Goal: Contribute content: Contribute content

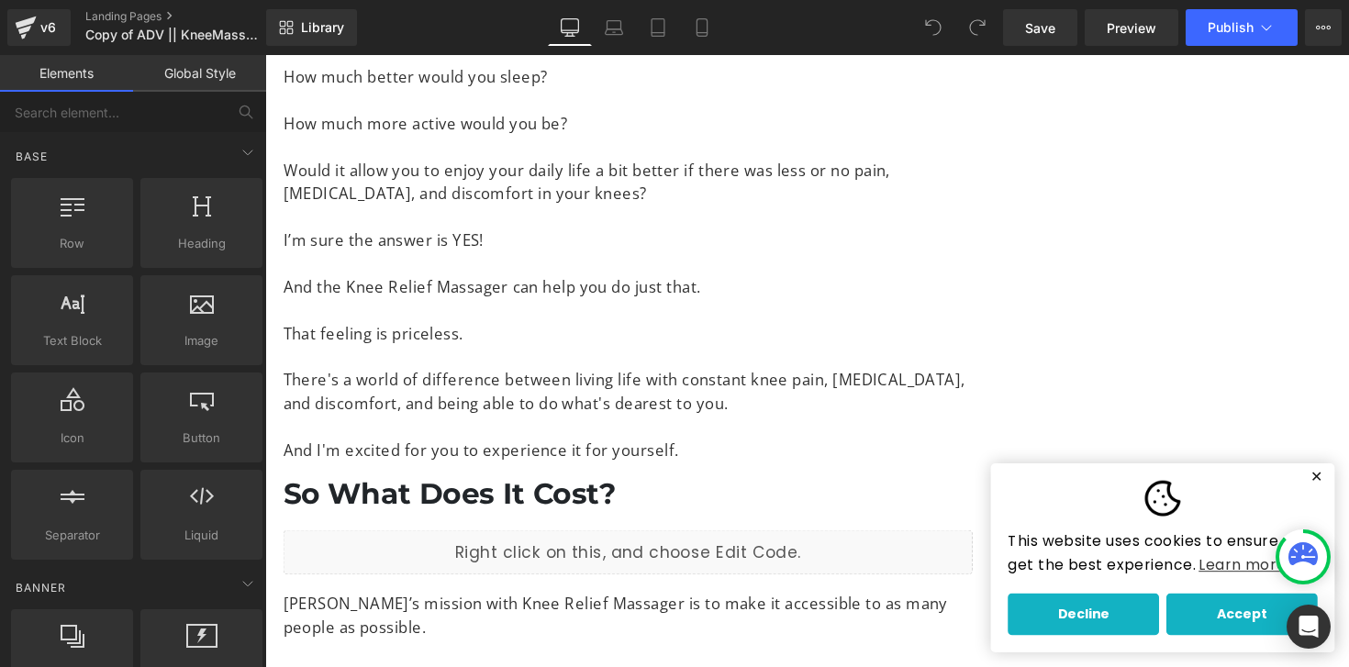
scroll to position [9447, 0]
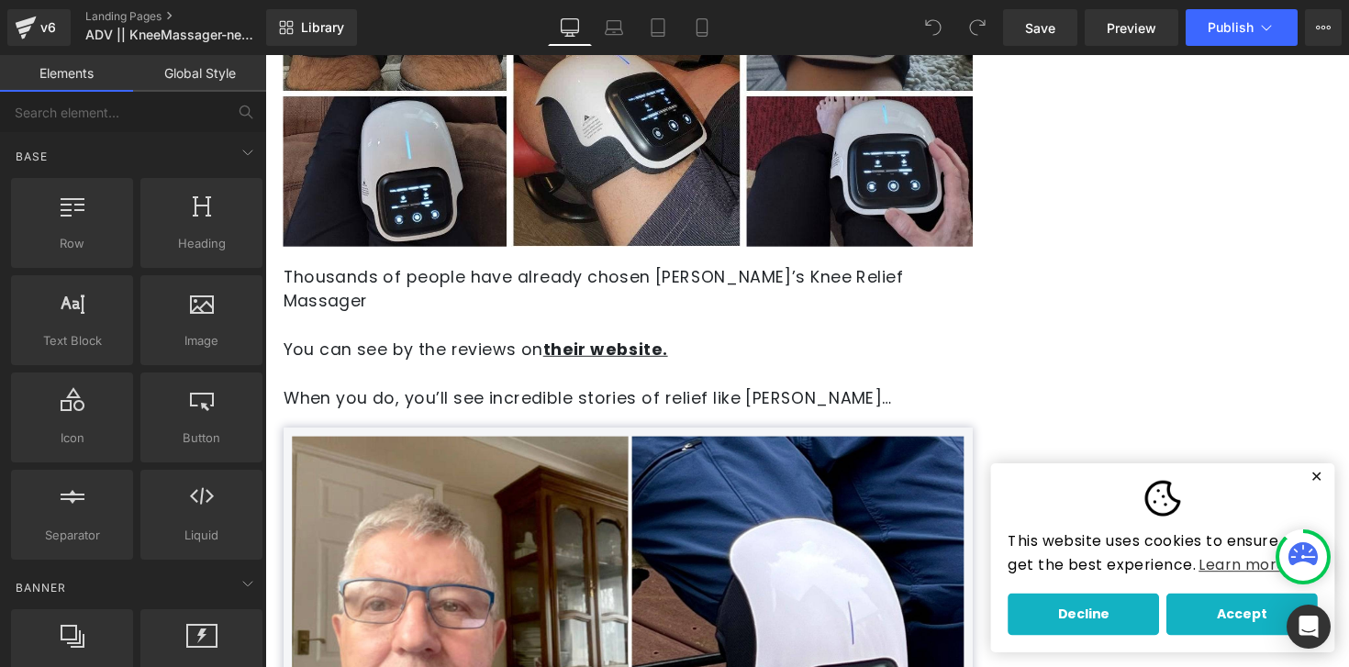
scroll to position [8039, 0]
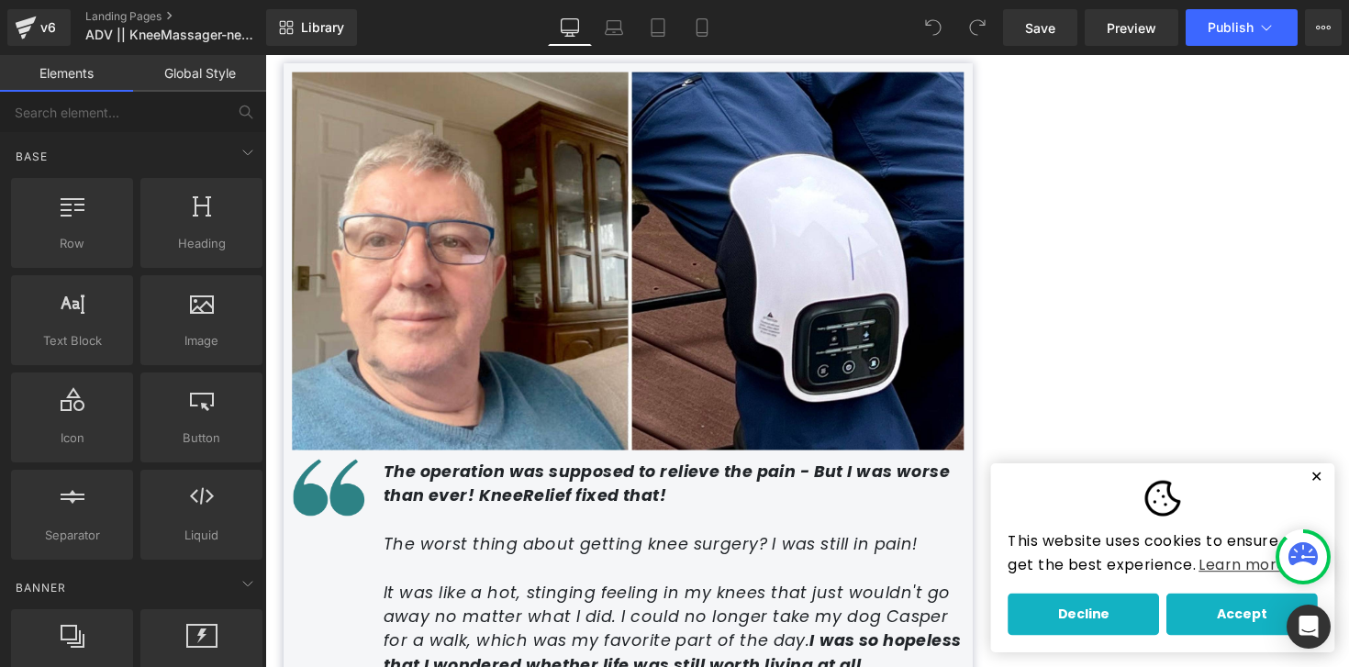
click at [1344, 490] on button "✕" at bounding box center [1342, 487] width 23 height 13
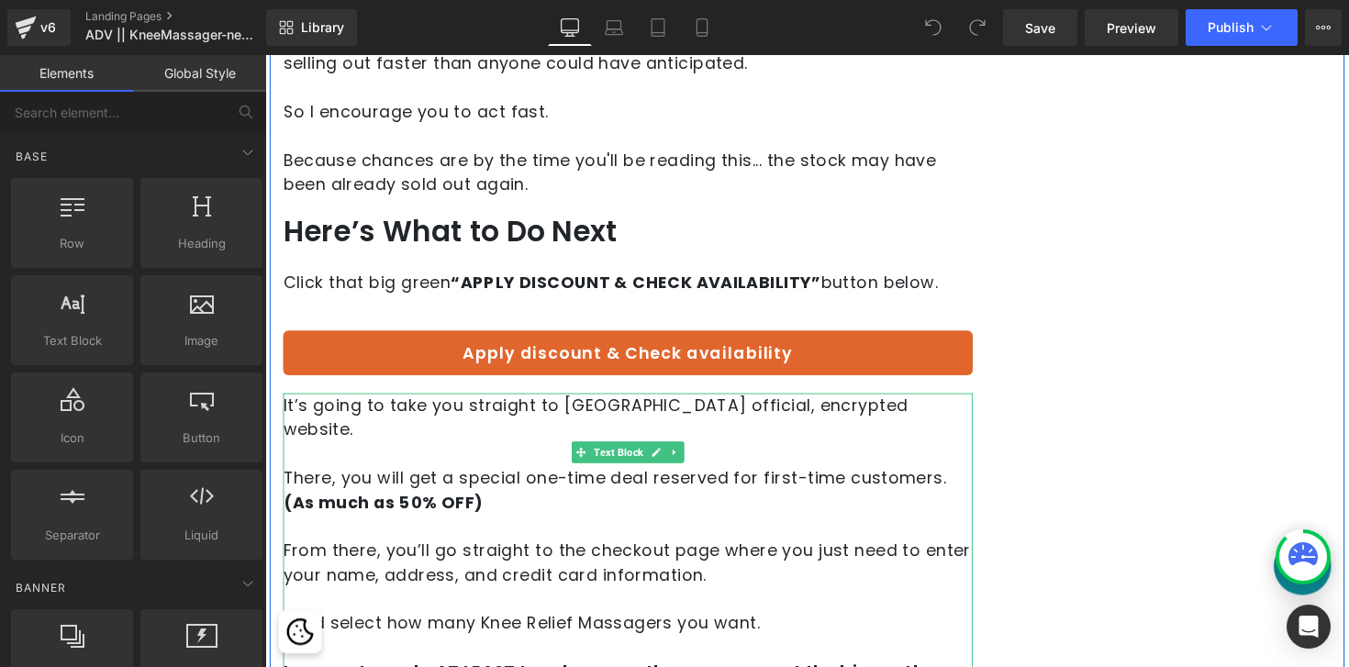
scroll to position [14991, 0]
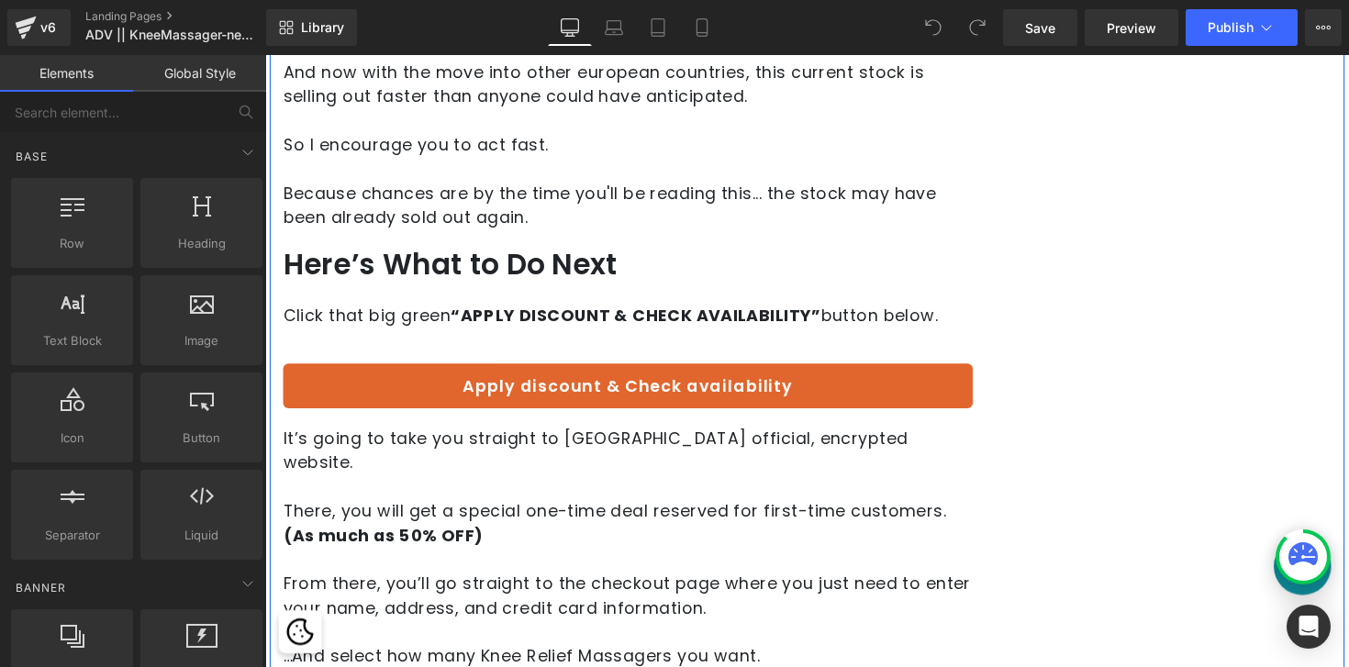
click at [430, 510] on p "There, you will get a special one-time deal reserved for first-time customers. …" at bounding box center [637, 535] width 707 height 50
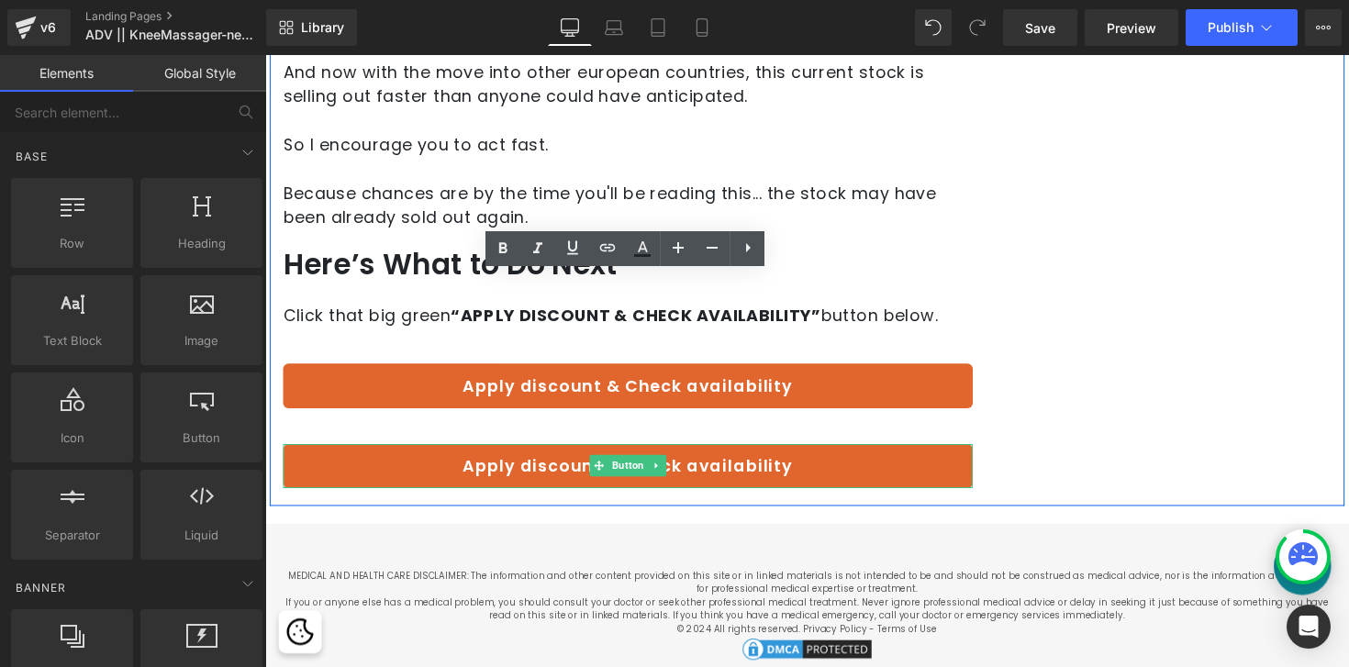
click at [585, 454] on link "Apply discount & Check availability" at bounding box center [637, 477] width 707 height 46
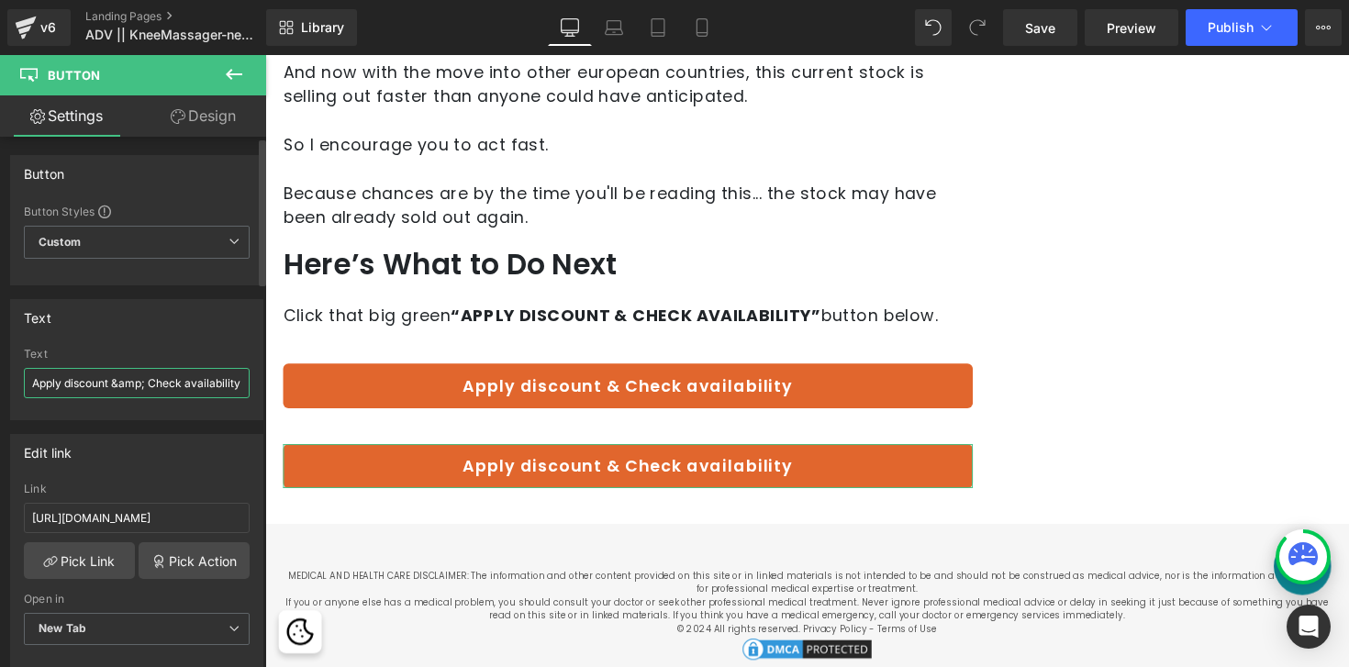
drag, startPoint x: 150, startPoint y: 381, endPoint x: 0, endPoint y: 381, distance: 149.6
click at [0, 381] on div "Text Apply discount &amp; Check availability Text Apply discount &amp; Check av…" at bounding box center [137, 352] width 274 height 135
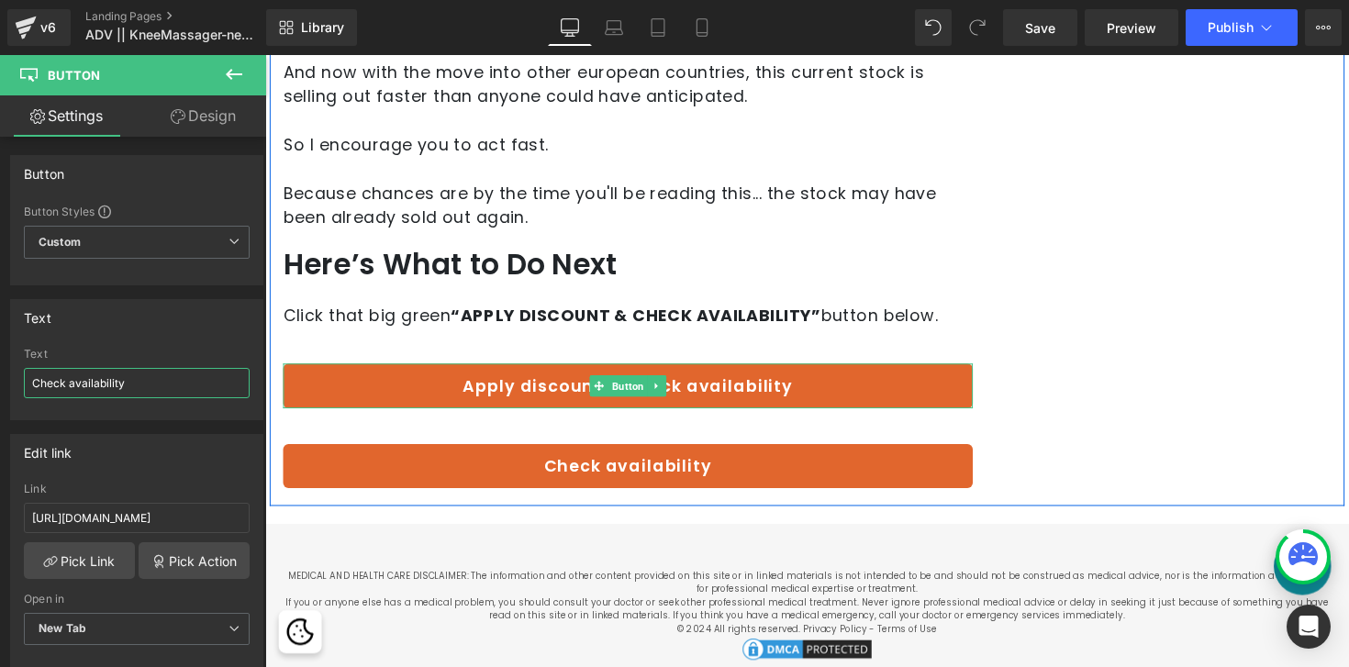
type input "Check availability"
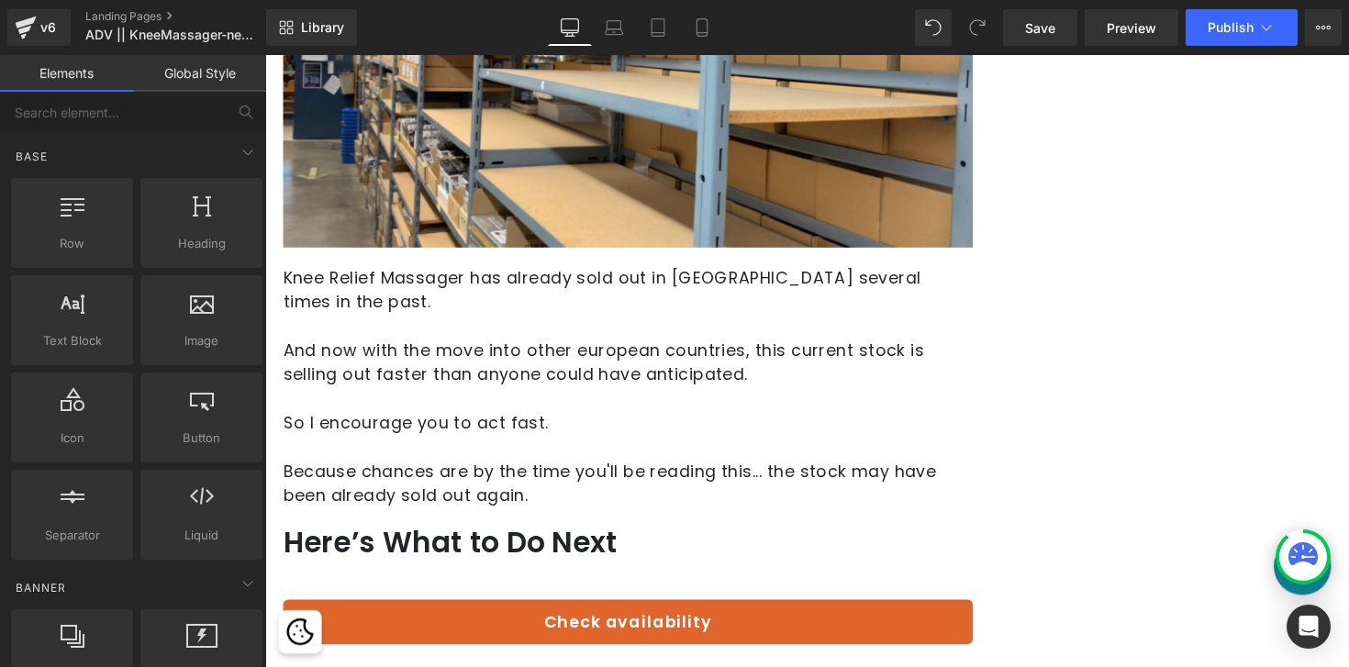
scroll to position [14641, 0]
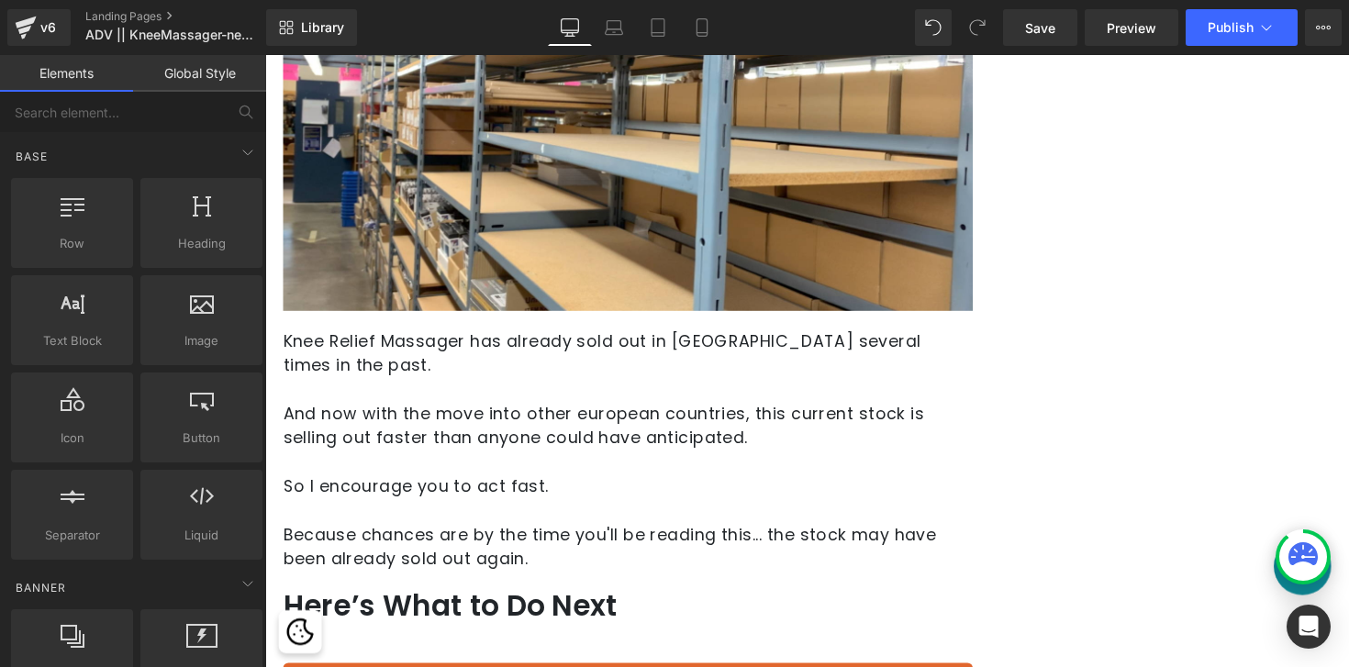
click at [515, 485] on p "So I encourage you to act fast." at bounding box center [637, 497] width 707 height 25
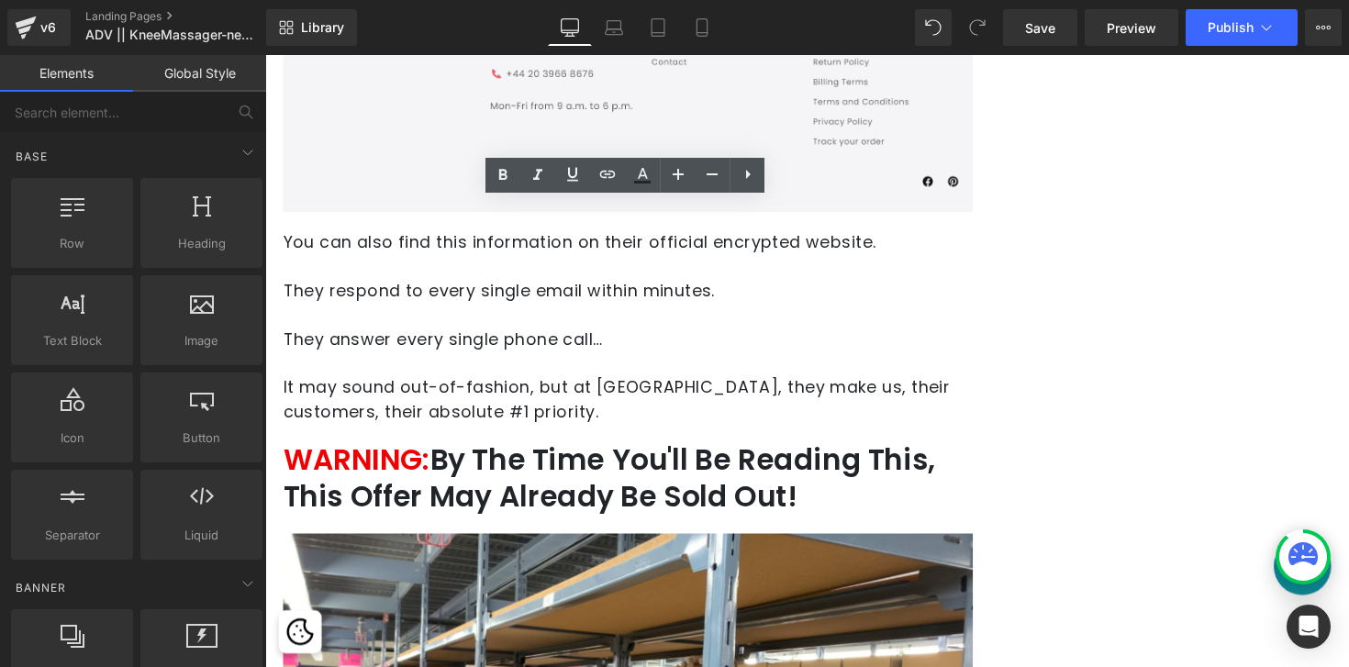
scroll to position [13959, 0]
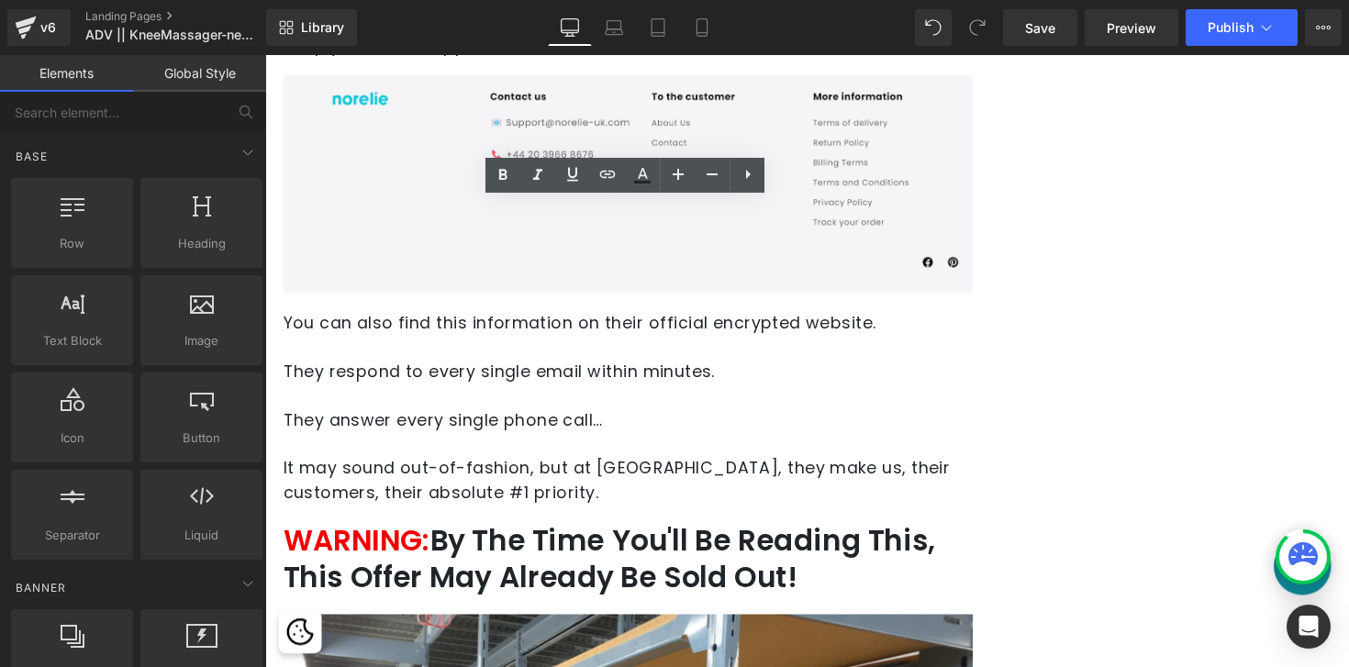
click at [530, 441] on p at bounding box center [637, 453] width 707 height 25
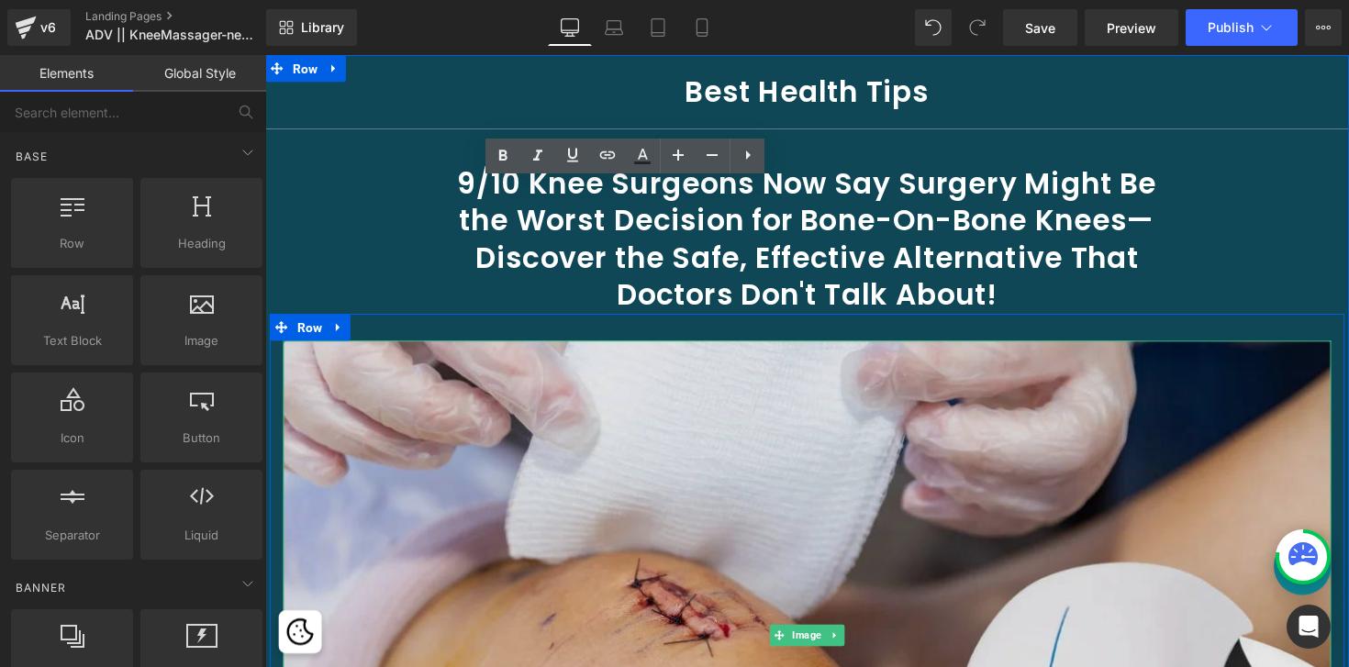
scroll to position [761, 0]
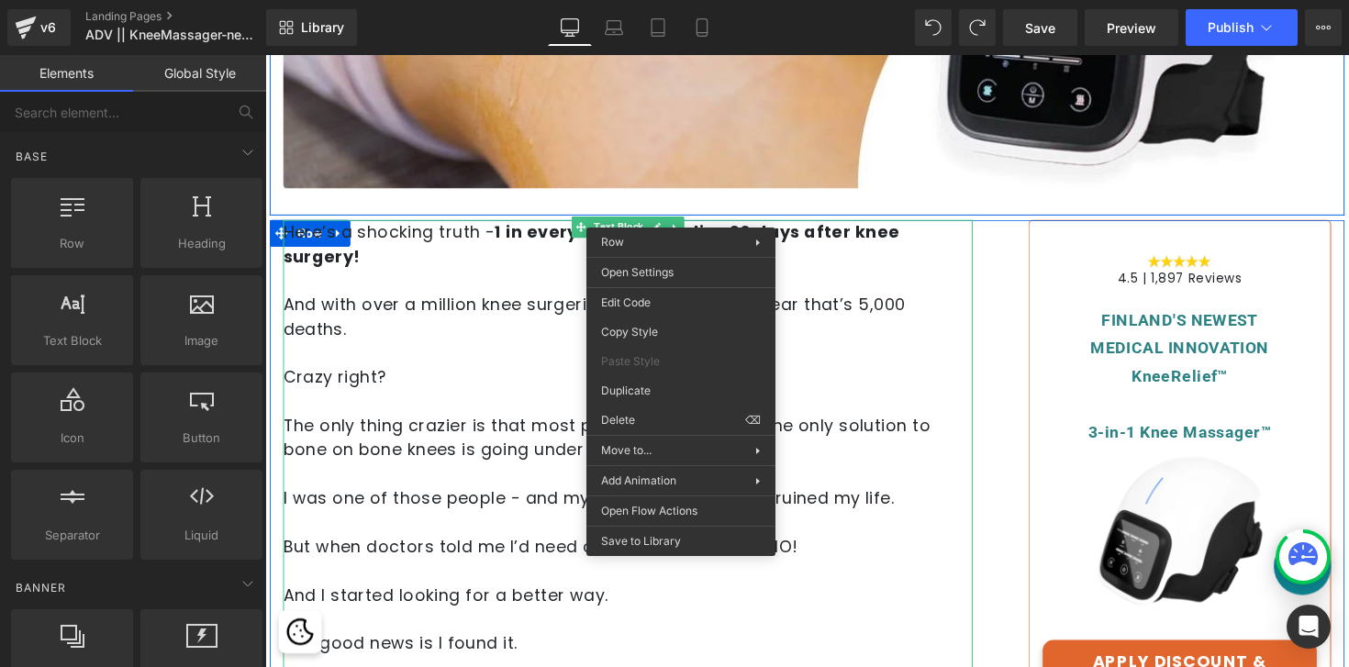
click at [426, 373] on p "Crazy right?" at bounding box center [637, 385] width 707 height 25
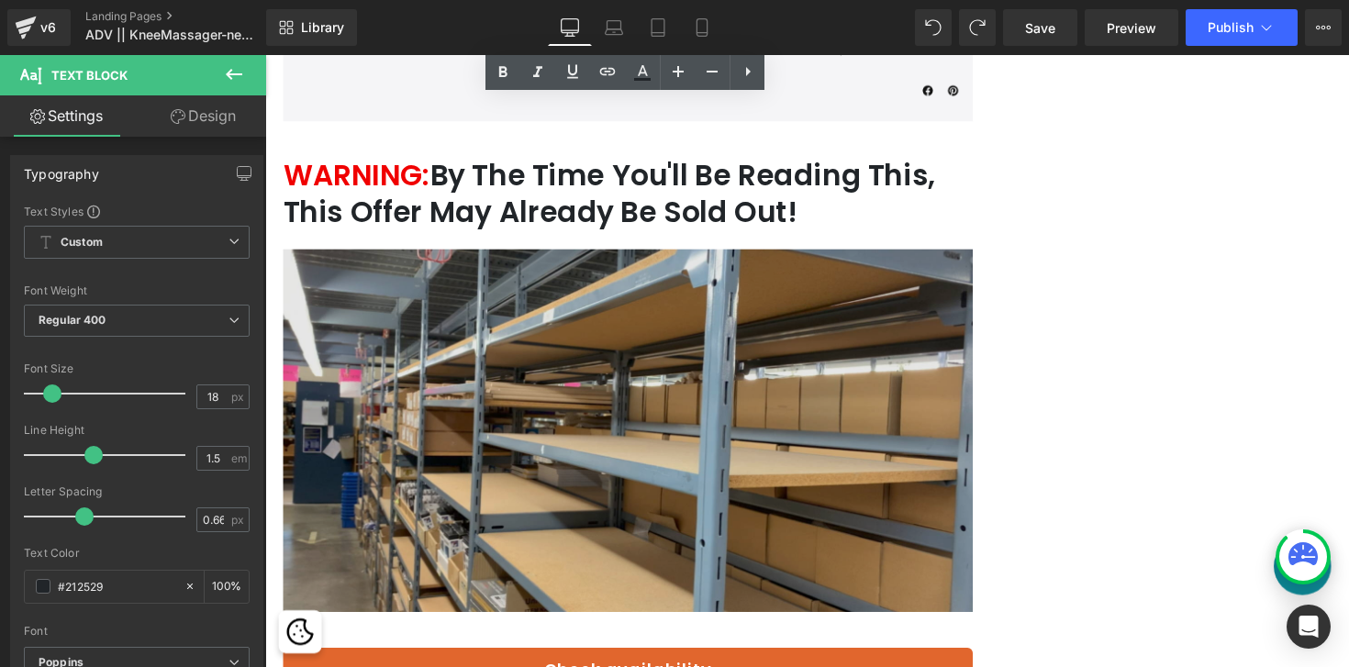
scroll to position [14130, 0]
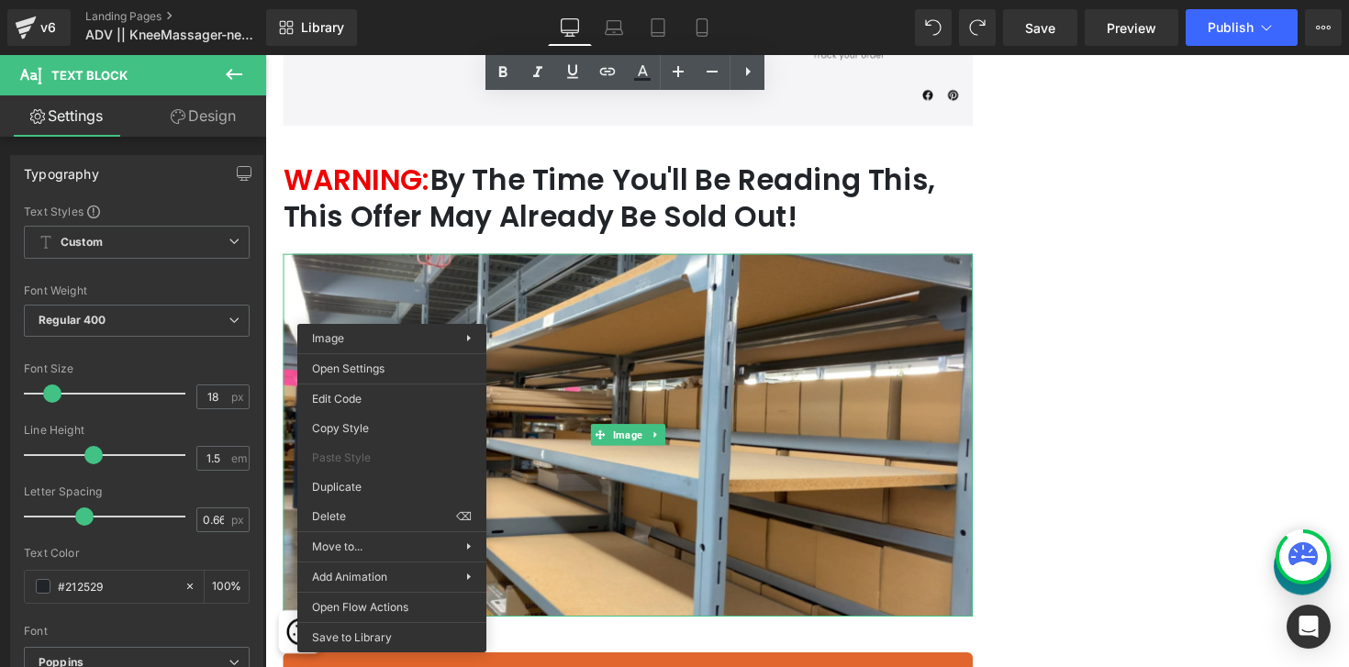
drag, startPoint x: 628, startPoint y: 572, endPoint x: 364, endPoint y: 528, distance: 267.1
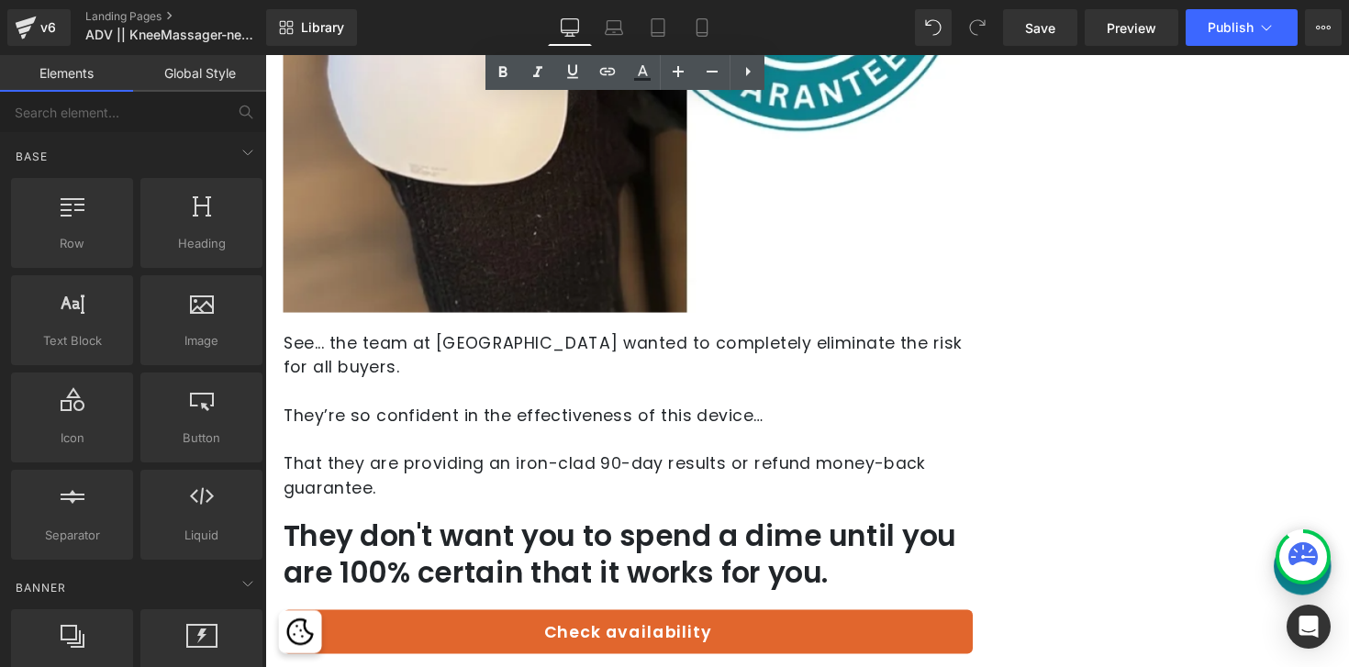
scroll to position [12660, 0]
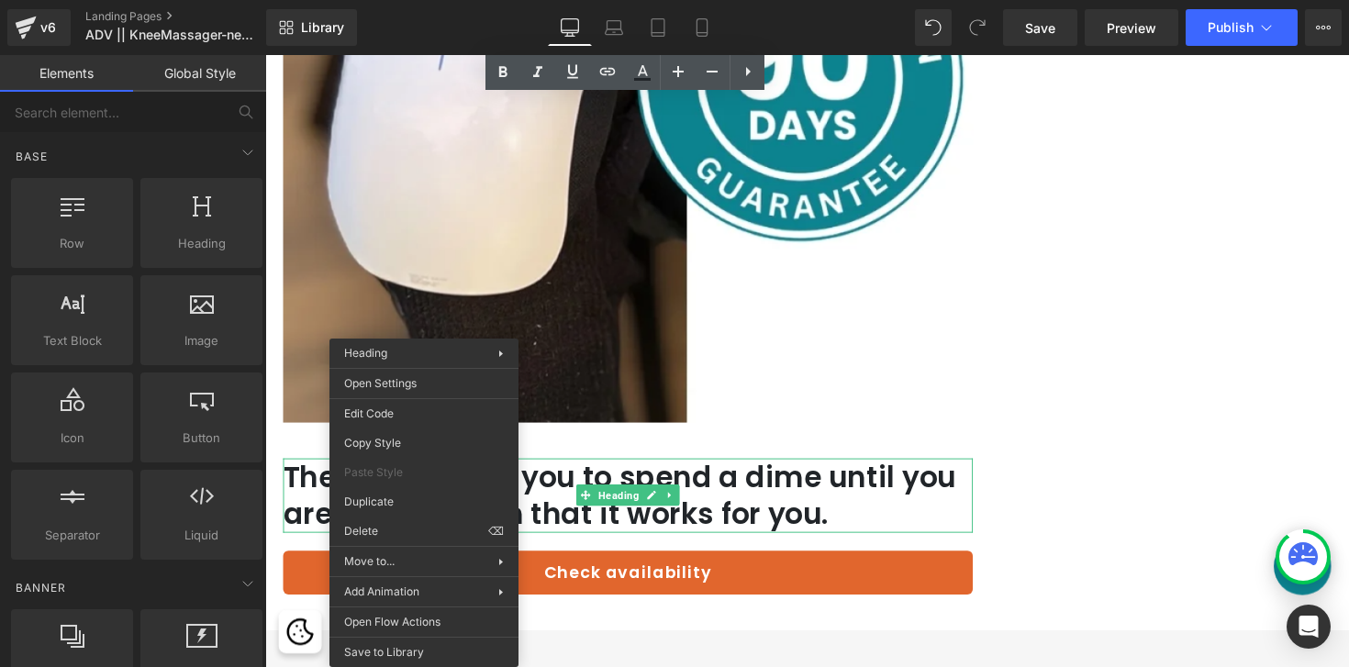
drag, startPoint x: 676, startPoint y: 581, endPoint x: 415, endPoint y: 537, distance: 265.3
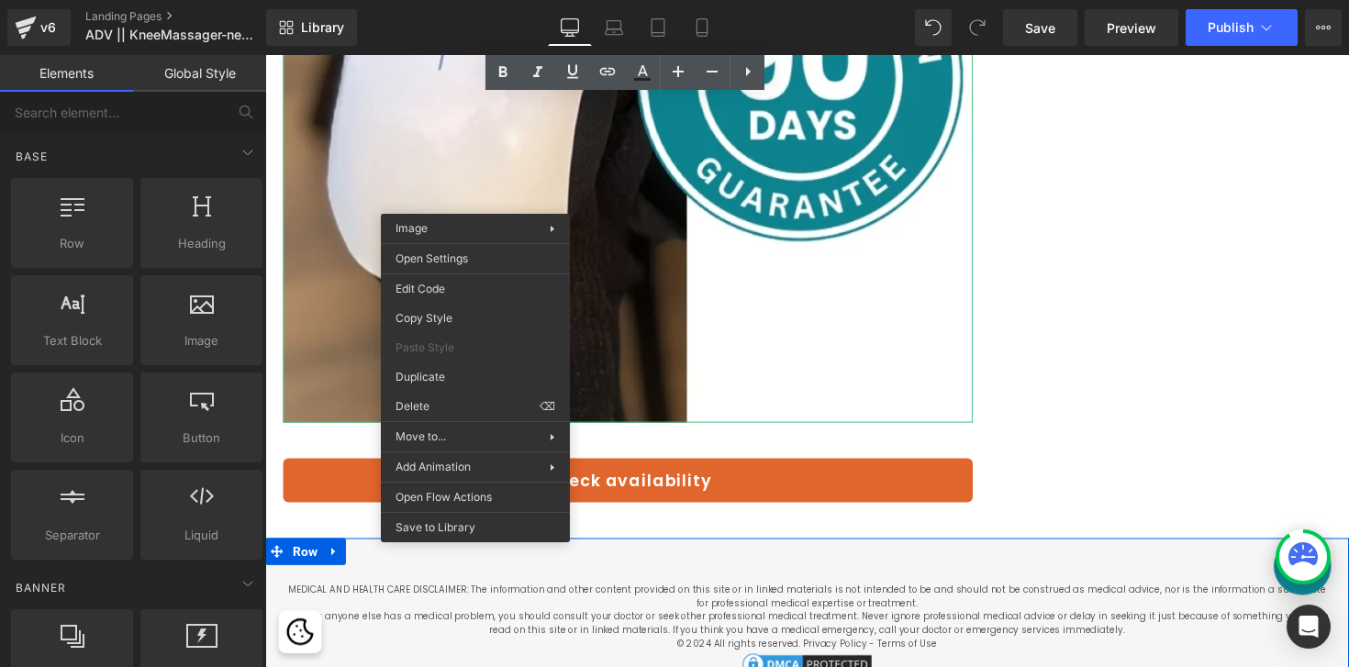
click at [1082, 550] on div at bounding box center [820, 564] width 1111 height 28
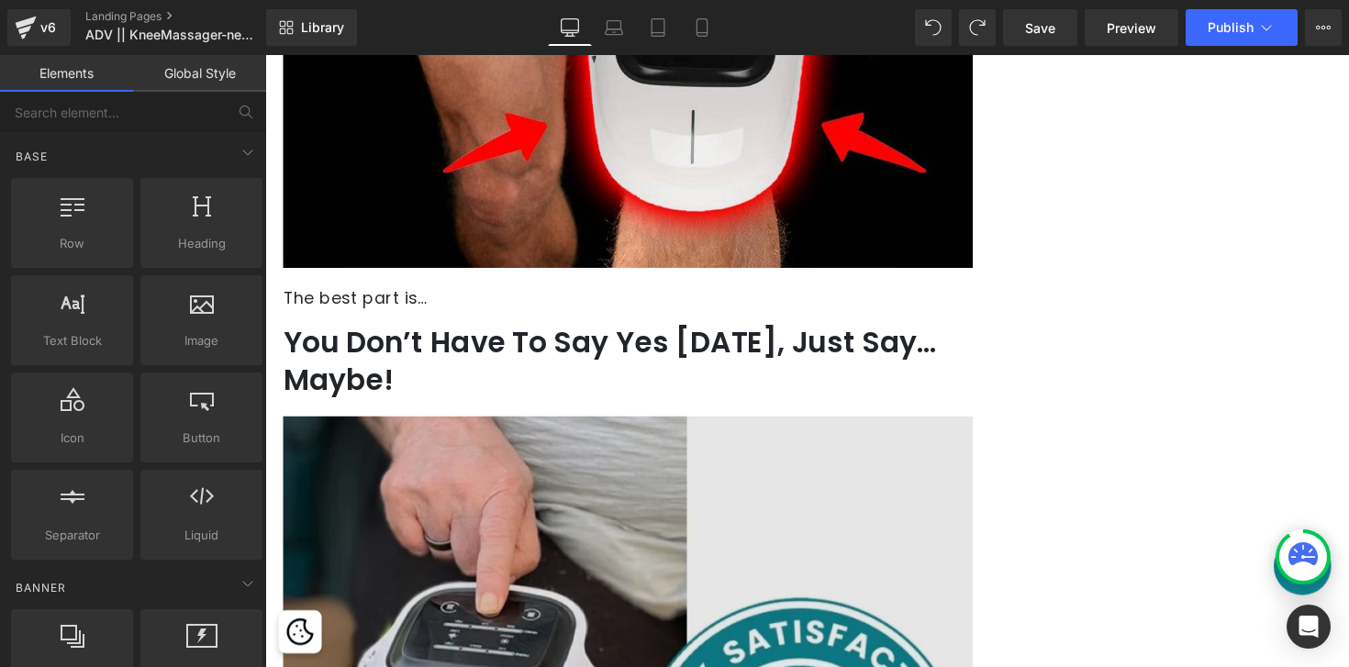
scroll to position [11955, 0]
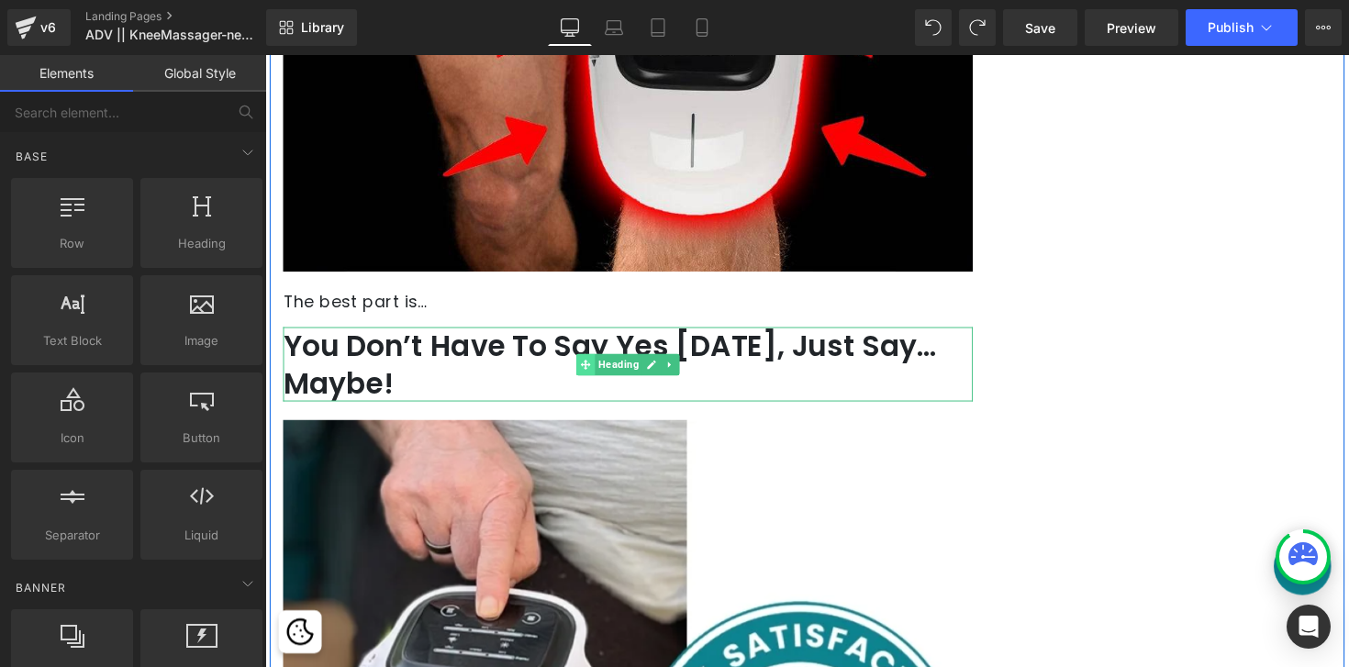
click at [594, 362] on span at bounding box center [593, 373] width 19 height 22
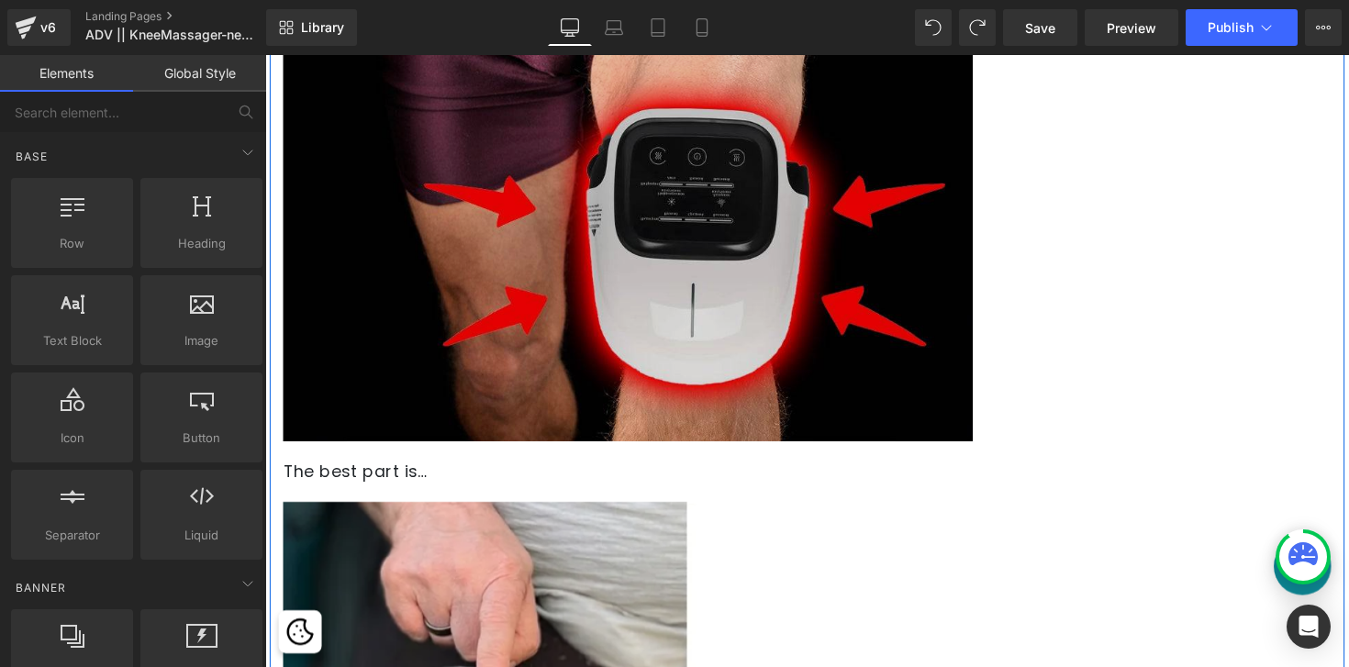
scroll to position [11744, 0]
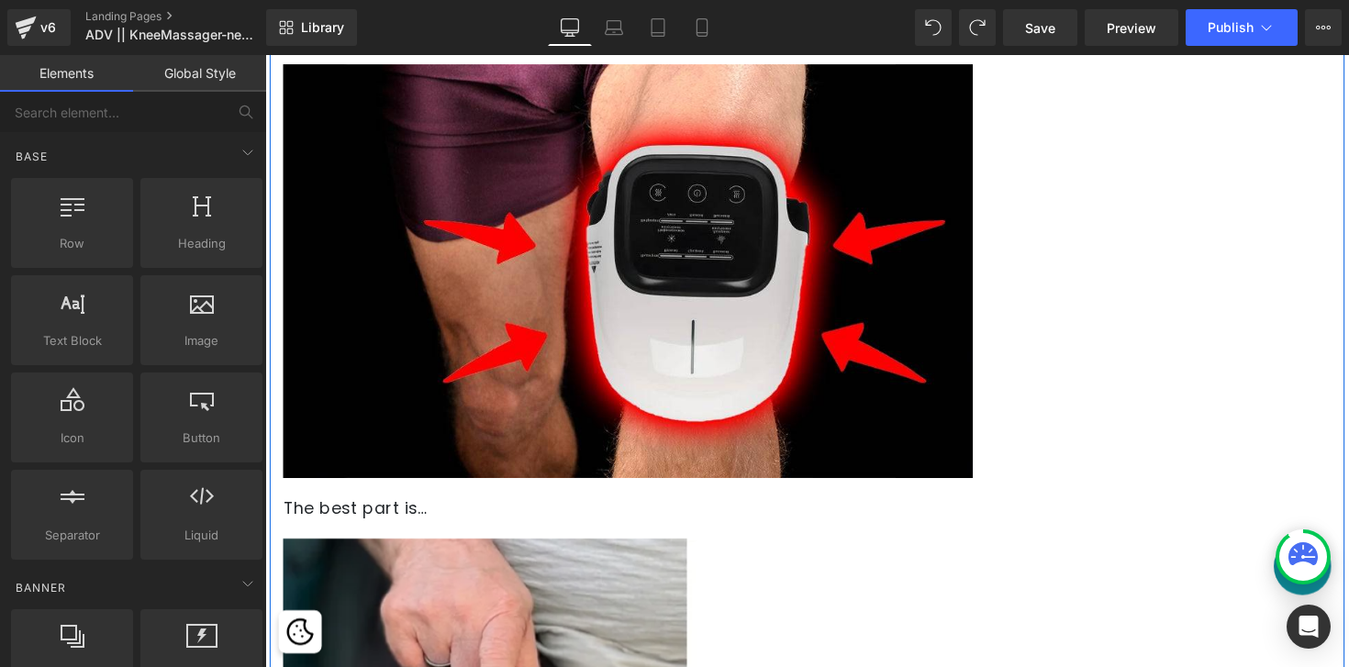
click at [377, 507] on div "The best part is… Text Block" at bounding box center [637, 519] width 707 height 25
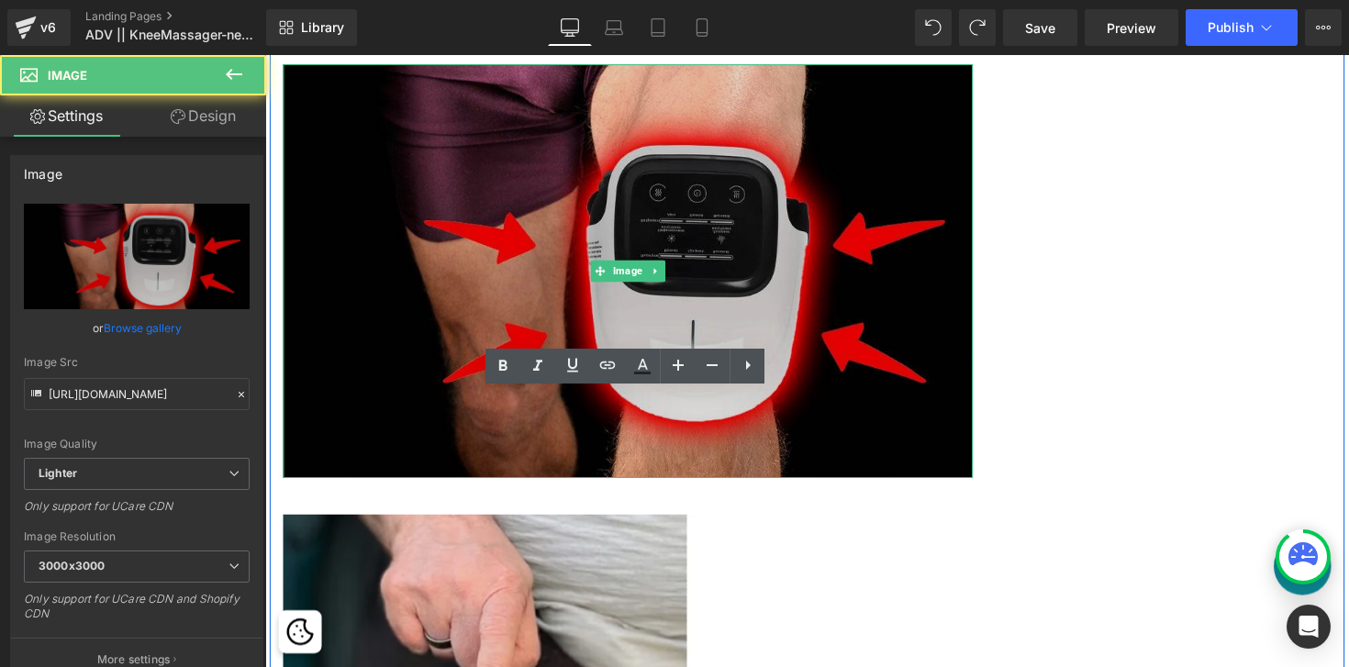
click at [444, 251] on img at bounding box center [637, 276] width 707 height 424
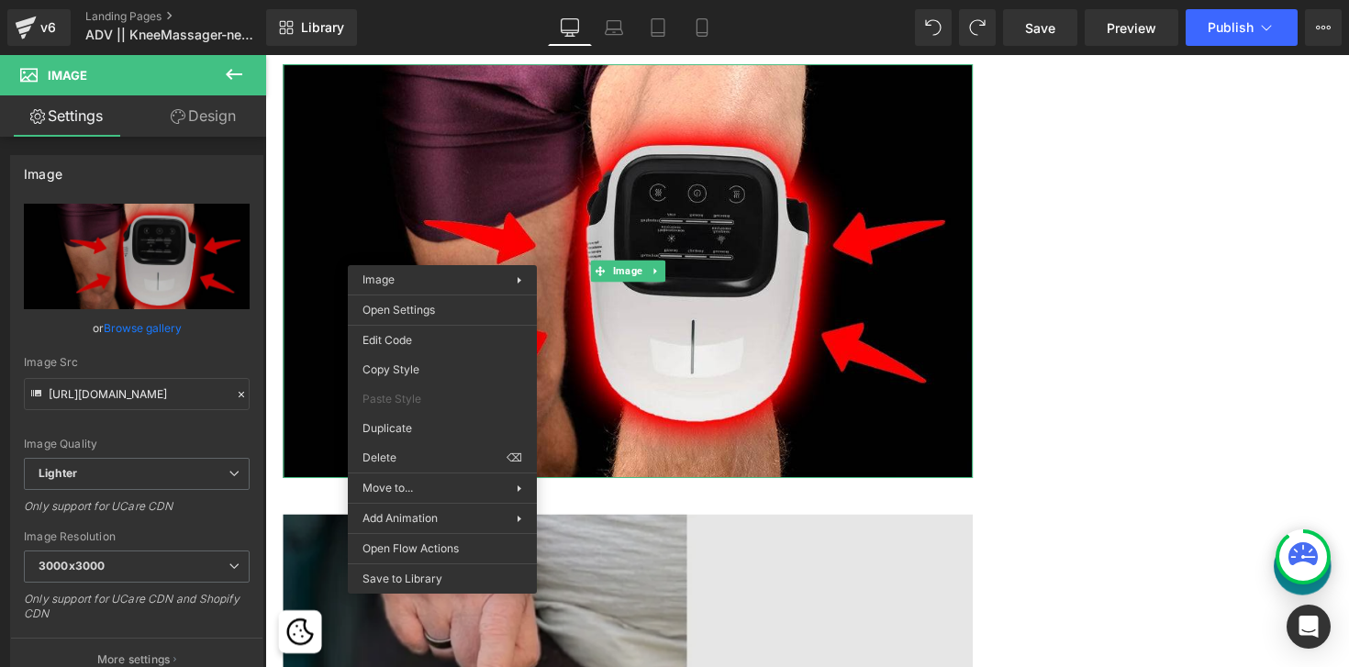
drag, startPoint x: 688, startPoint y: 517, endPoint x: 427, endPoint y: 472, distance: 265.4
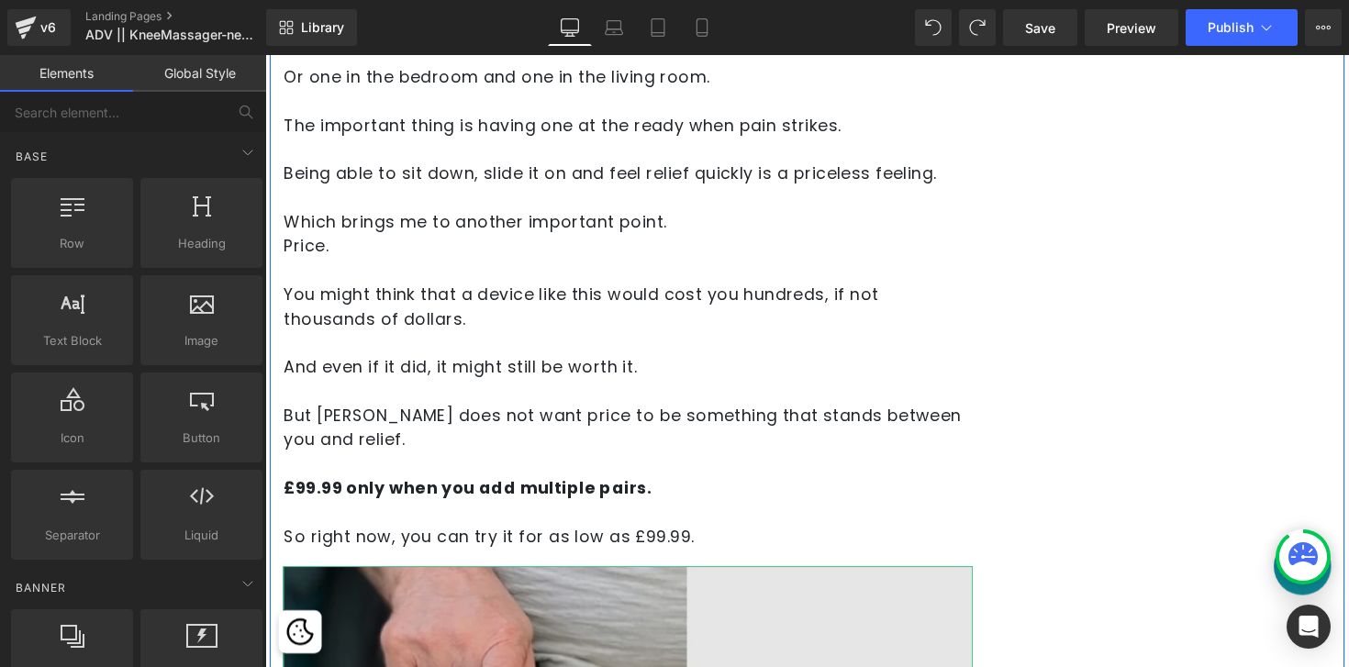
scroll to position [11227, 0]
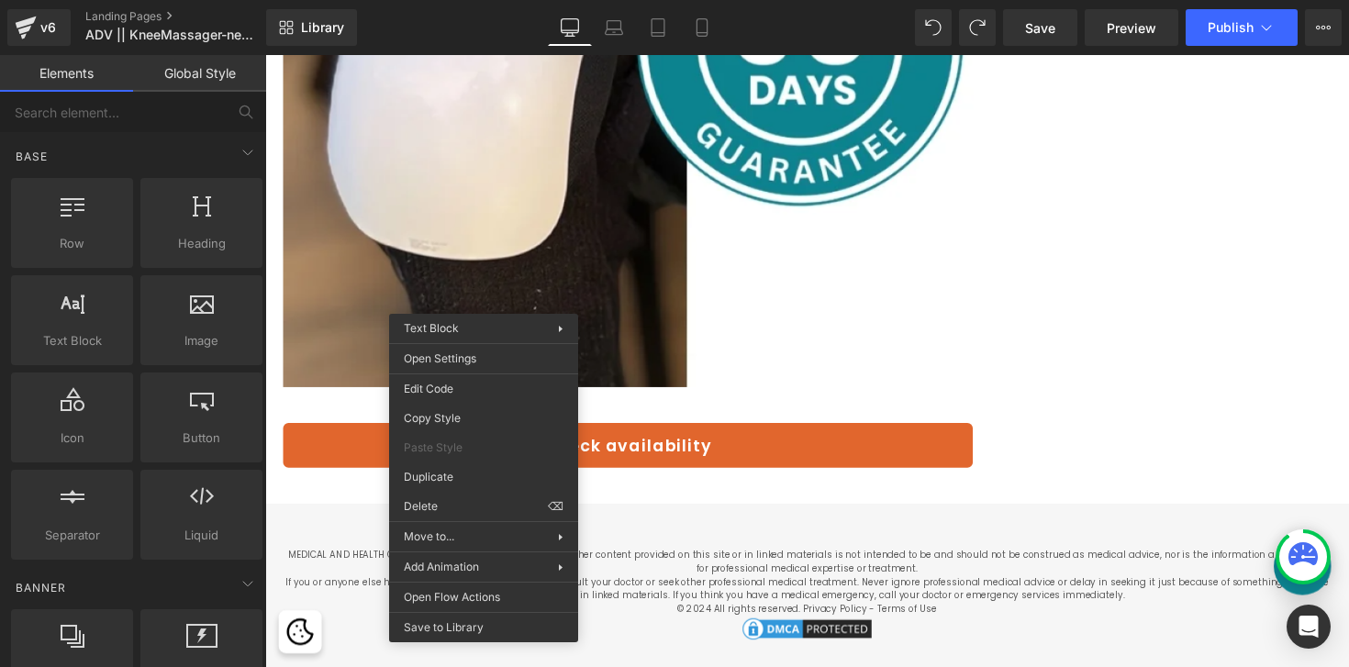
drag, startPoint x: 736, startPoint y: 559, endPoint x: 476, endPoint y: 515, distance: 263.4
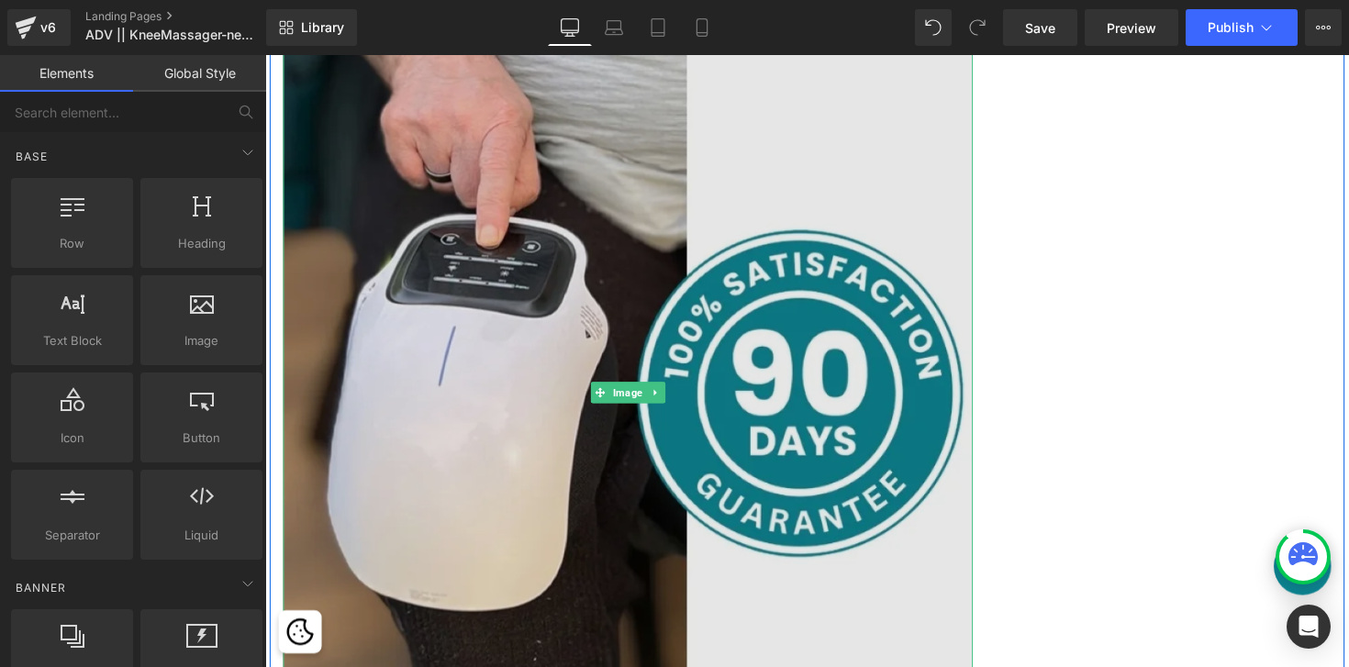
scroll to position [10355, 0]
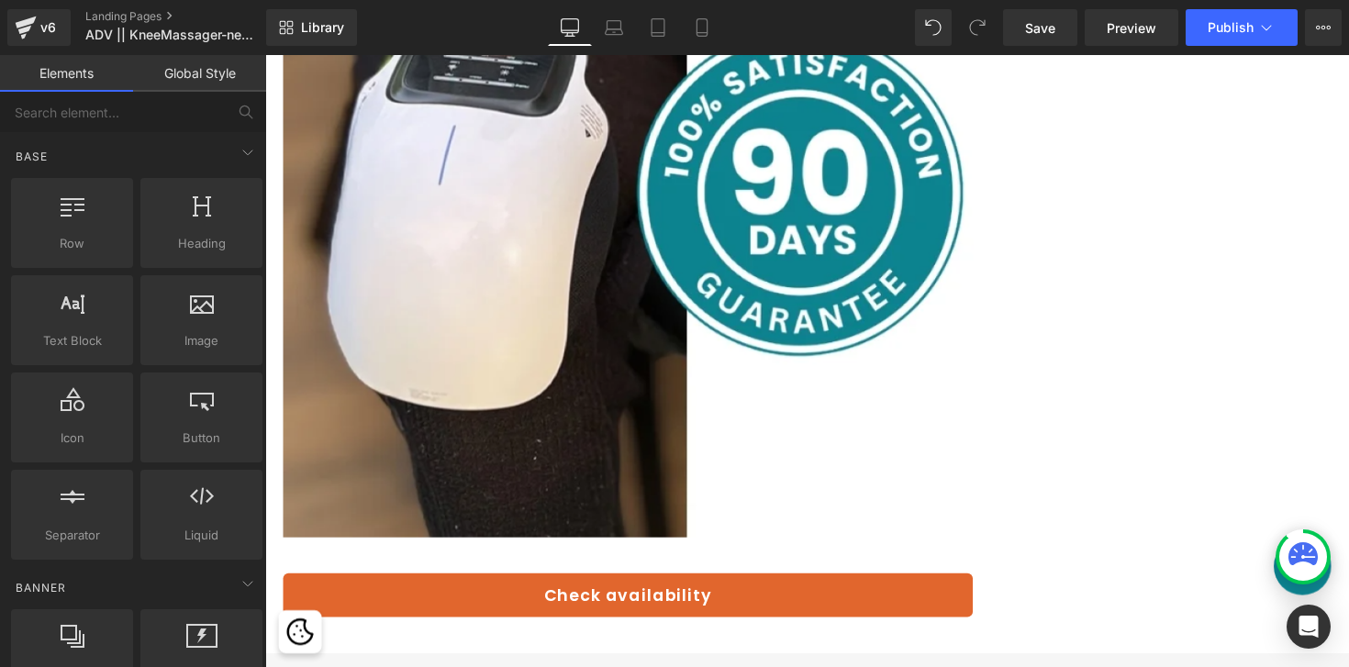
click at [493, 586] on link "Check availability" at bounding box center [637, 609] width 707 height 46
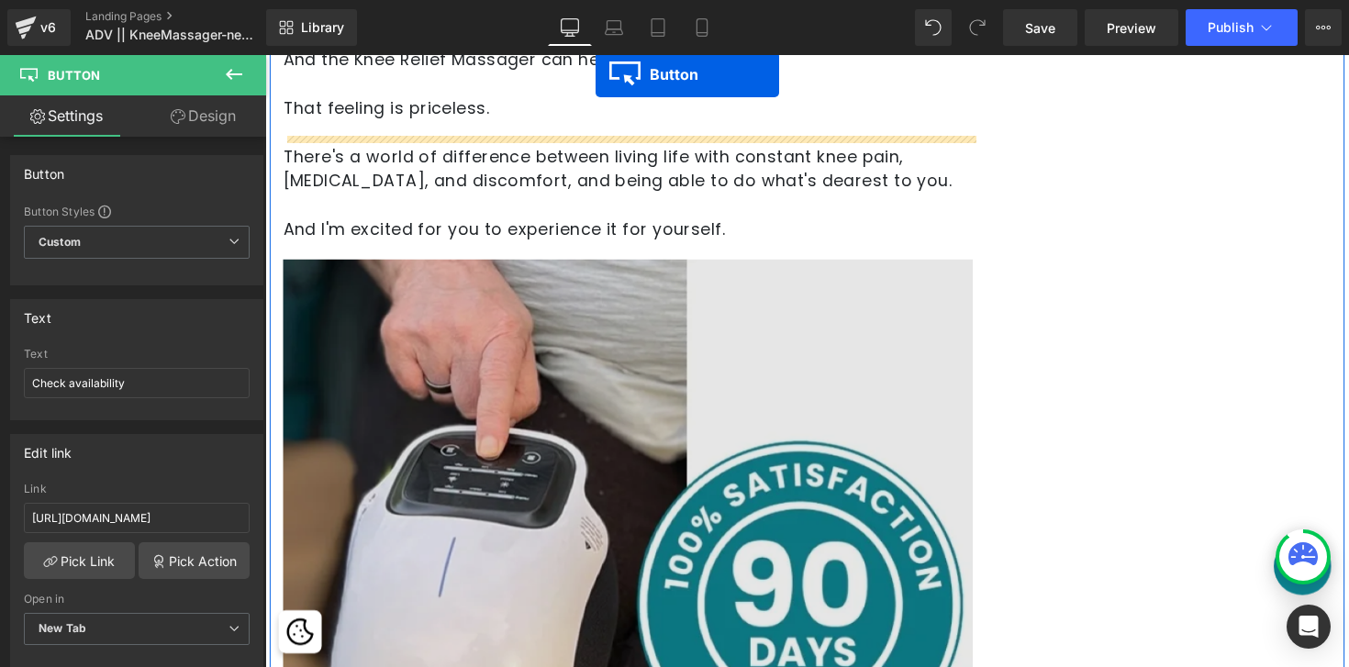
scroll to position [9896, 0]
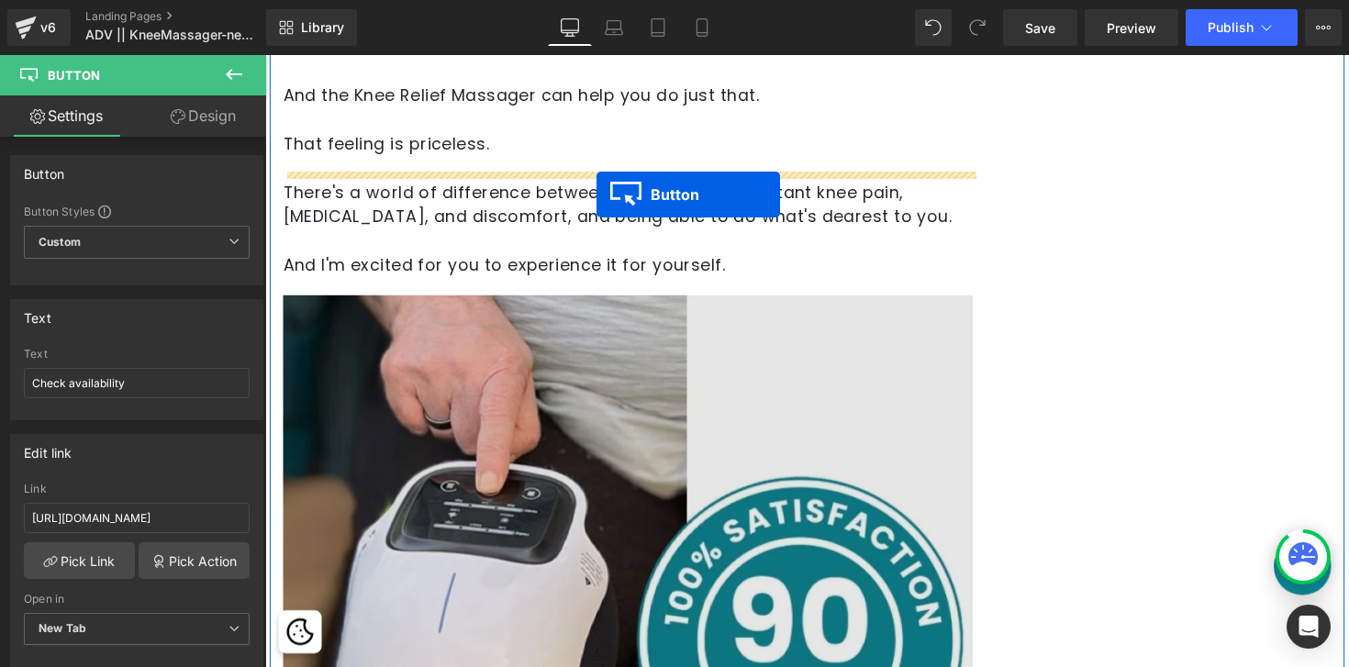
drag, startPoint x: 598, startPoint y: 450, endPoint x: 604, endPoint y: 197, distance: 252.4
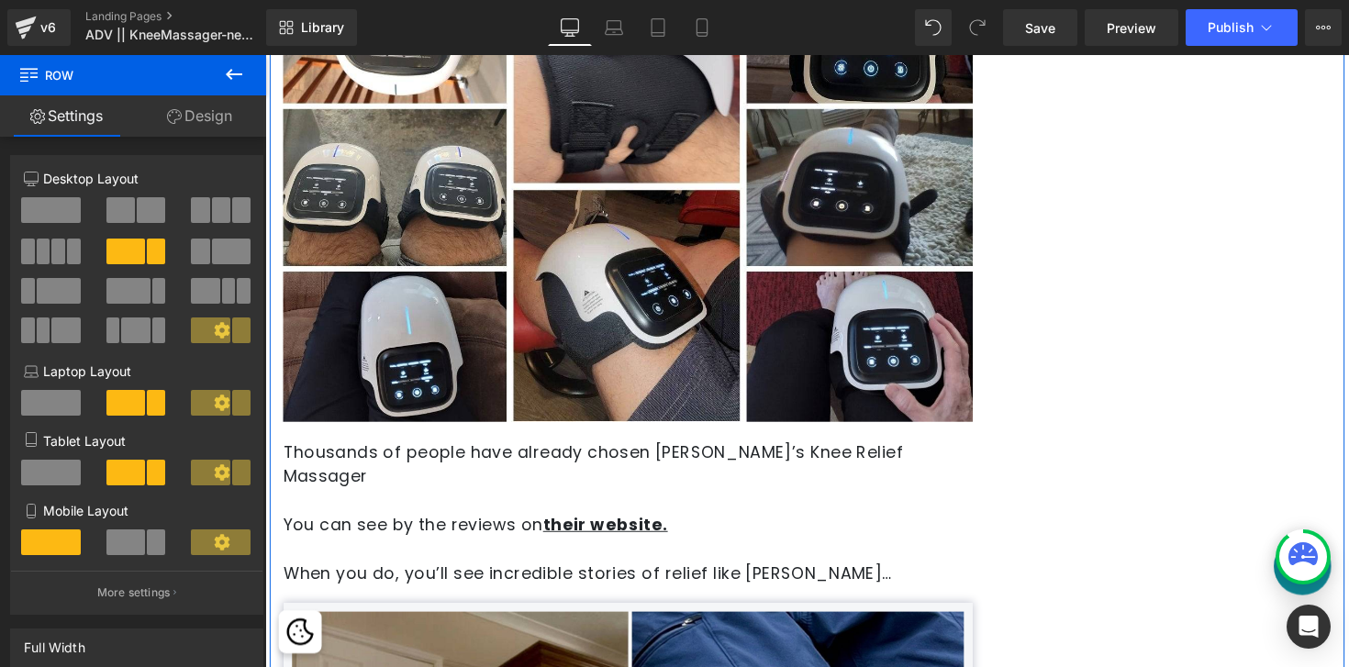
scroll to position [7501, 0]
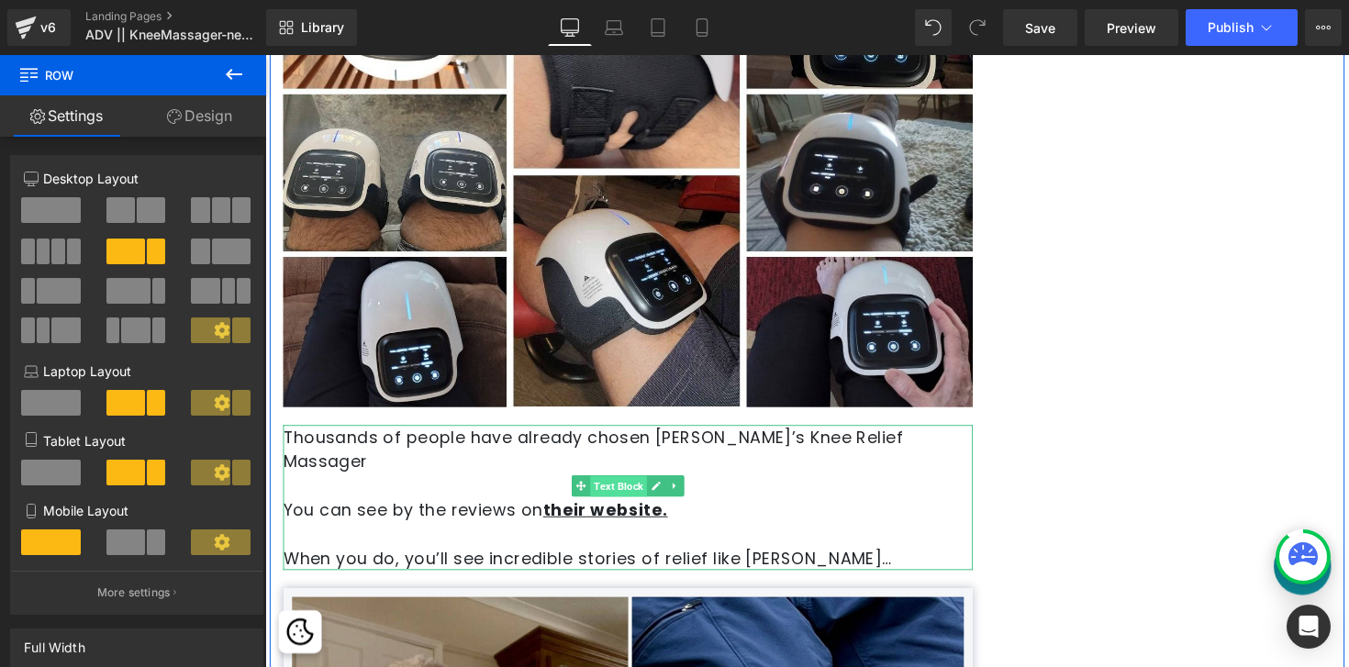
click at [614, 486] on span "Text Block" at bounding box center [627, 497] width 58 height 22
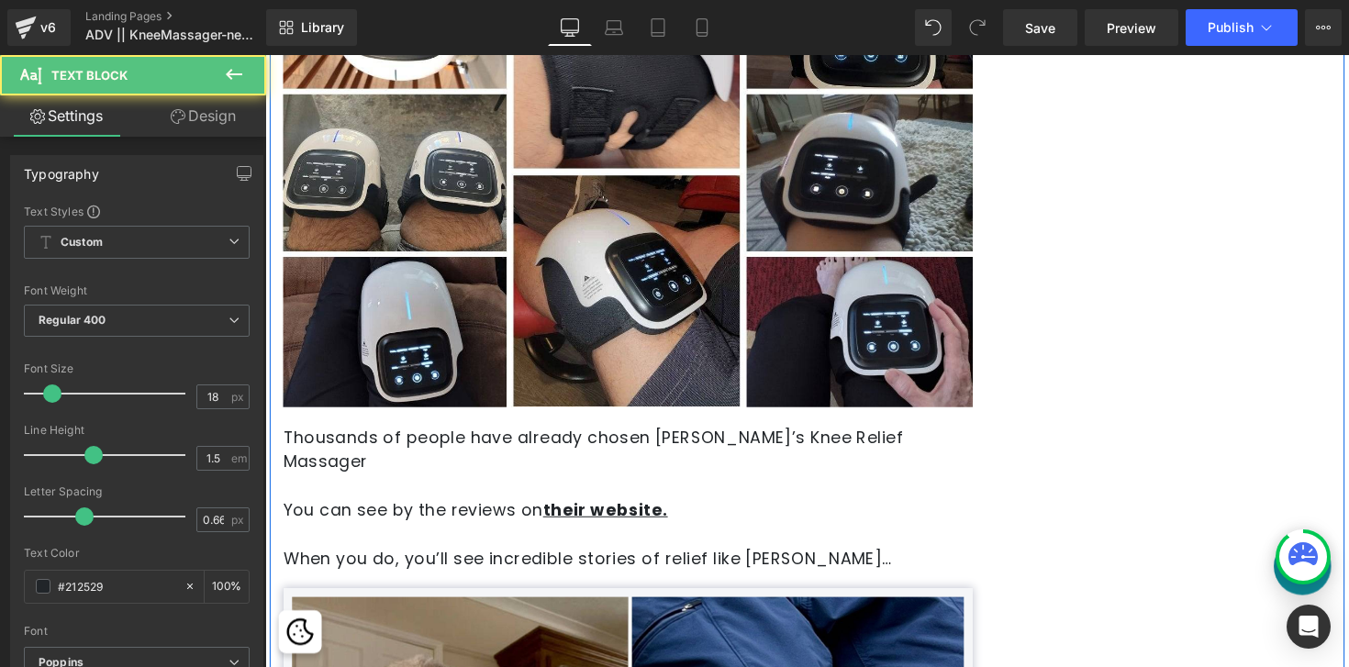
click at [567, 509] on strong "their website." at bounding box center [614, 520] width 128 height 23
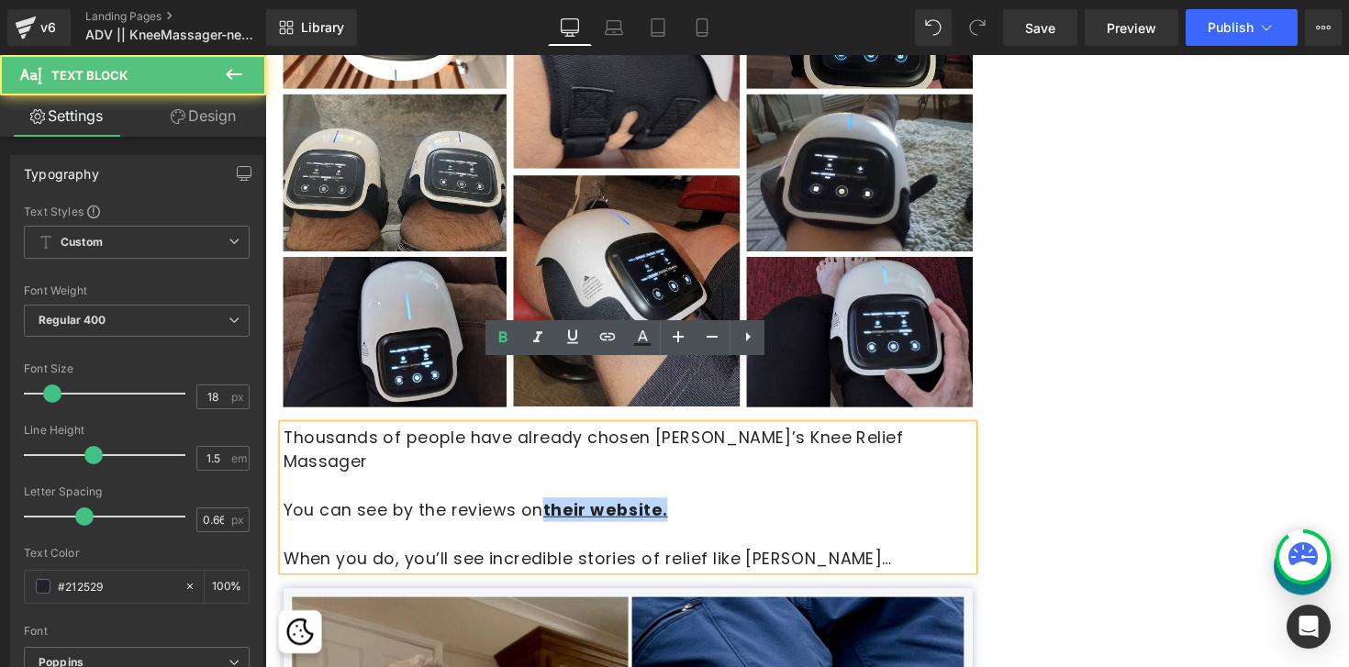
drag, startPoint x: 681, startPoint y: 438, endPoint x: 557, endPoint y: 438, distance: 123.9
click at [557, 508] on p "You can see by the reviews on their website." at bounding box center [637, 520] width 707 height 25
click at [788, 508] on p "You can see by the reviews on their website." at bounding box center [637, 520] width 707 height 25
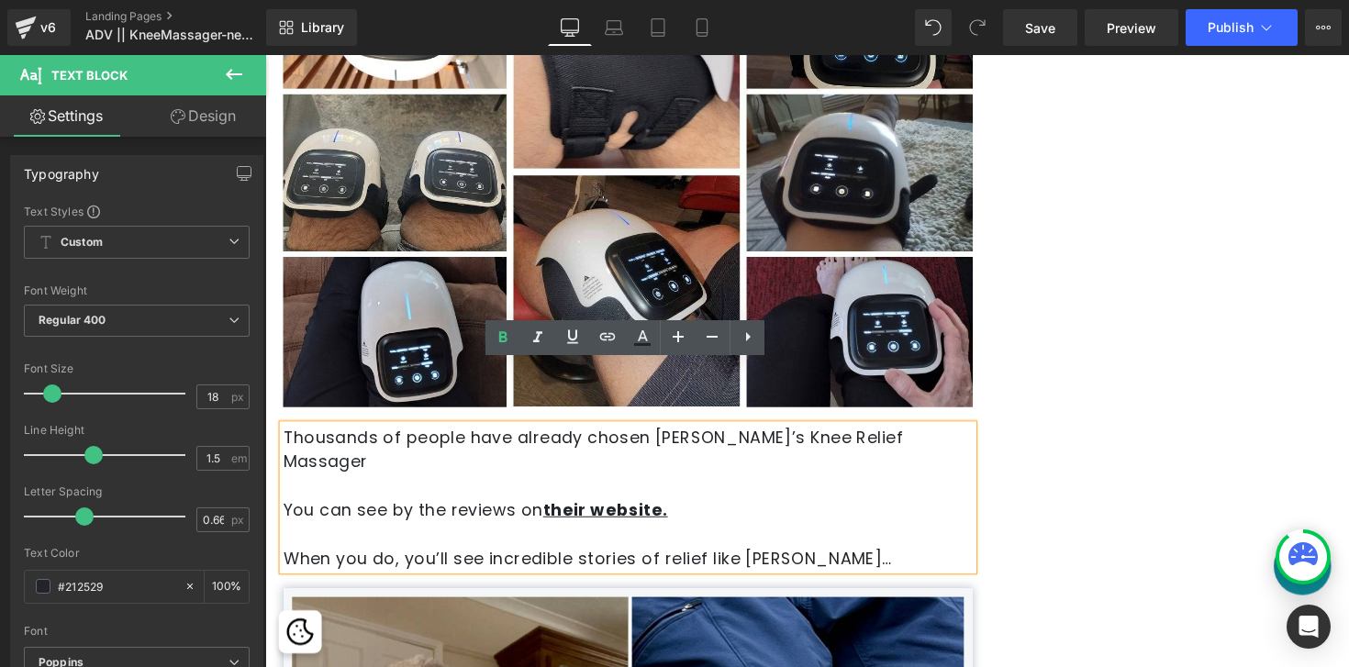
click at [592, 509] on strong "their website." at bounding box center [614, 520] width 128 height 23
click at [606, 338] on icon at bounding box center [608, 337] width 22 height 22
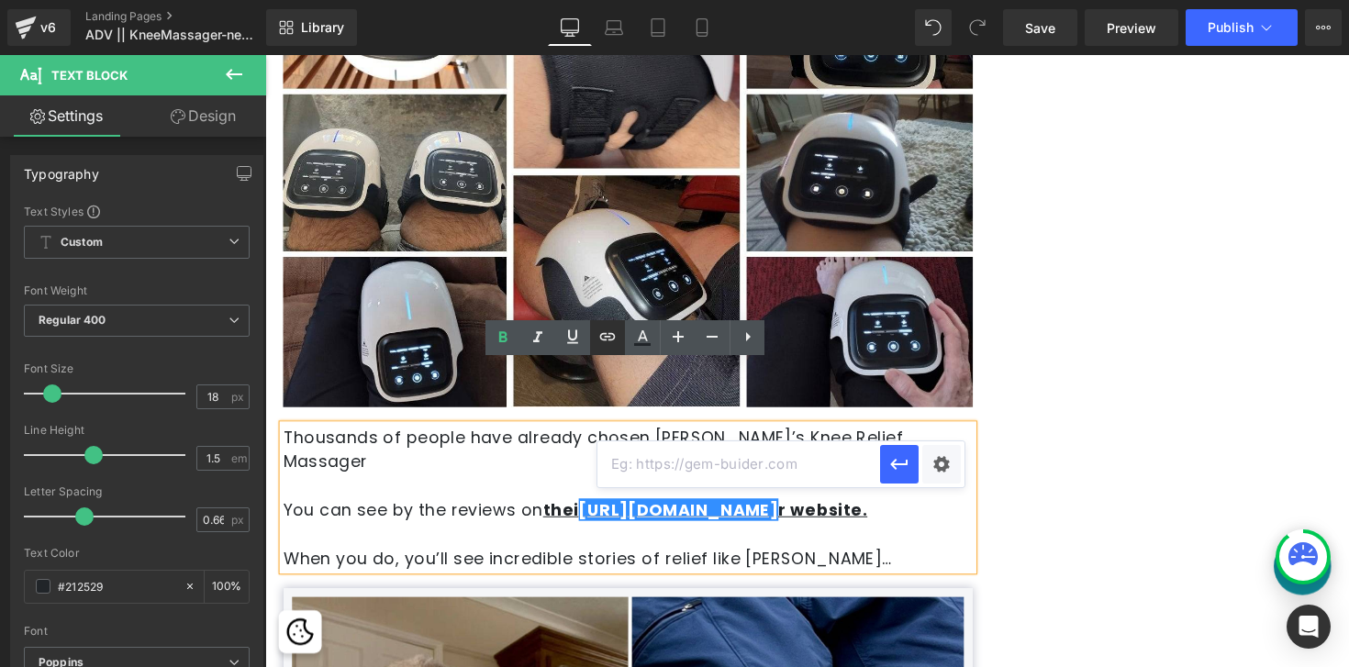
click at [608, 343] on icon at bounding box center [608, 337] width 22 height 22
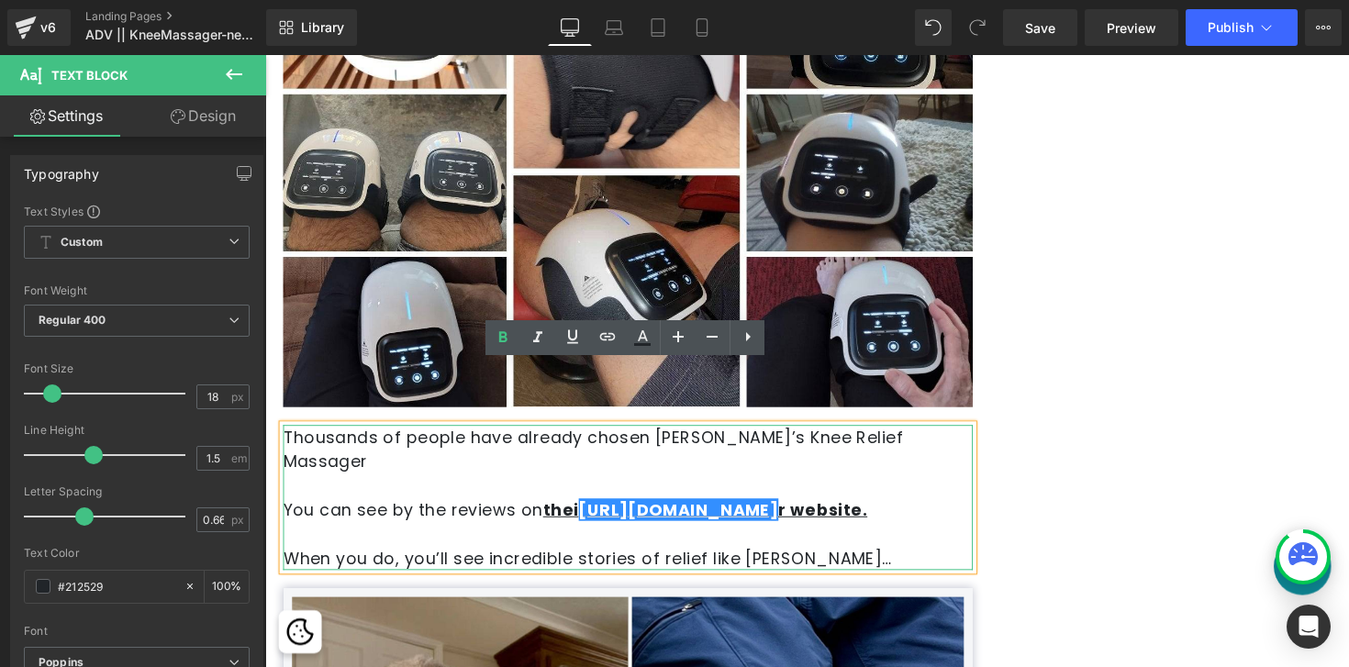
click at [591, 533] on p at bounding box center [637, 545] width 707 height 25
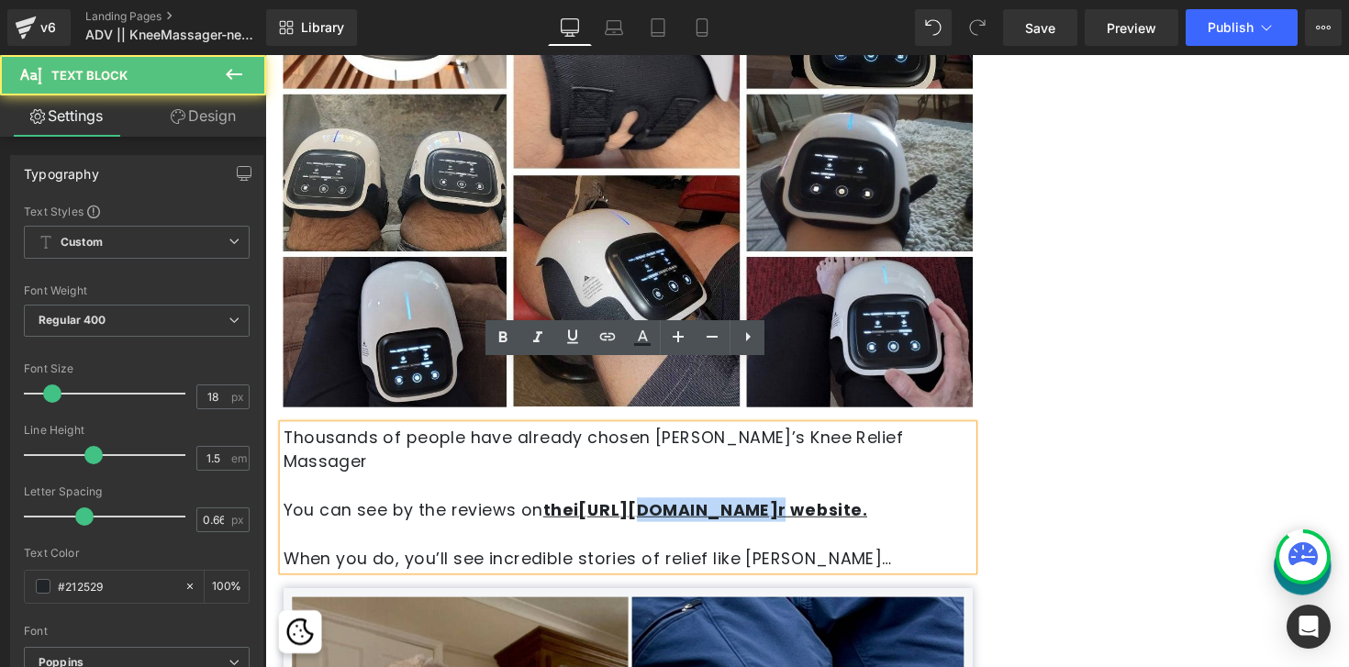
drag, startPoint x: 824, startPoint y: 431, endPoint x: 634, endPoint y: 430, distance: 190.0
click at [634, 509] on strong "thei [URL][DOMAIN_NAME] r website." at bounding box center [716, 520] width 332 height 23
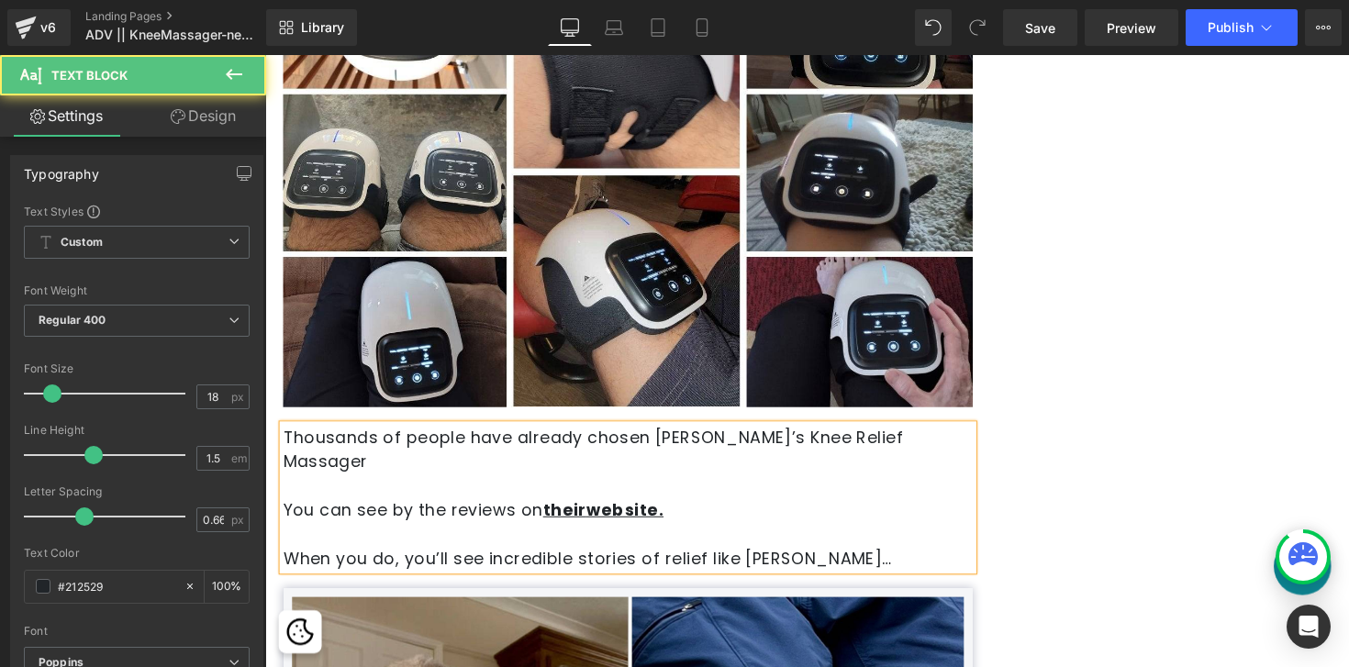
click at [698, 508] on p "You can see by the reviews on their website." at bounding box center [637, 520] width 707 height 25
click at [679, 508] on p "You can see by the reviews on their website." at bounding box center [637, 520] width 707 height 25
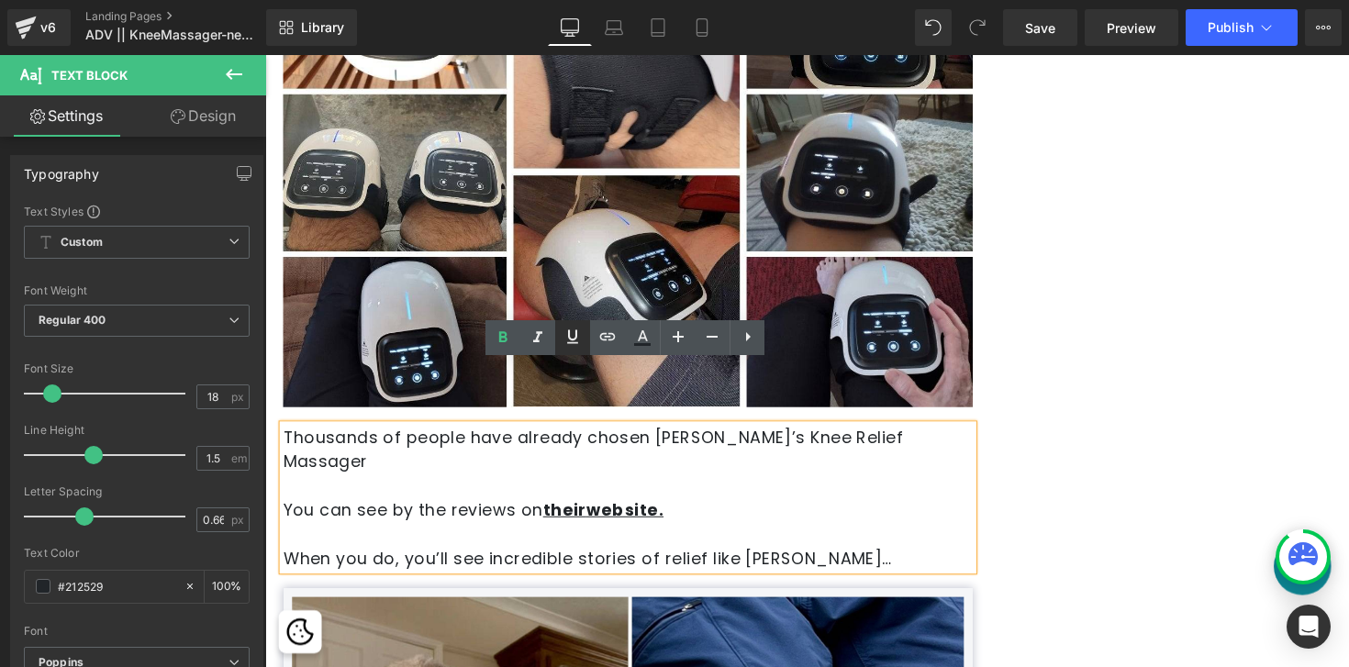
click at [564, 343] on icon at bounding box center [573, 337] width 22 height 22
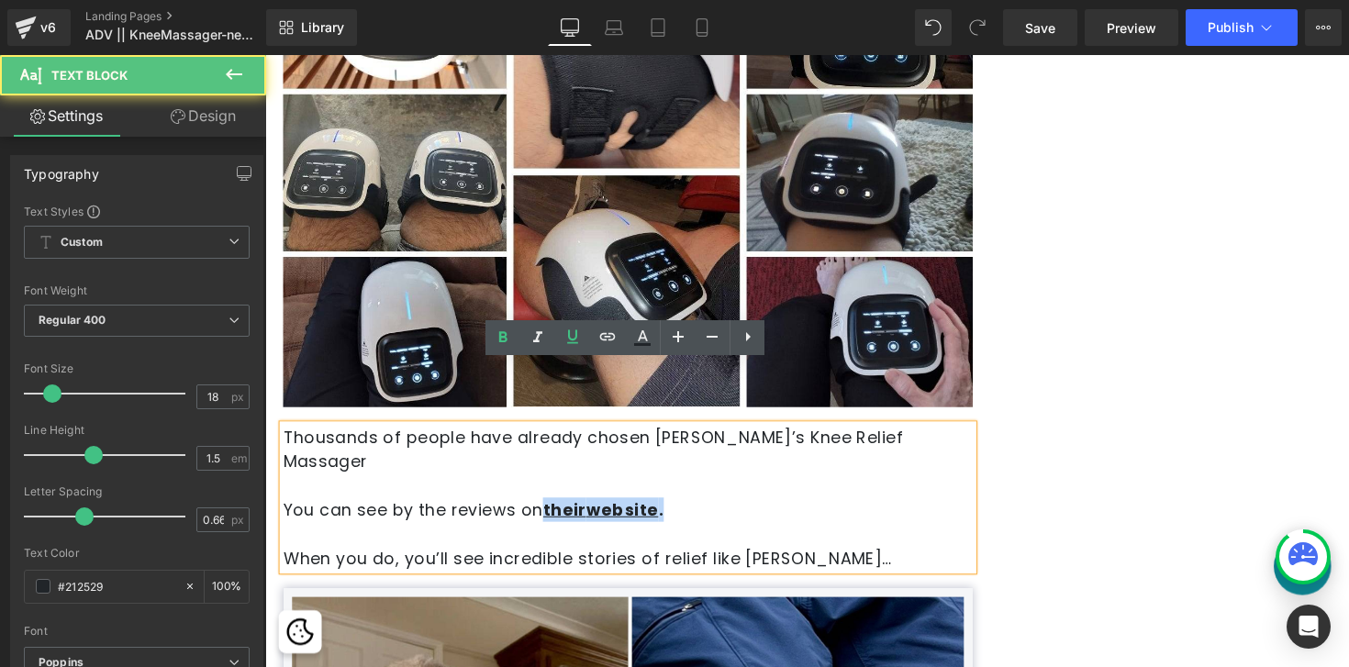
drag, startPoint x: 553, startPoint y: 436, endPoint x: 726, endPoint y: 436, distance: 173.5
click at [726, 508] on p "You can see by the reviews on their website ." at bounding box center [637, 520] width 707 height 25
click at [570, 335] on icon at bounding box center [573, 337] width 22 height 22
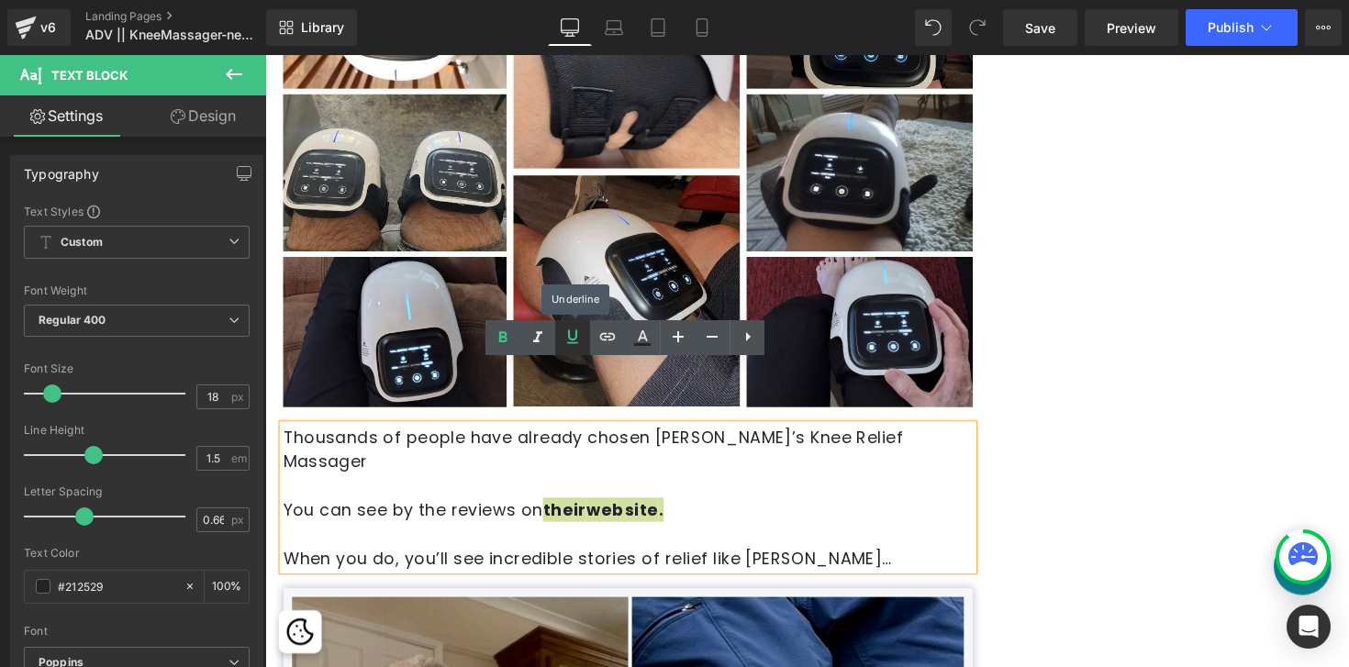
click at [570, 335] on icon at bounding box center [573, 337] width 22 height 22
click at [667, 509] on strong "their website ." at bounding box center [612, 520] width 124 height 23
drag, startPoint x: 672, startPoint y: 430, endPoint x: 555, endPoint y: 431, distance: 116.6
click at [555, 509] on strong "their website ." at bounding box center [612, 520] width 124 height 23
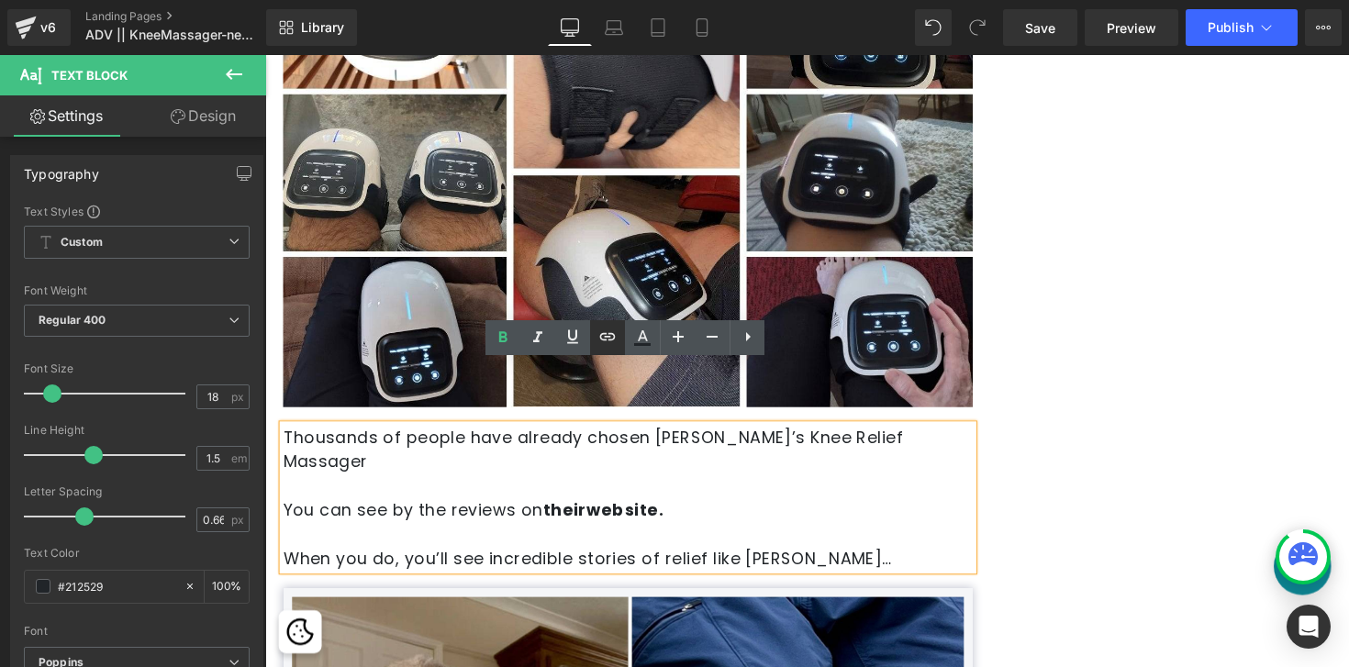
click at [605, 334] on icon at bounding box center [608, 337] width 22 height 22
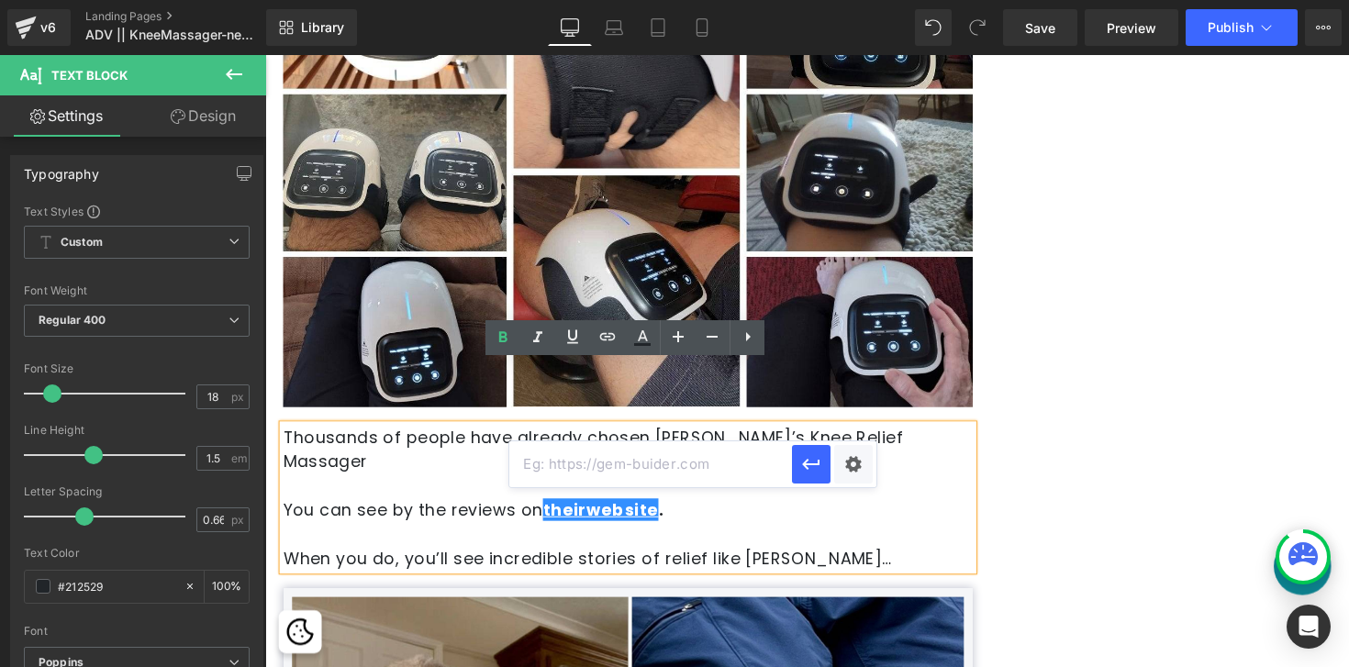
click at [614, 472] on input "text" at bounding box center [650, 464] width 283 height 46
paste input "[URL][DOMAIN_NAME]?"
type input "[URL][DOMAIN_NAME]?"
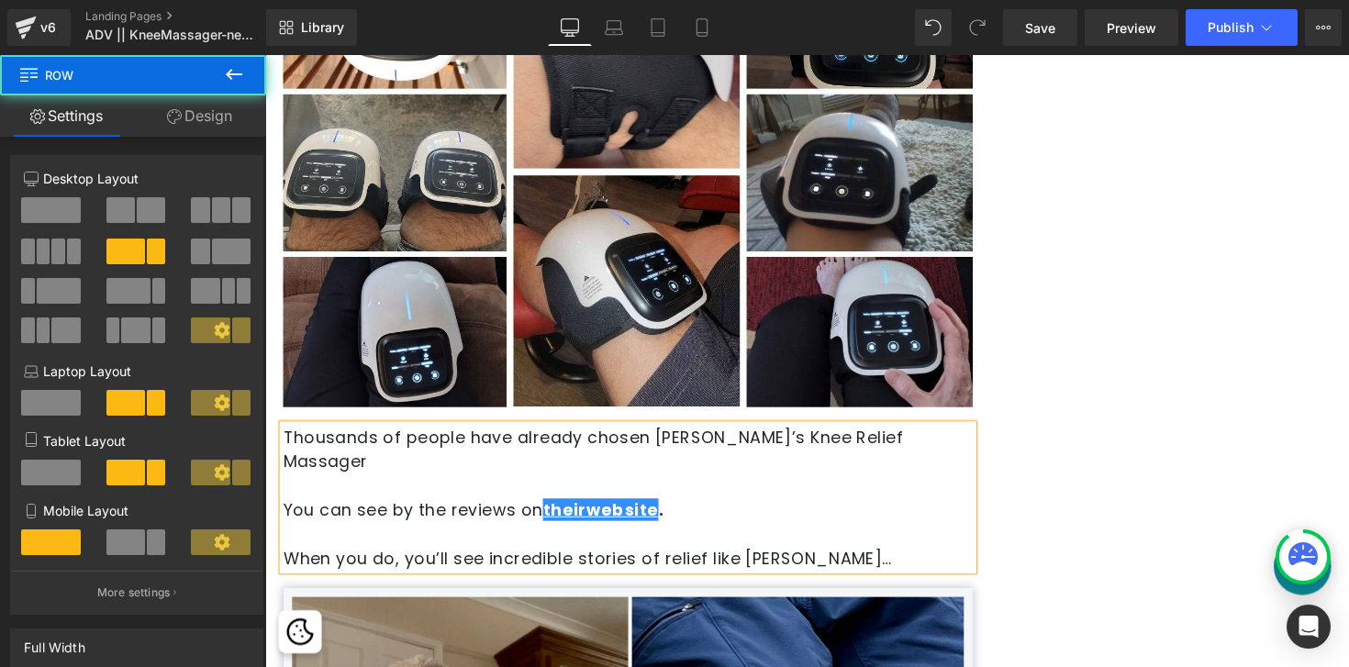
scroll to position [0, 0]
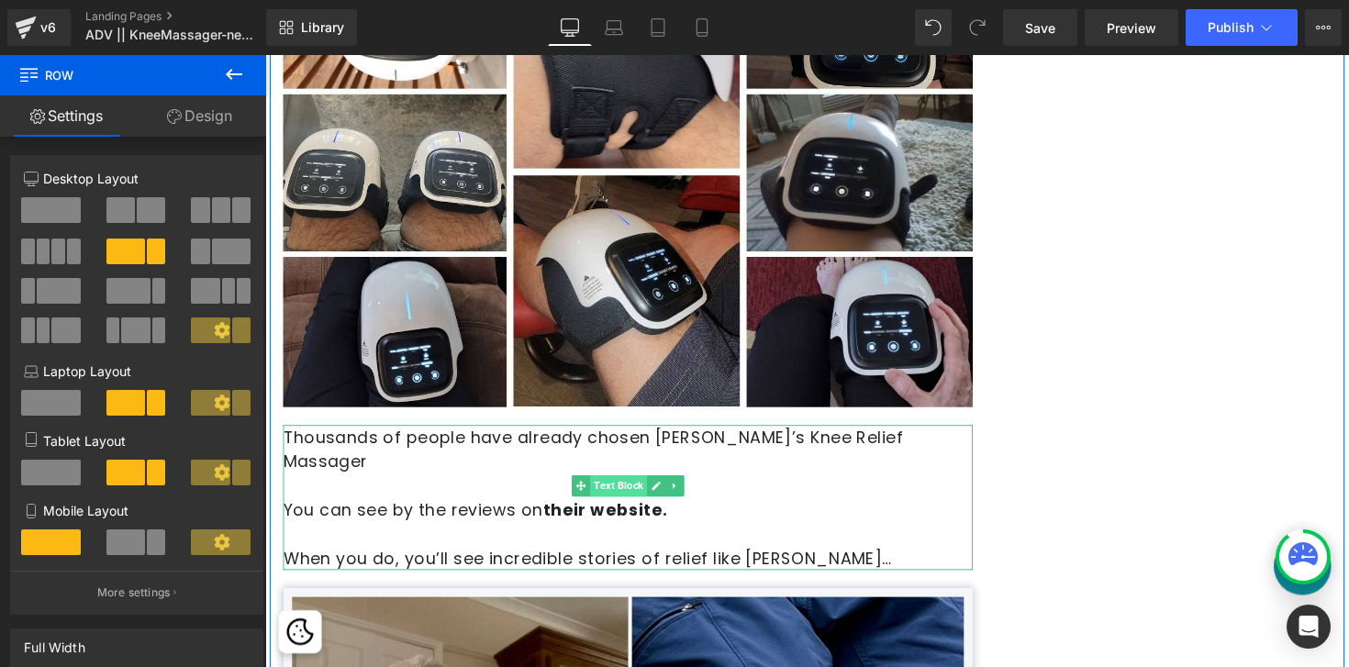
click at [626, 486] on span "Text Block" at bounding box center [627, 497] width 58 height 22
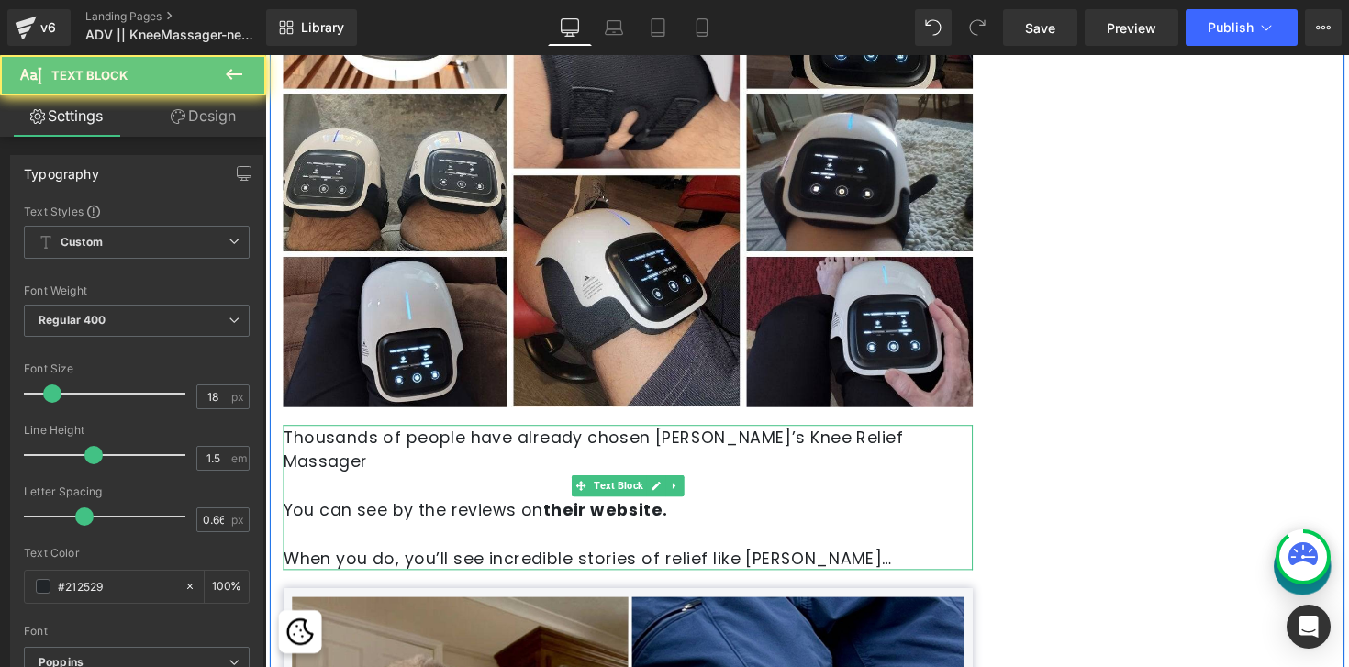
click at [739, 508] on p "You can see by the reviews on their website ." at bounding box center [637, 520] width 707 height 25
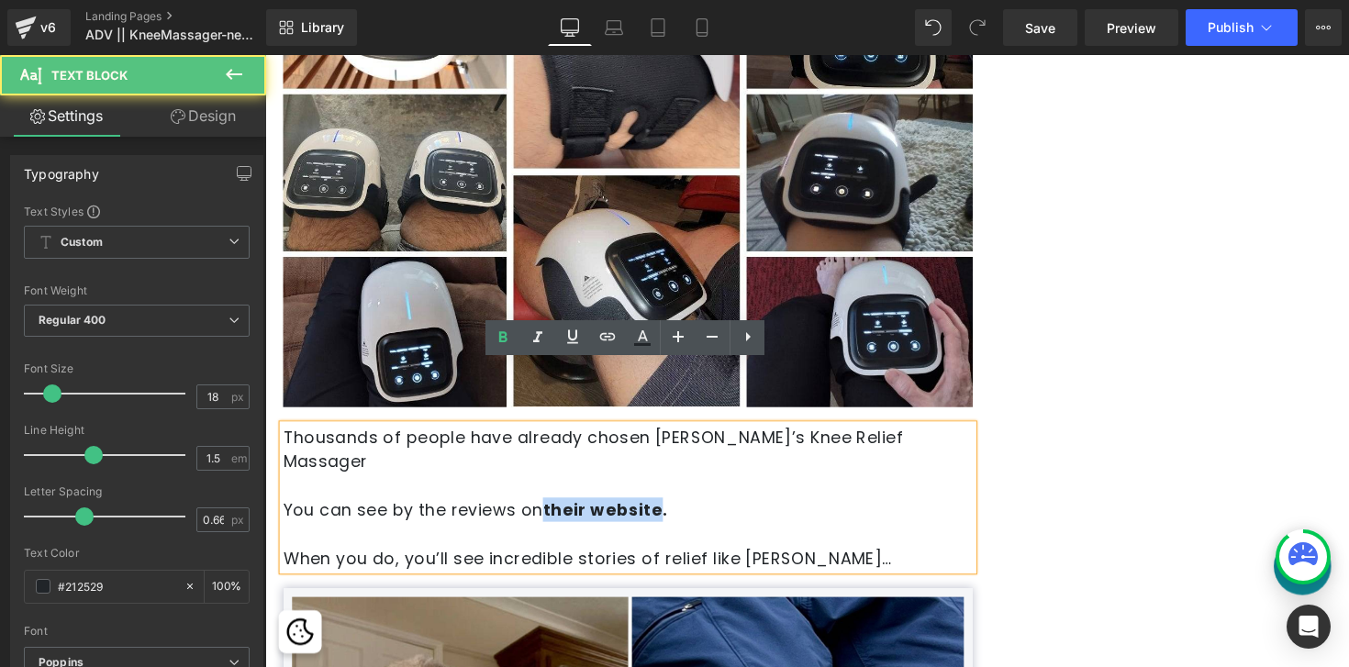
drag, startPoint x: 555, startPoint y: 430, endPoint x: 669, endPoint y: 430, distance: 113.8
click at [669, 509] on strong "their website ." at bounding box center [614, 520] width 128 height 23
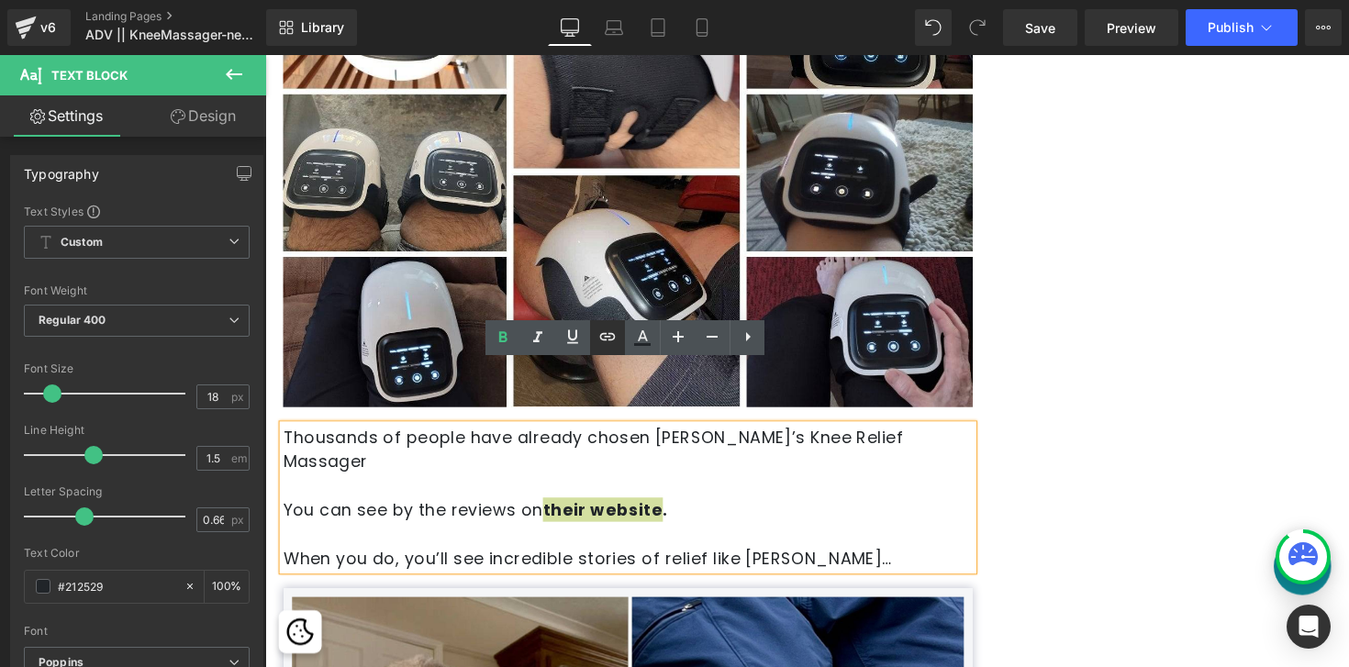
click at [608, 336] on icon at bounding box center [608, 337] width 22 height 22
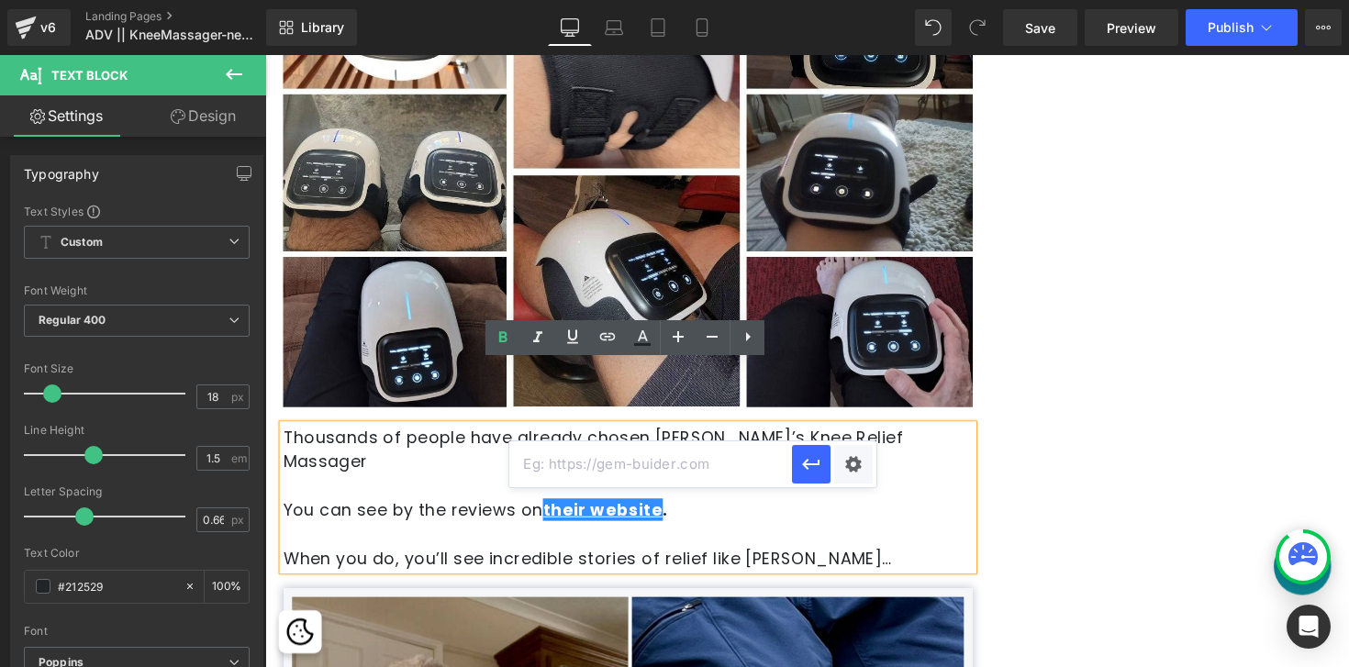
click at [635, 469] on input "text" at bounding box center [650, 464] width 283 height 46
paste input "[URL][DOMAIN_NAME]?"
type input "[URL][DOMAIN_NAME]?"
click at [819, 467] on icon "button" at bounding box center [811, 464] width 22 height 22
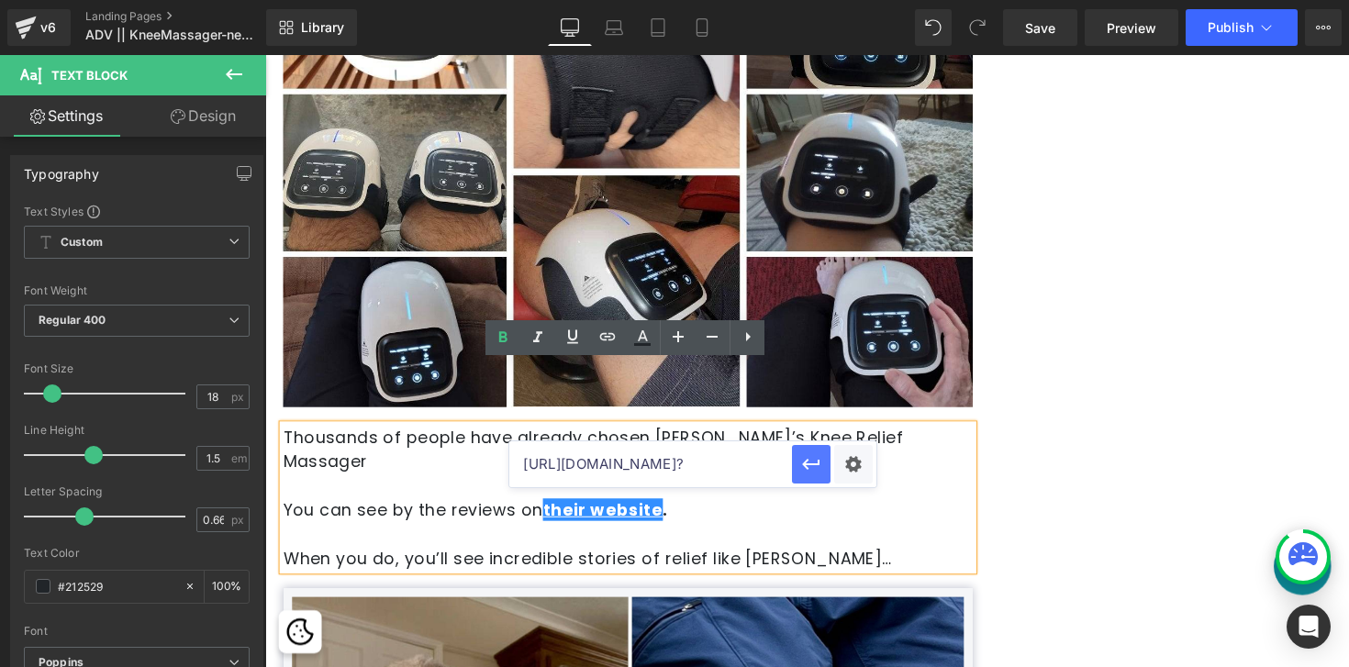
scroll to position [0, 0]
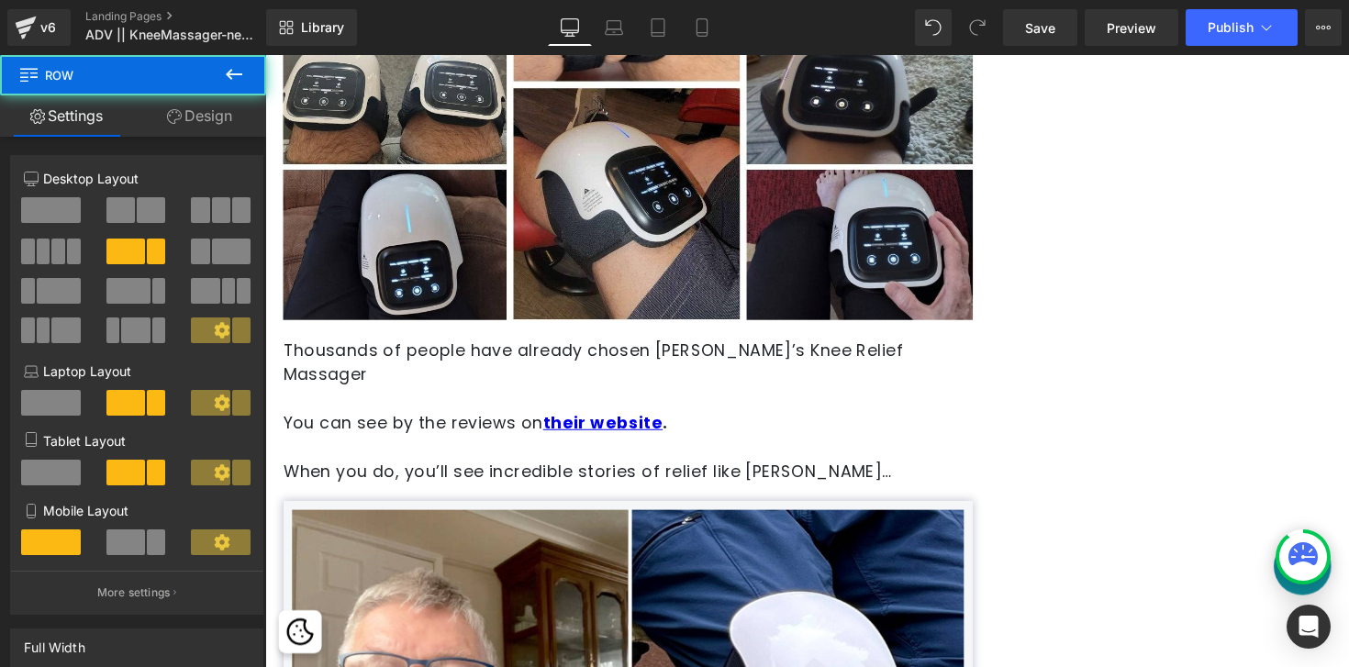
scroll to position [7592, 0]
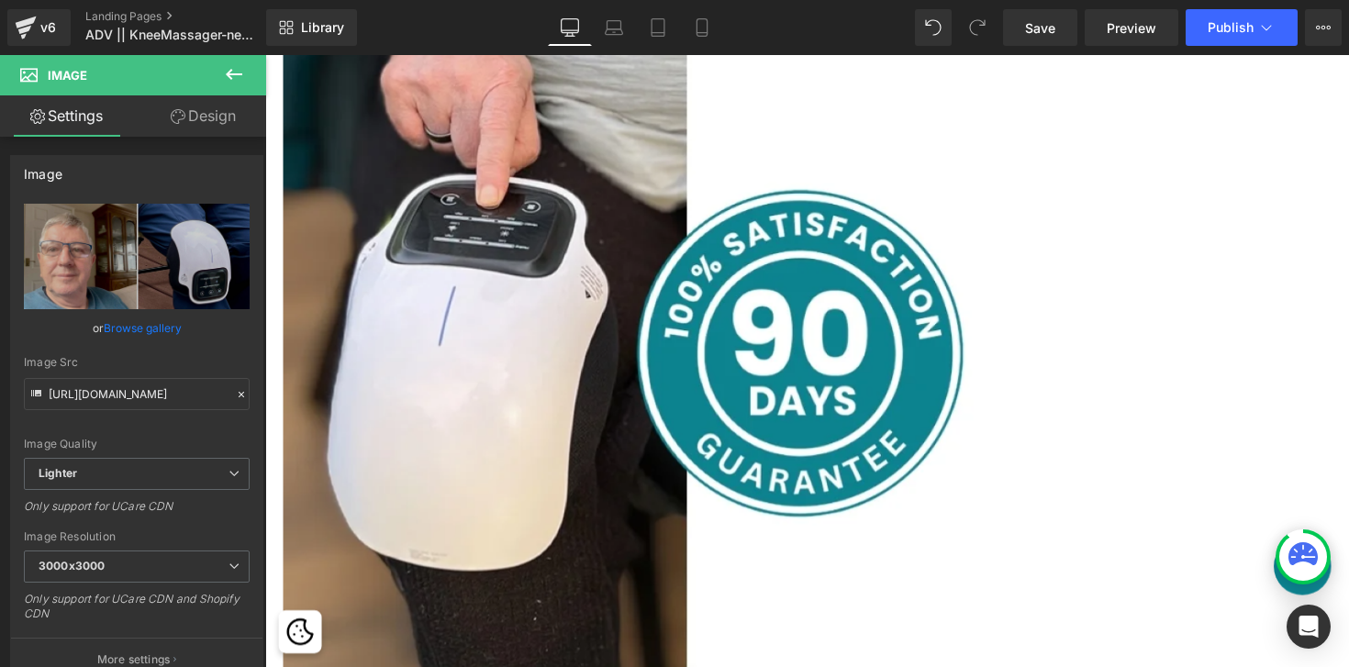
scroll to position [9908, 0]
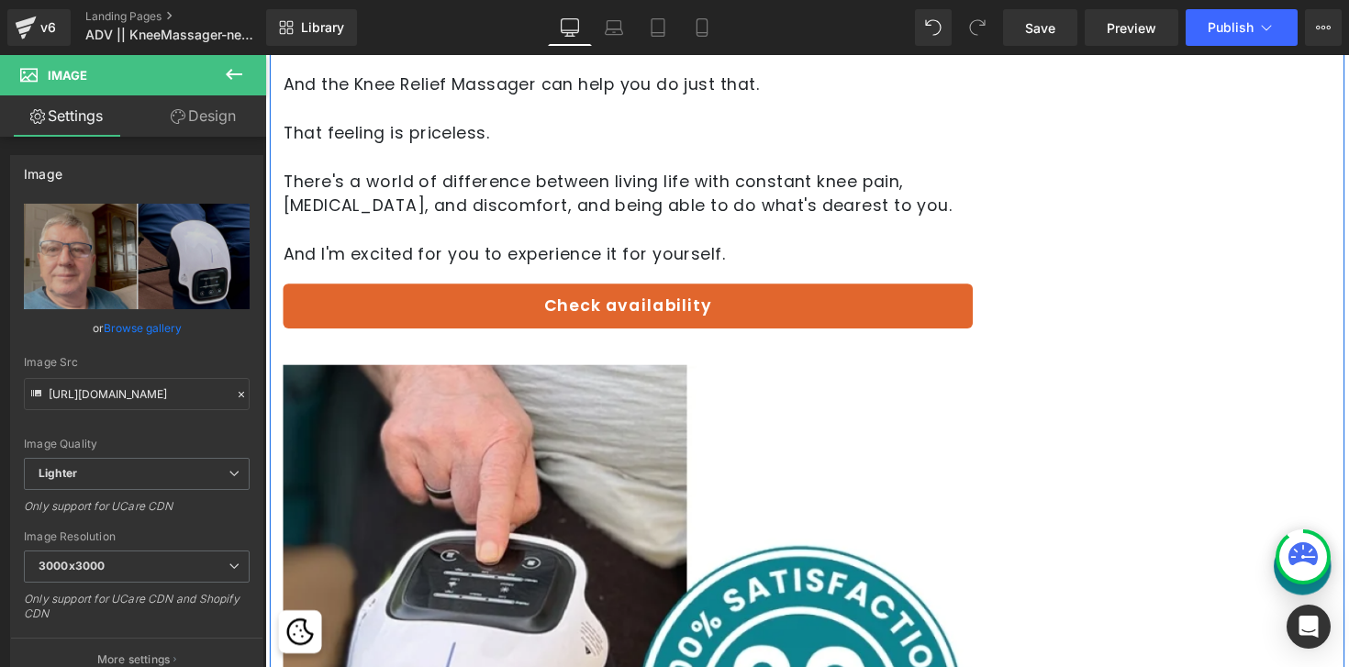
click at [721, 289] on div "Check availability Button" at bounding box center [637, 312] width 707 height 46
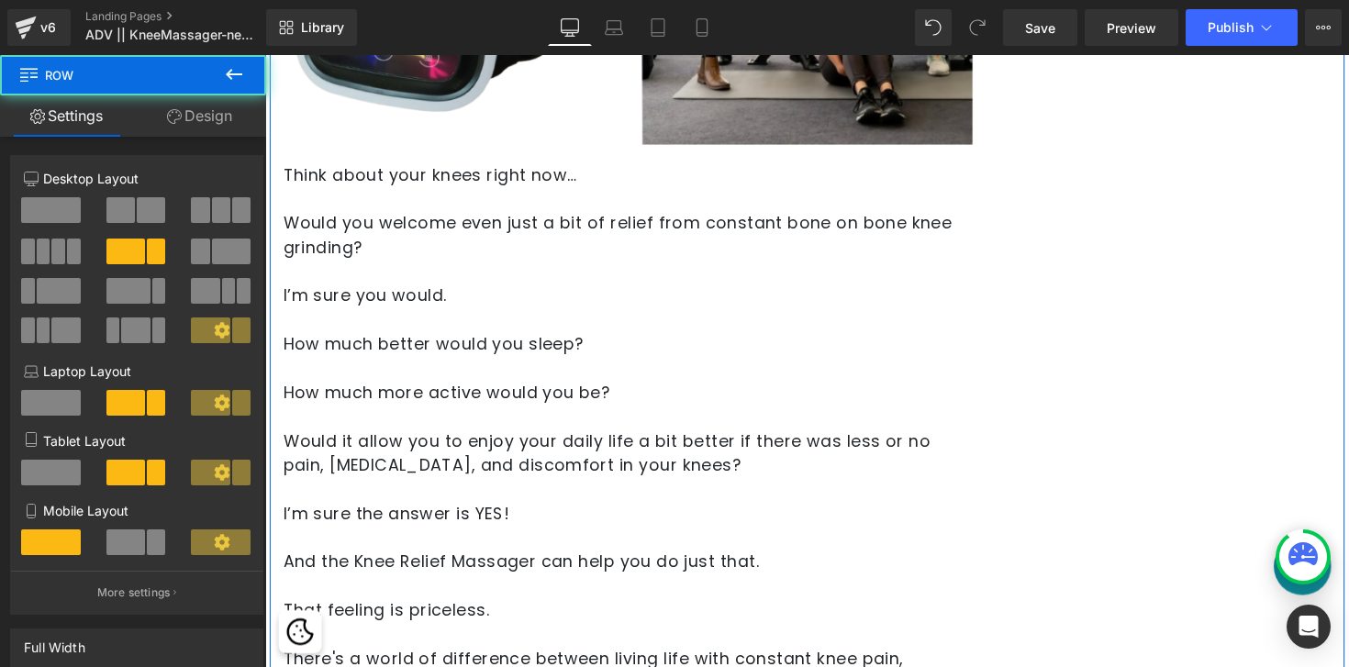
scroll to position [8436, 0]
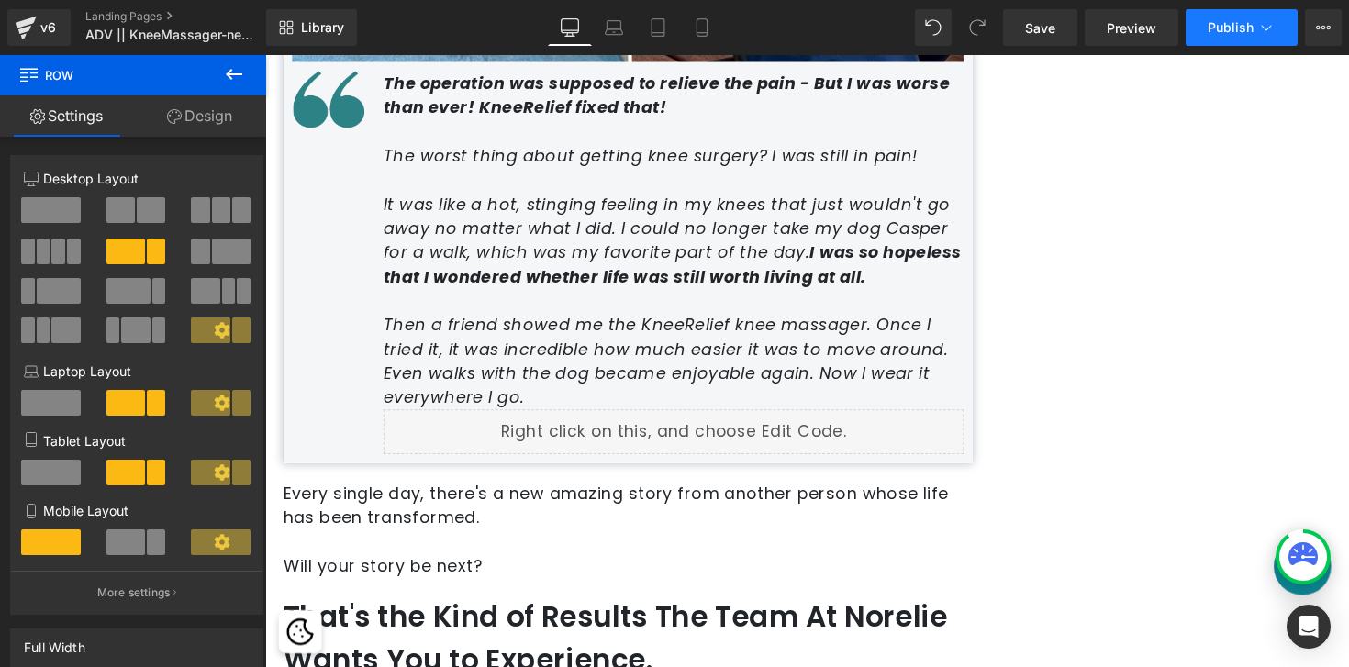
click at [1234, 37] on button "Publish" at bounding box center [1242, 27] width 112 height 37
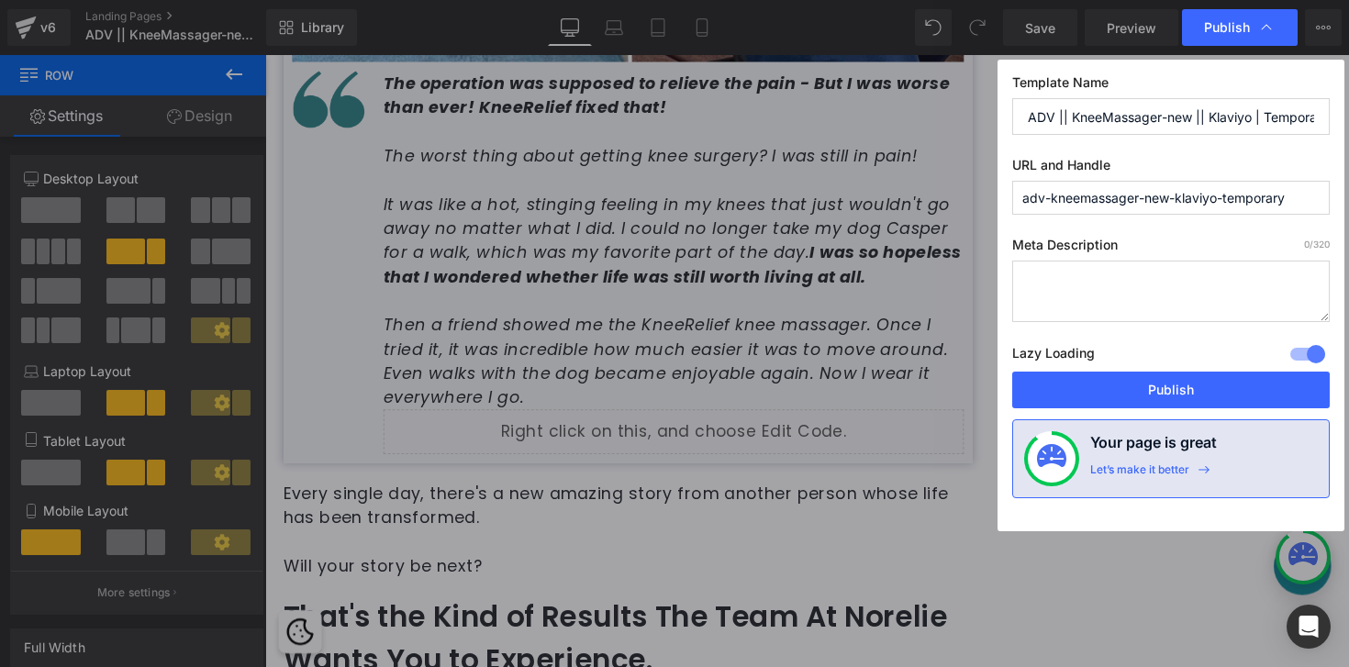
drag, startPoint x: 1290, startPoint y: 195, endPoint x: 1253, endPoint y: 195, distance: 37.6
click at [1253, 195] on input "adv-kneemassager-new-klaviyo-temporary" at bounding box center [1171, 198] width 318 height 34
type input "adv-kneemassager-new-klaviyo-temp"
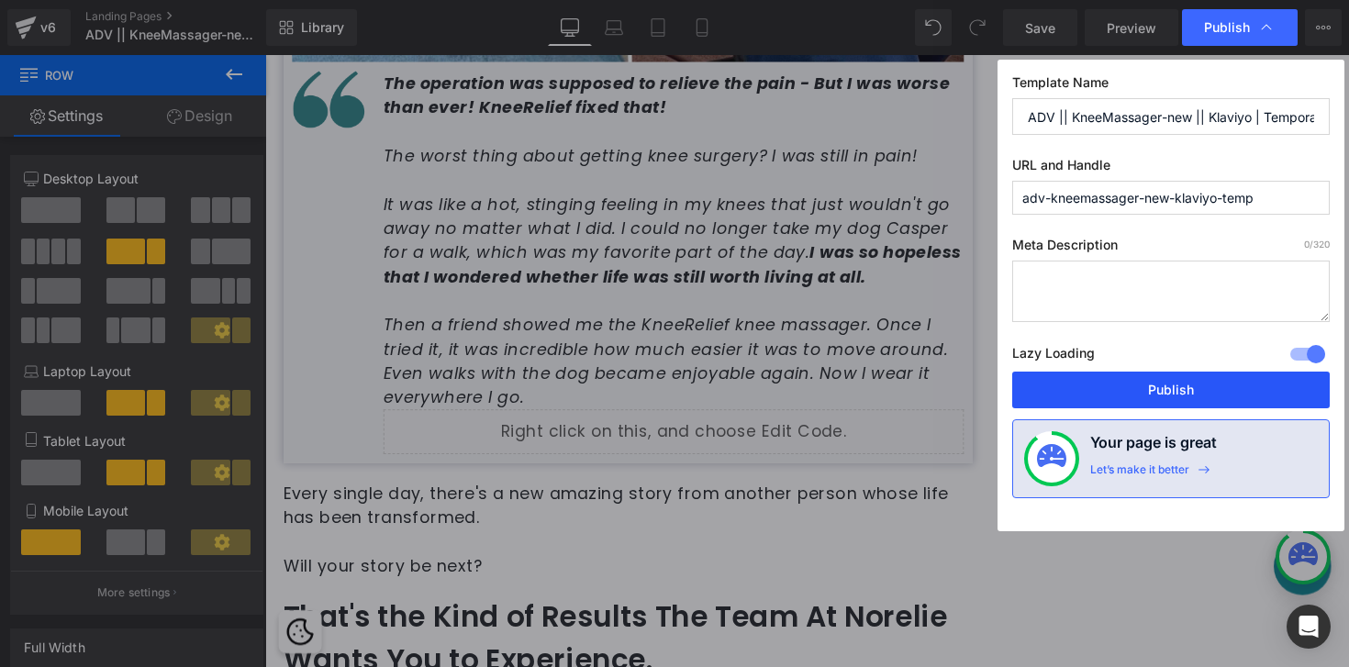
click at [1203, 393] on button "Publish" at bounding box center [1171, 390] width 318 height 37
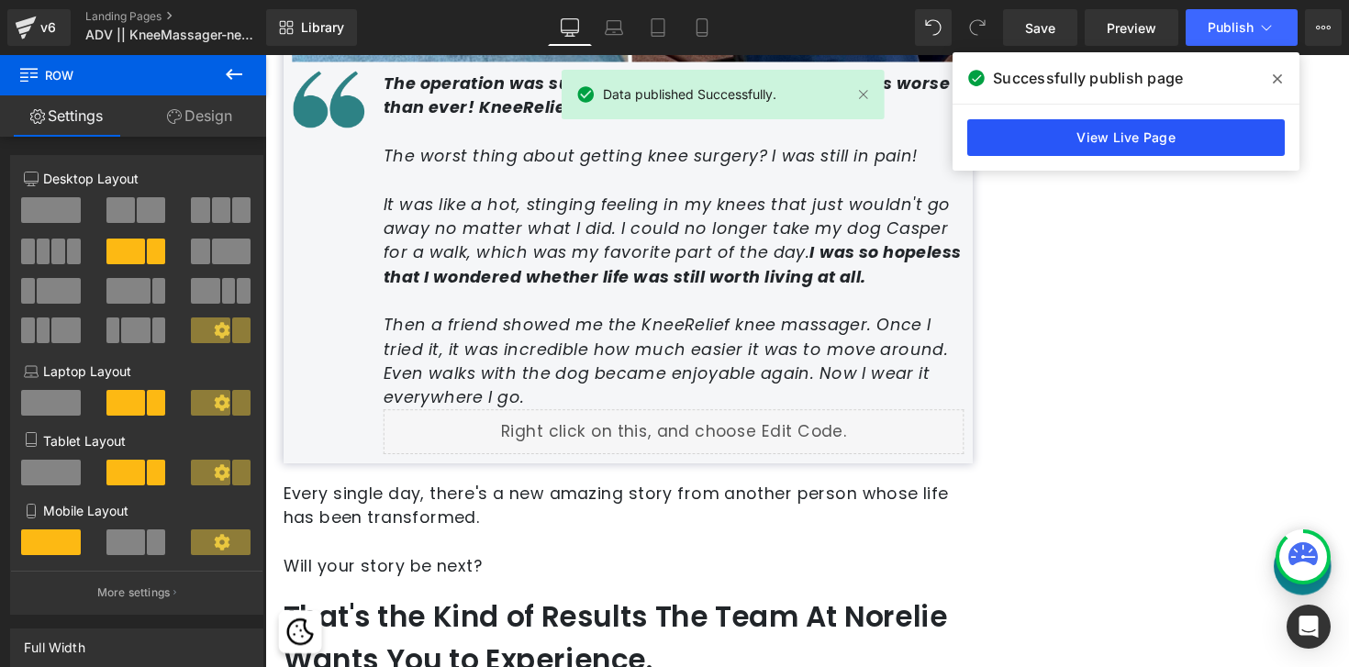
click at [1154, 147] on link "View Live Page" at bounding box center [1126, 137] width 318 height 37
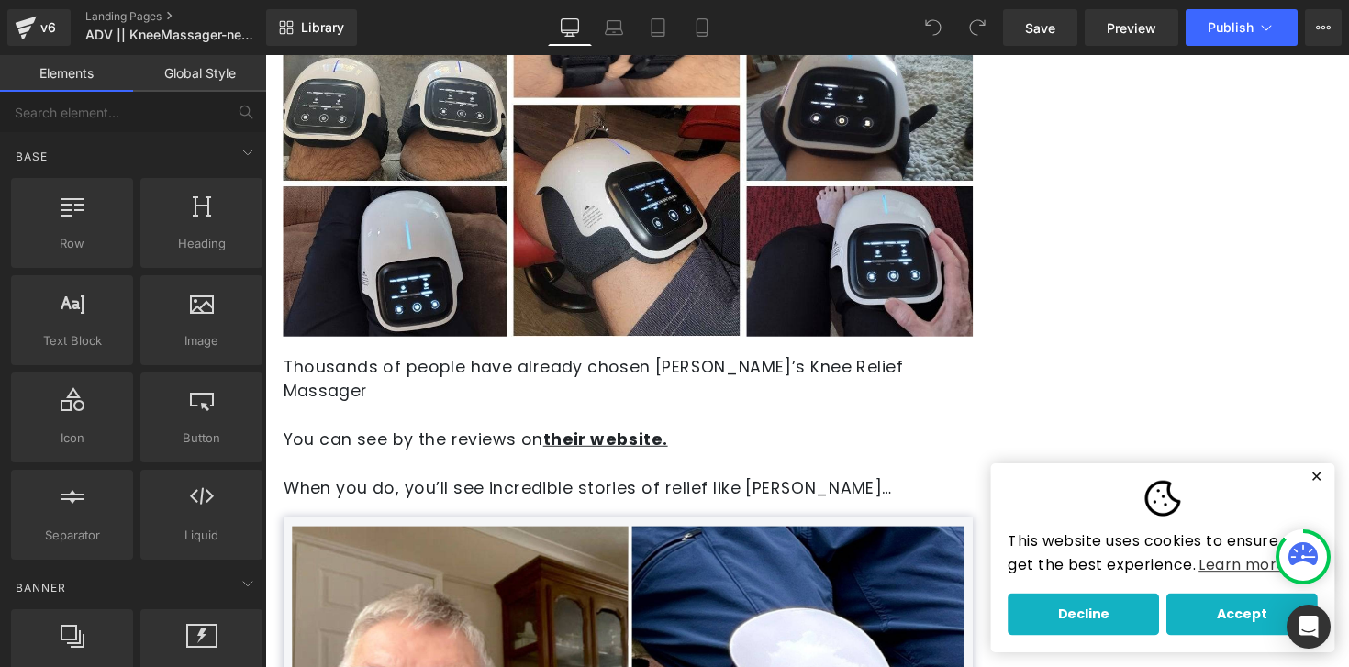
scroll to position [7572, 0]
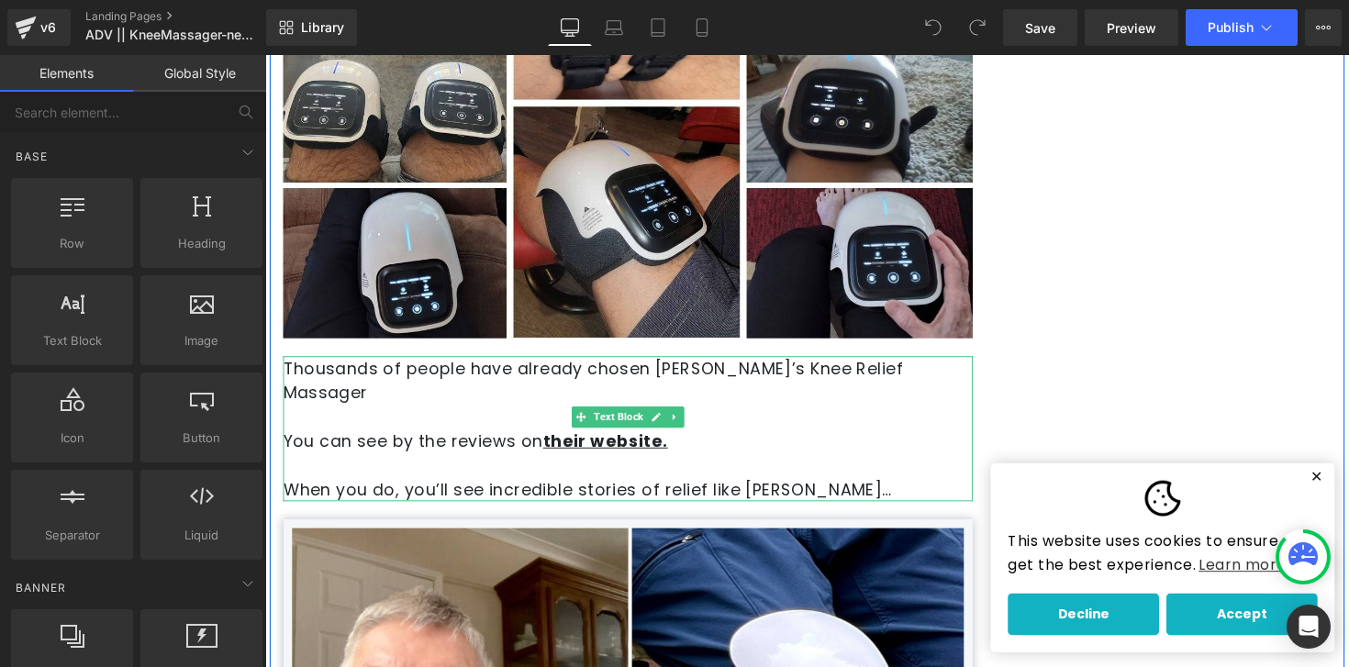
click at [619, 413] on p at bounding box center [637, 425] width 707 height 25
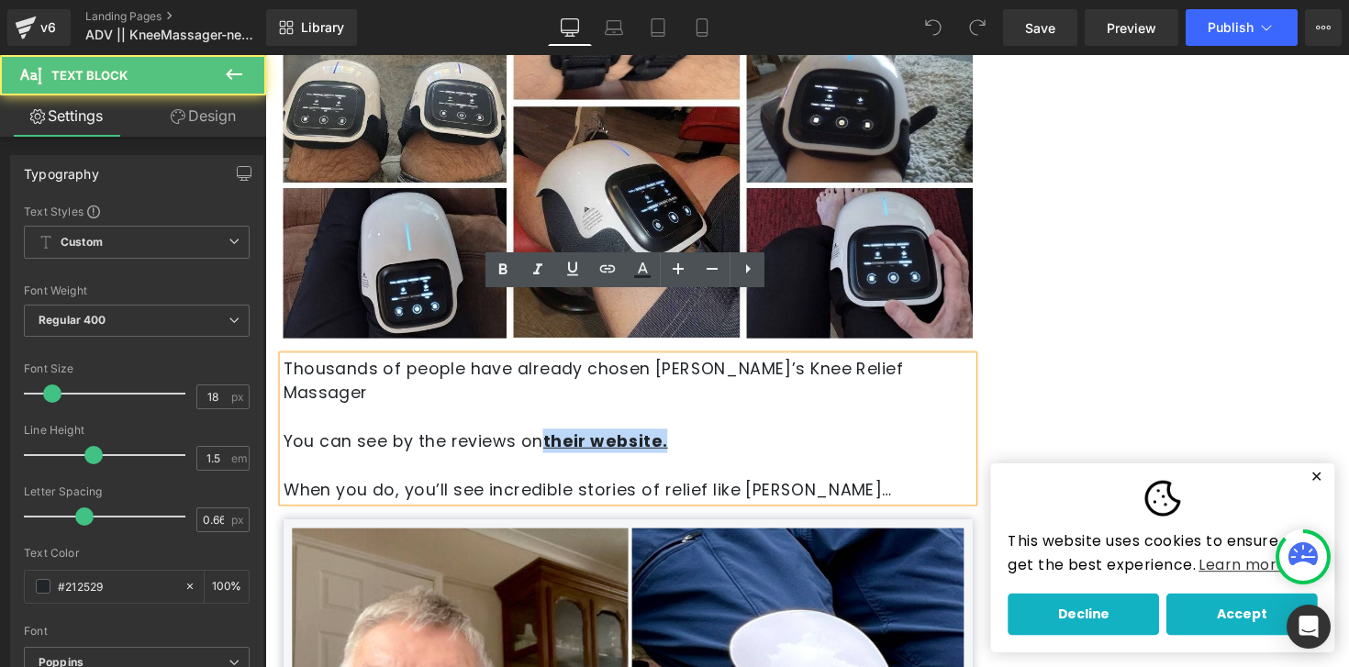
drag, startPoint x: 677, startPoint y: 372, endPoint x: 555, endPoint y: 358, distance: 122.8
click at [555, 439] on strong "their website." at bounding box center [614, 450] width 128 height 23
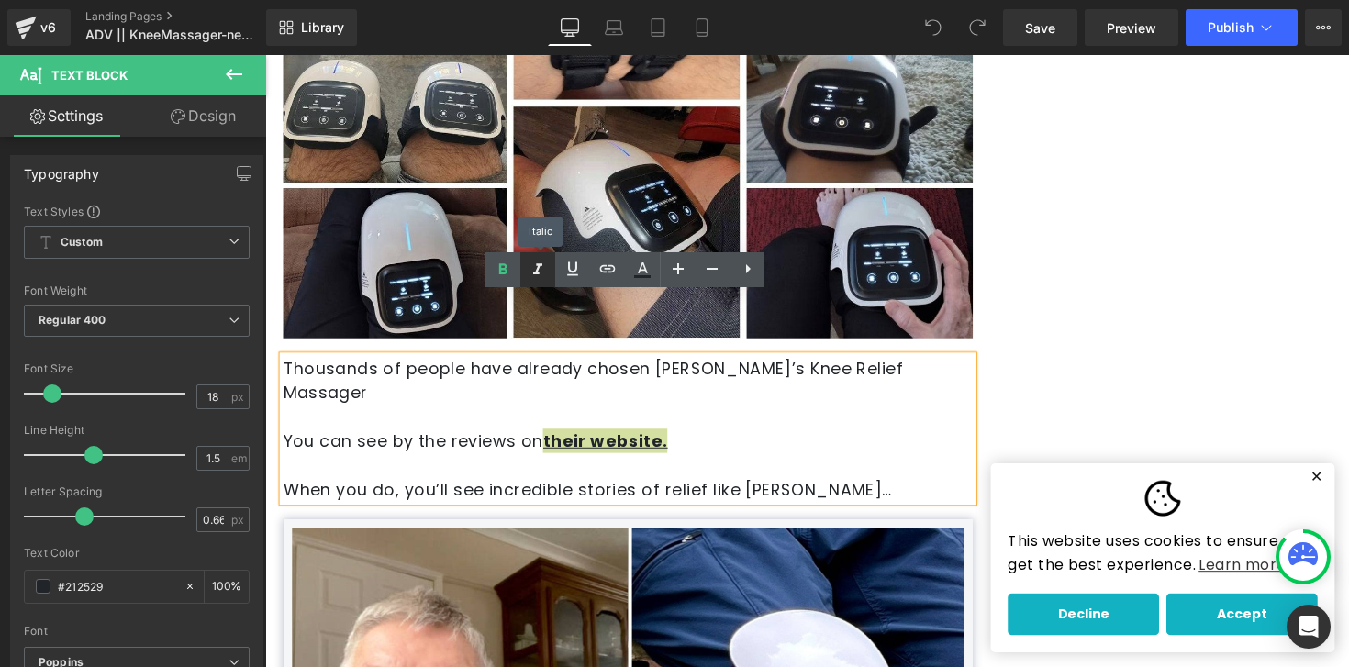
click at [544, 273] on icon at bounding box center [538, 270] width 22 height 22
click at [562, 273] on icon at bounding box center [573, 269] width 22 height 22
click at [536, 272] on icon at bounding box center [537, 268] width 9 height 11
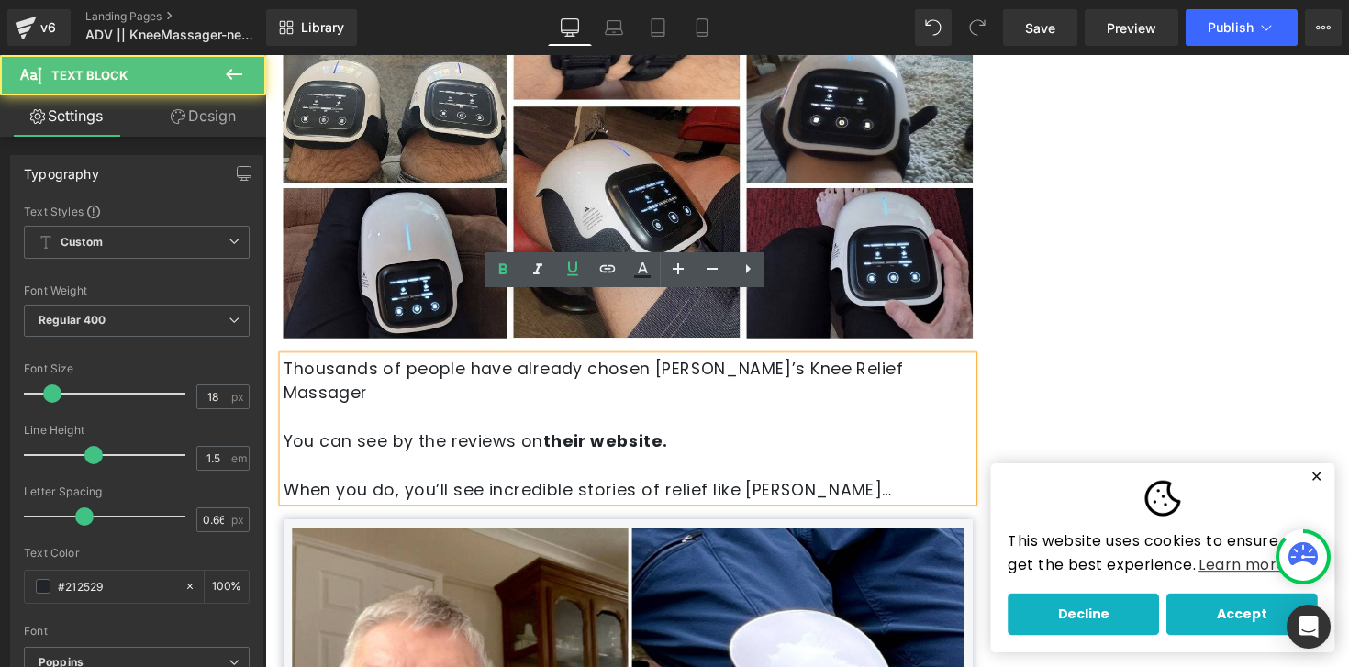
click at [664, 463] on p at bounding box center [637, 475] width 707 height 25
drag, startPoint x: 671, startPoint y: 361, endPoint x: 555, endPoint y: 358, distance: 115.7
click at [555, 439] on strong "their website." at bounding box center [614, 450] width 128 height 23
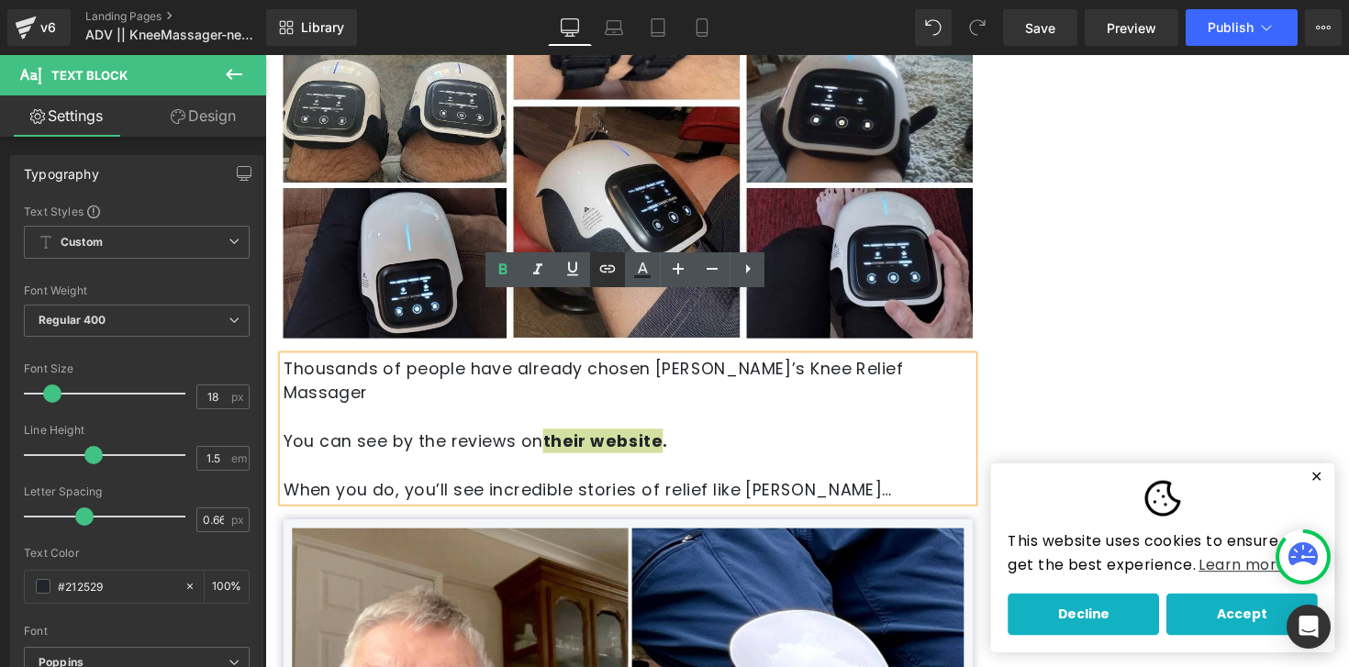
click at [617, 261] on icon at bounding box center [608, 269] width 22 height 22
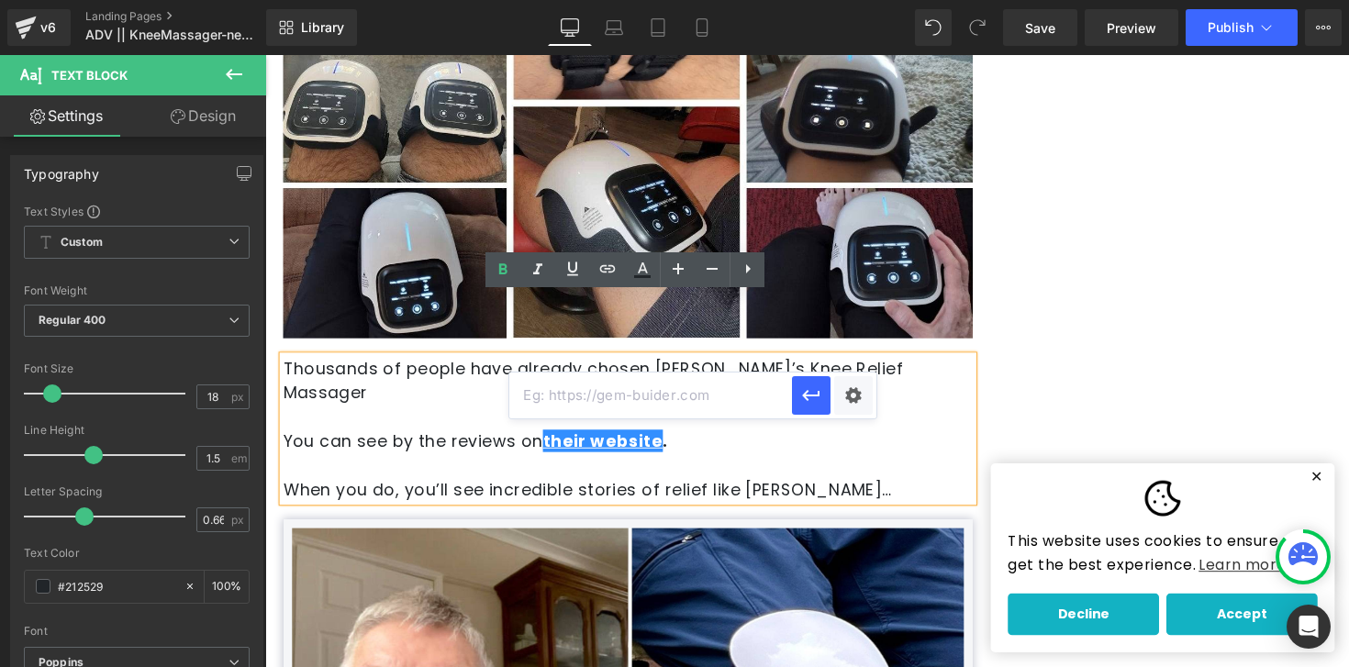
click at [611, 395] on input "text" at bounding box center [650, 396] width 283 height 46
paste input "[URL][DOMAIN_NAME]?"
type input "[URL][DOMAIN_NAME]?"
click at [809, 399] on icon "button" at bounding box center [811, 395] width 17 height 11
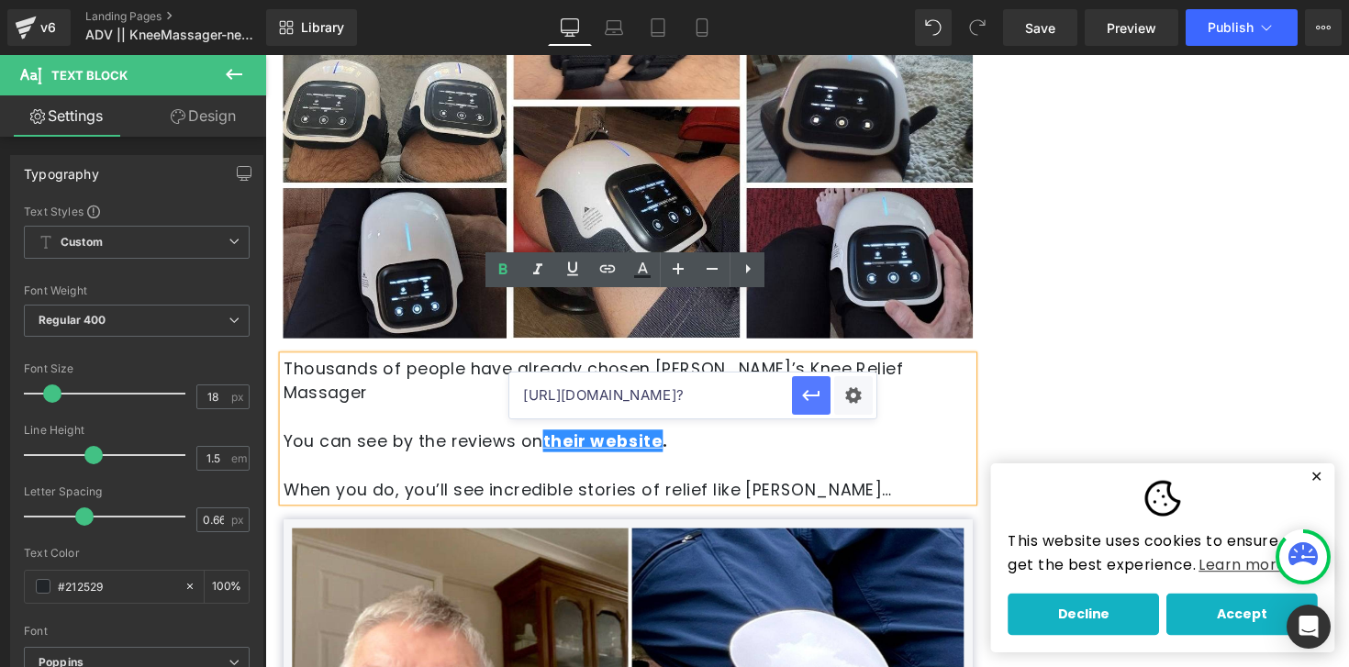
scroll to position [0, 0]
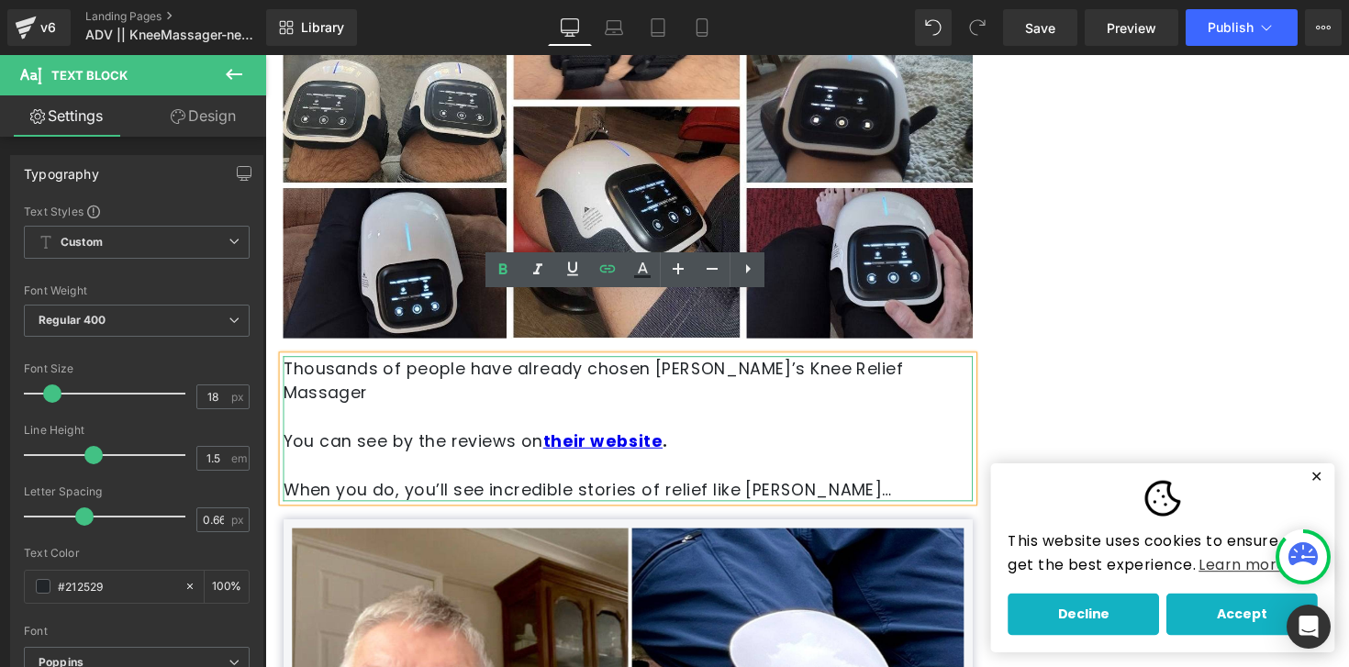
click at [738, 438] on p "You can see by the reviews on their website ." at bounding box center [637, 450] width 707 height 25
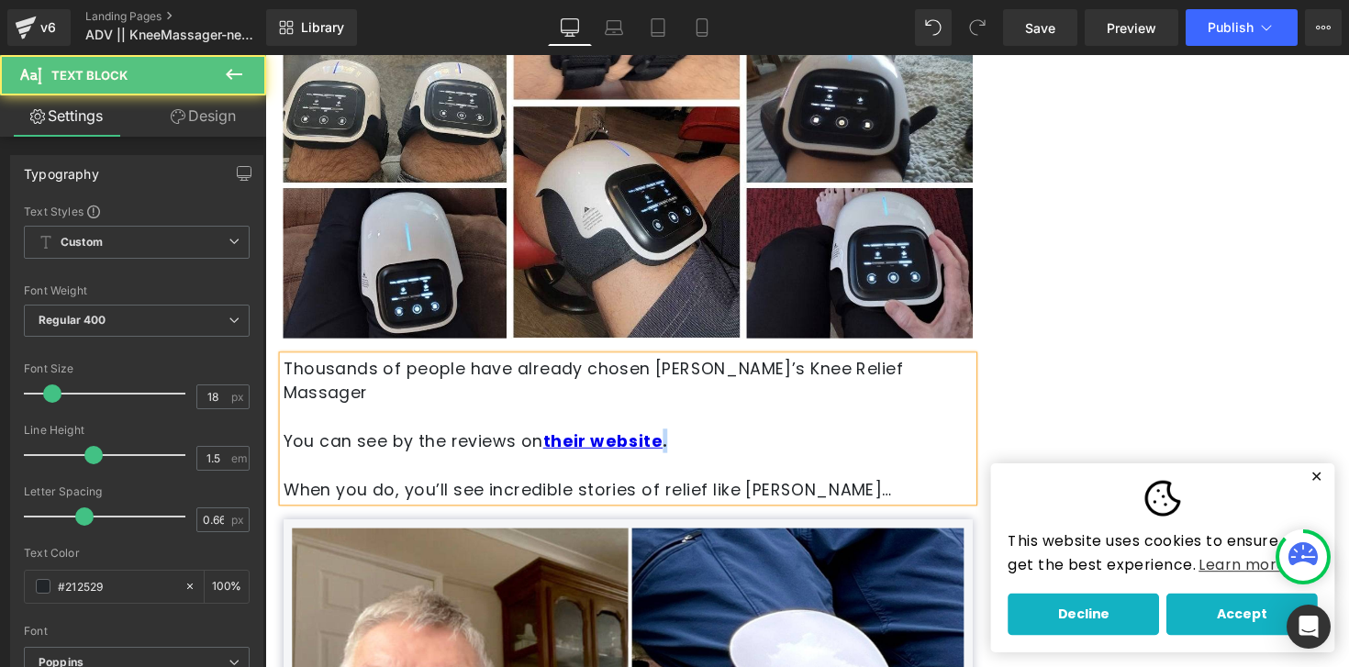
drag, startPoint x: 695, startPoint y: 363, endPoint x: 672, endPoint y: 363, distance: 22.9
click at [672, 438] on p "You can see by the reviews on their website ." at bounding box center [637, 450] width 707 height 25
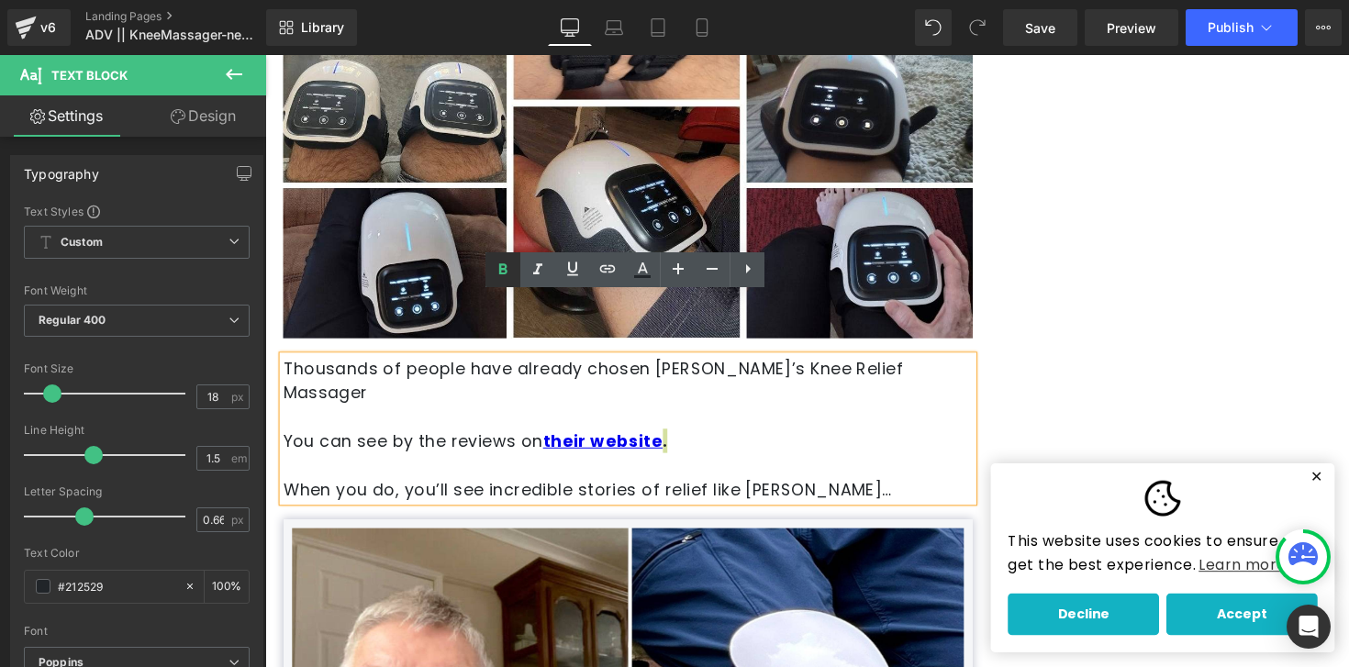
click at [501, 272] on icon at bounding box center [503, 268] width 8 height 11
click at [739, 463] on p at bounding box center [637, 475] width 707 height 25
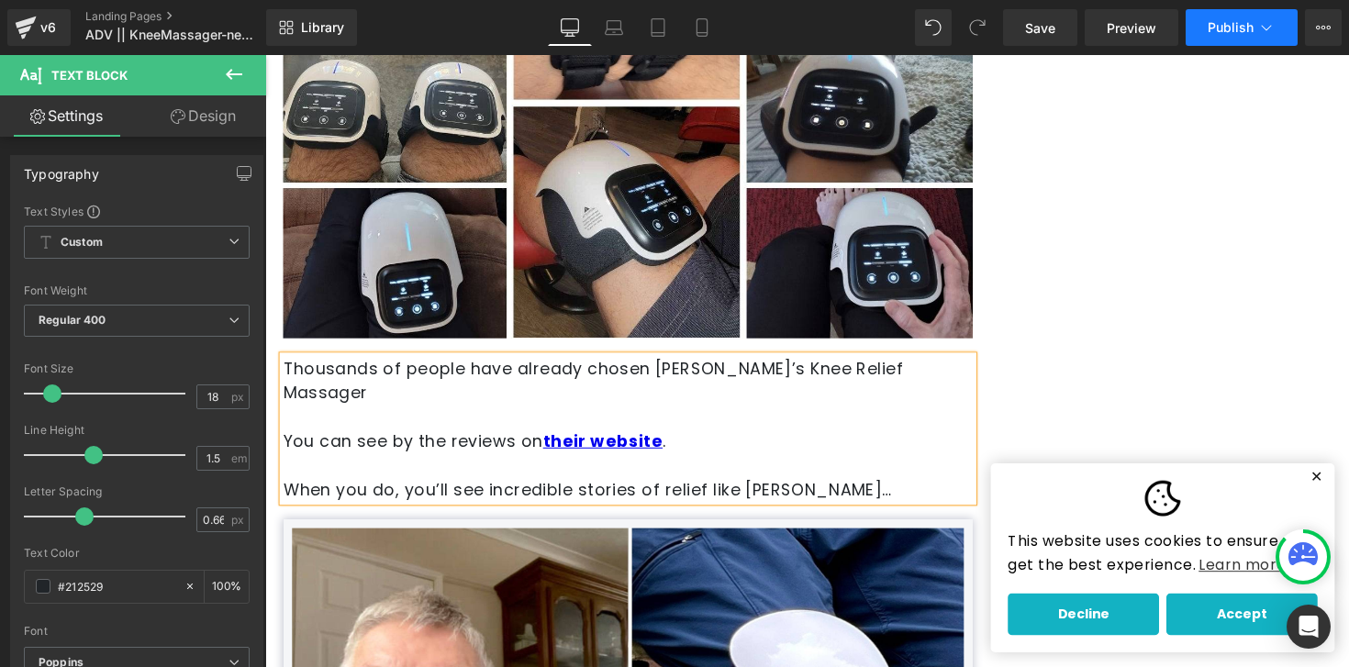
click at [1239, 34] on span "Publish" at bounding box center [1231, 27] width 46 height 15
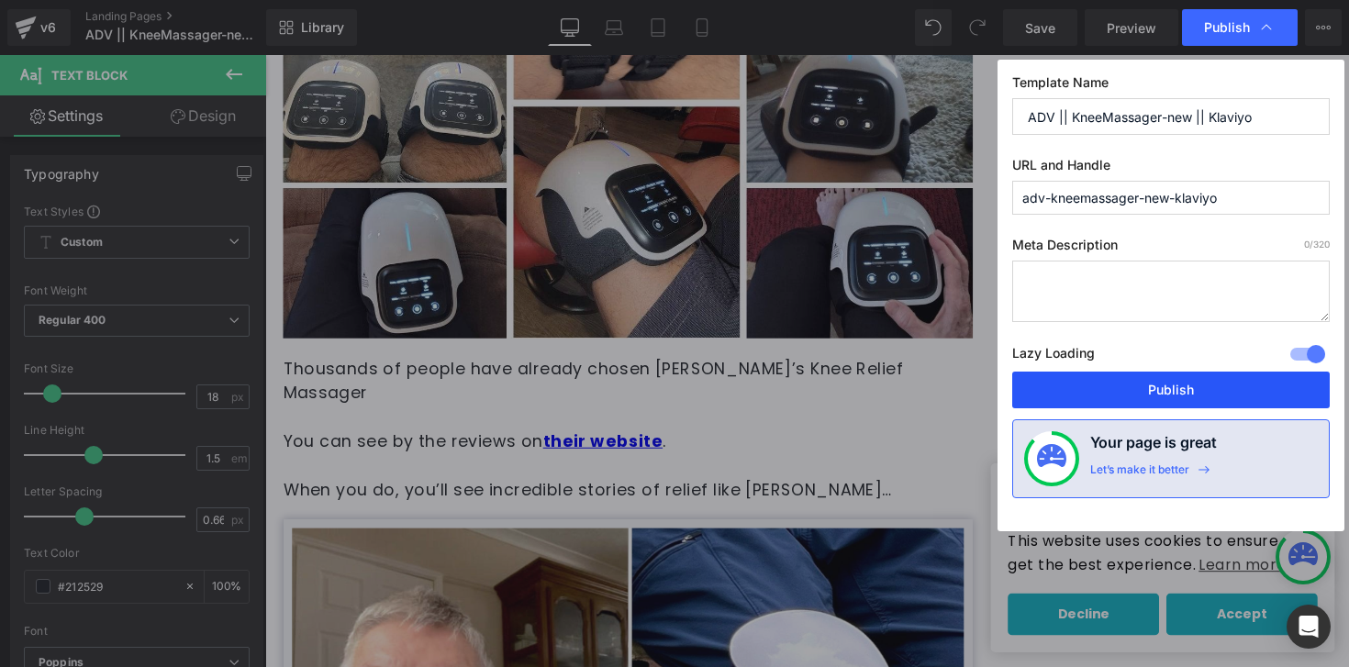
click at [1173, 397] on button "Publish" at bounding box center [1171, 390] width 318 height 37
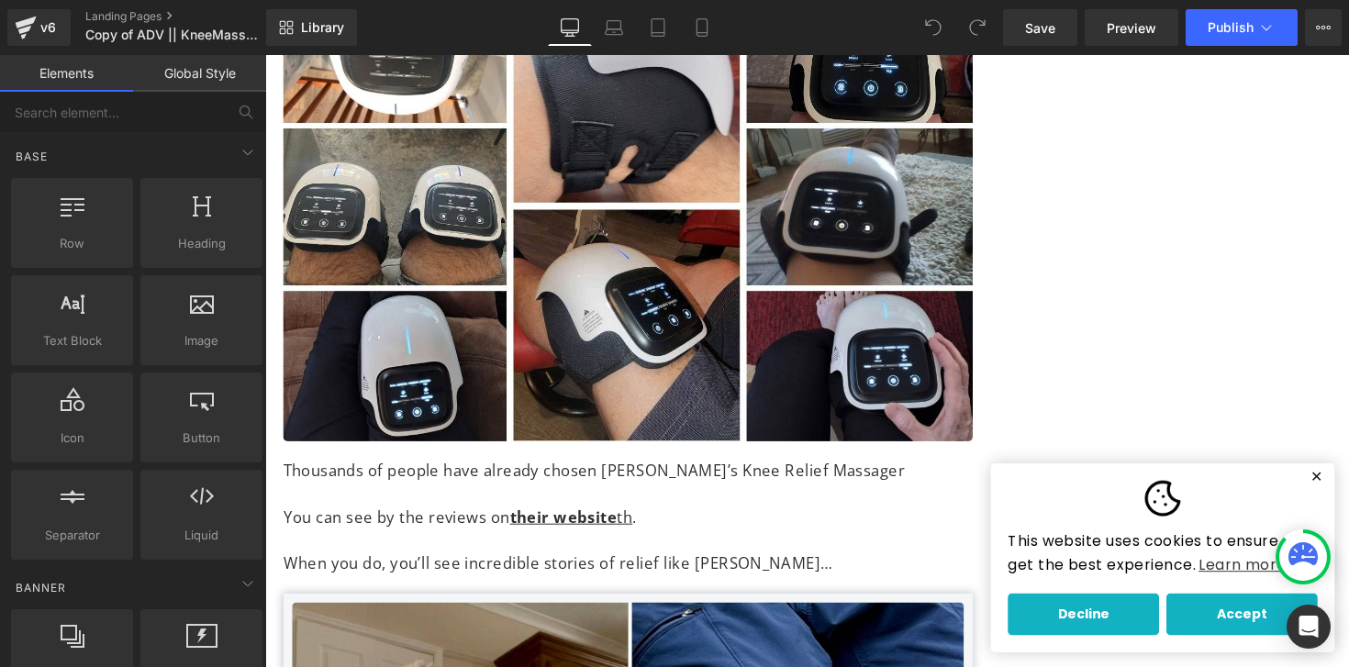
scroll to position [7302, 0]
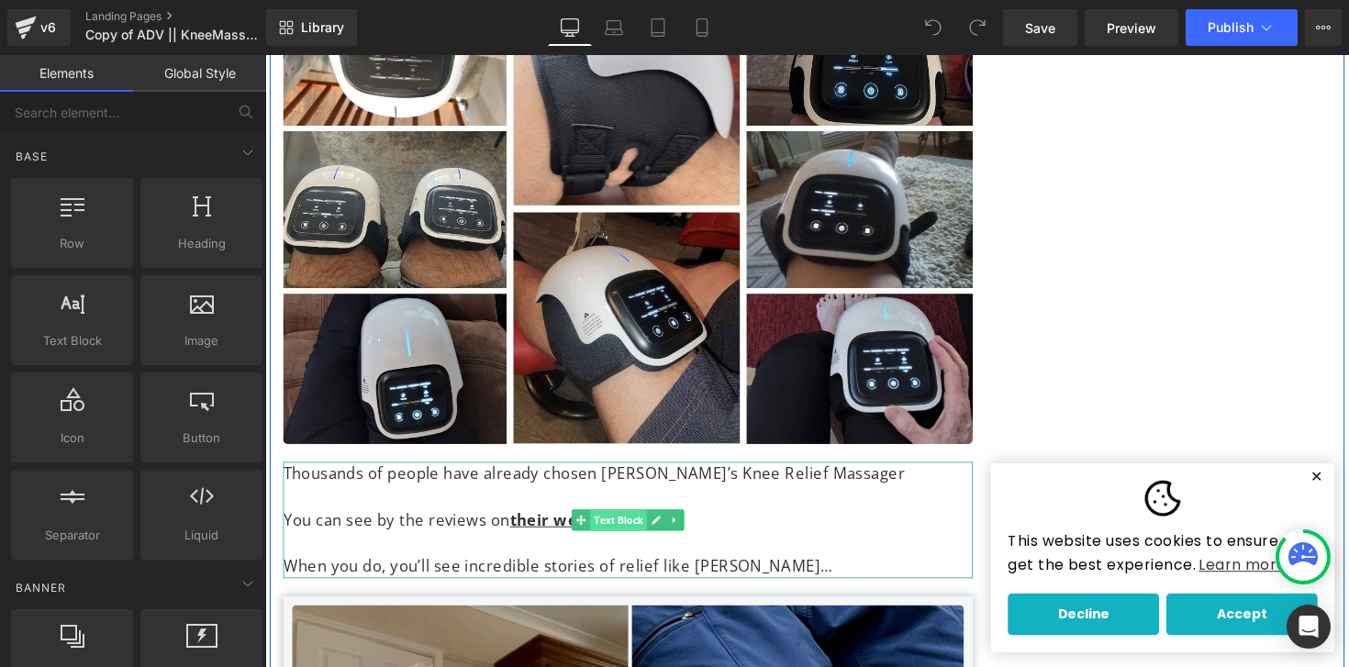
click at [598, 520] on span "Text Block" at bounding box center [627, 531] width 58 height 22
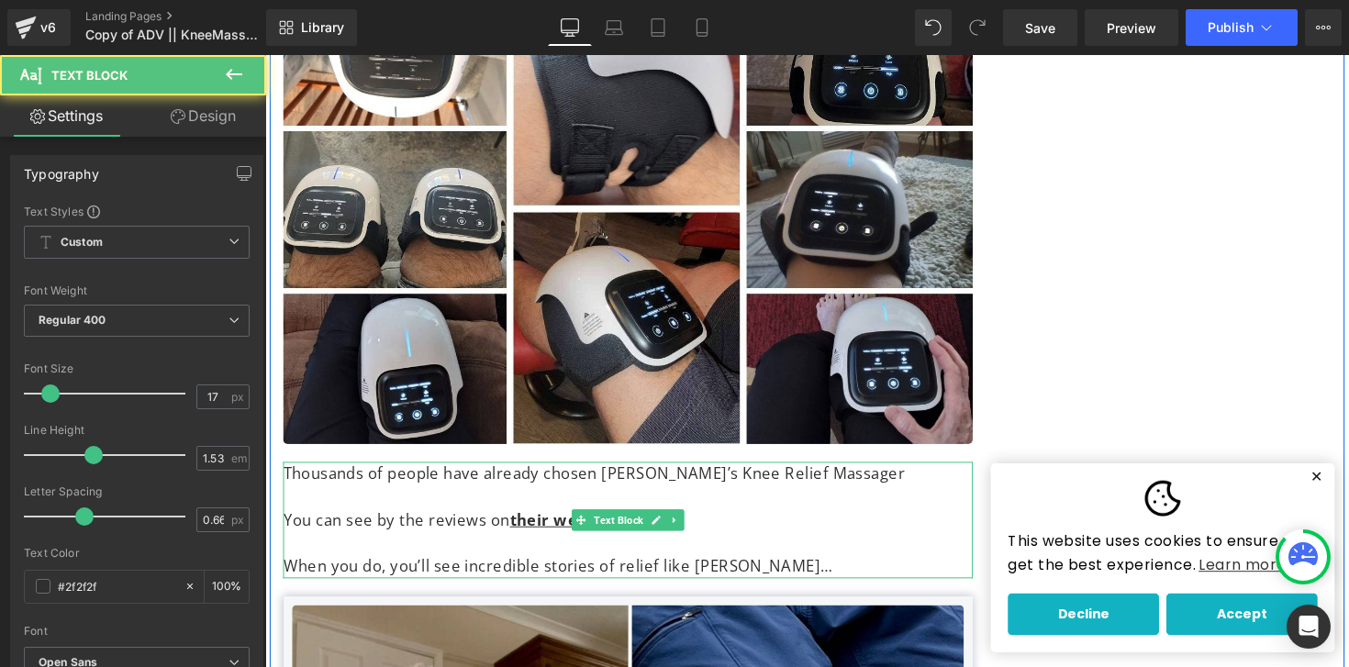
click at [595, 543] on p at bounding box center [637, 555] width 707 height 24
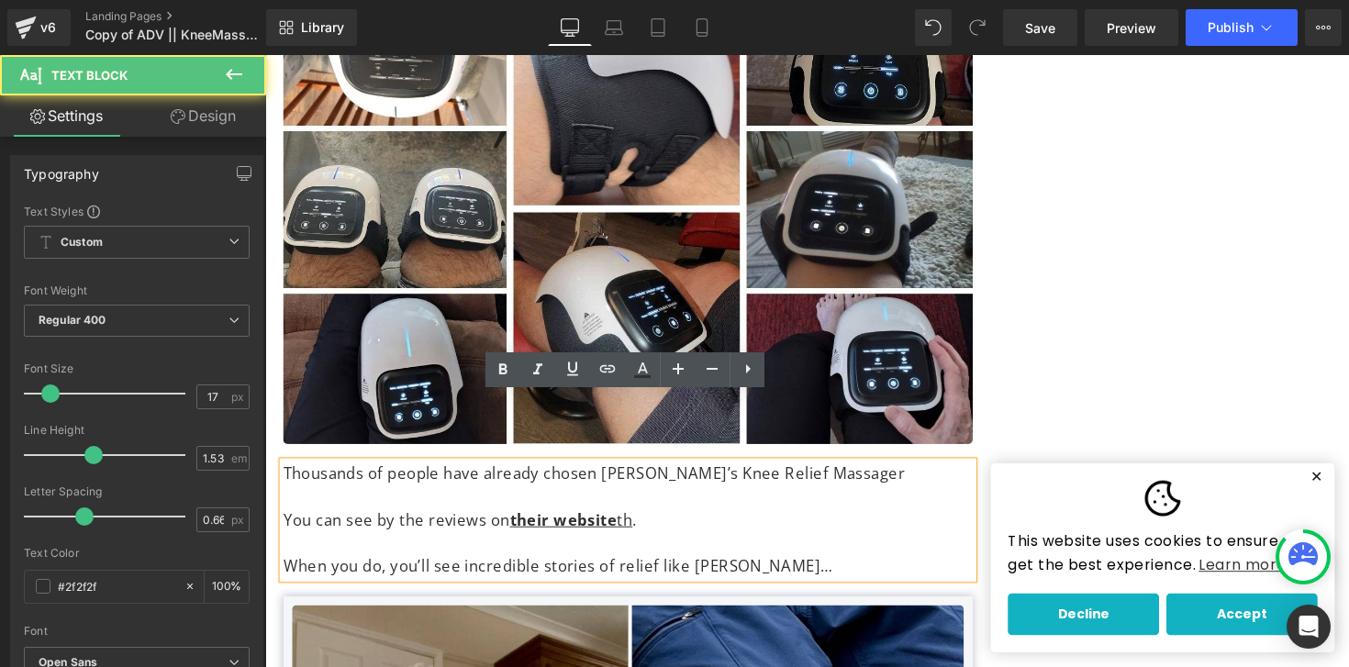
click at [642, 520] on u "their website th" at bounding box center [579, 530] width 126 height 21
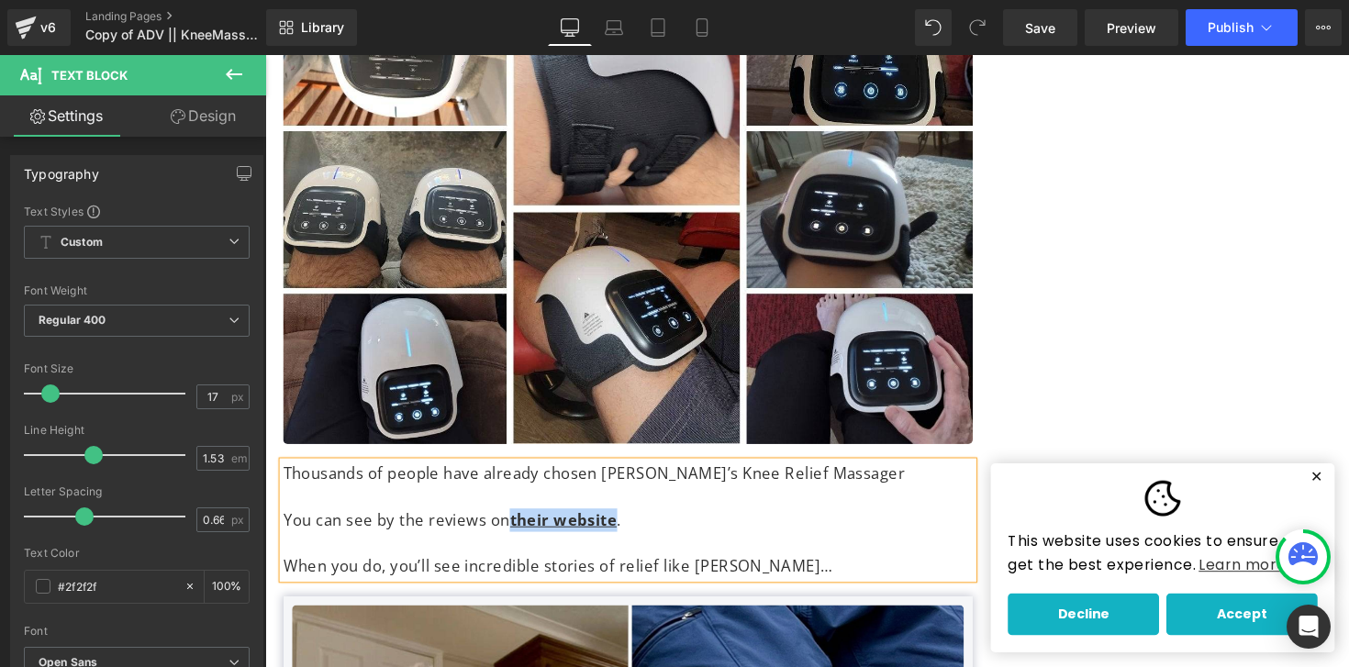
drag, startPoint x: 525, startPoint y: 461, endPoint x: 632, endPoint y: 462, distance: 107.4
click at [626, 520] on strong "their website" at bounding box center [571, 530] width 110 height 21
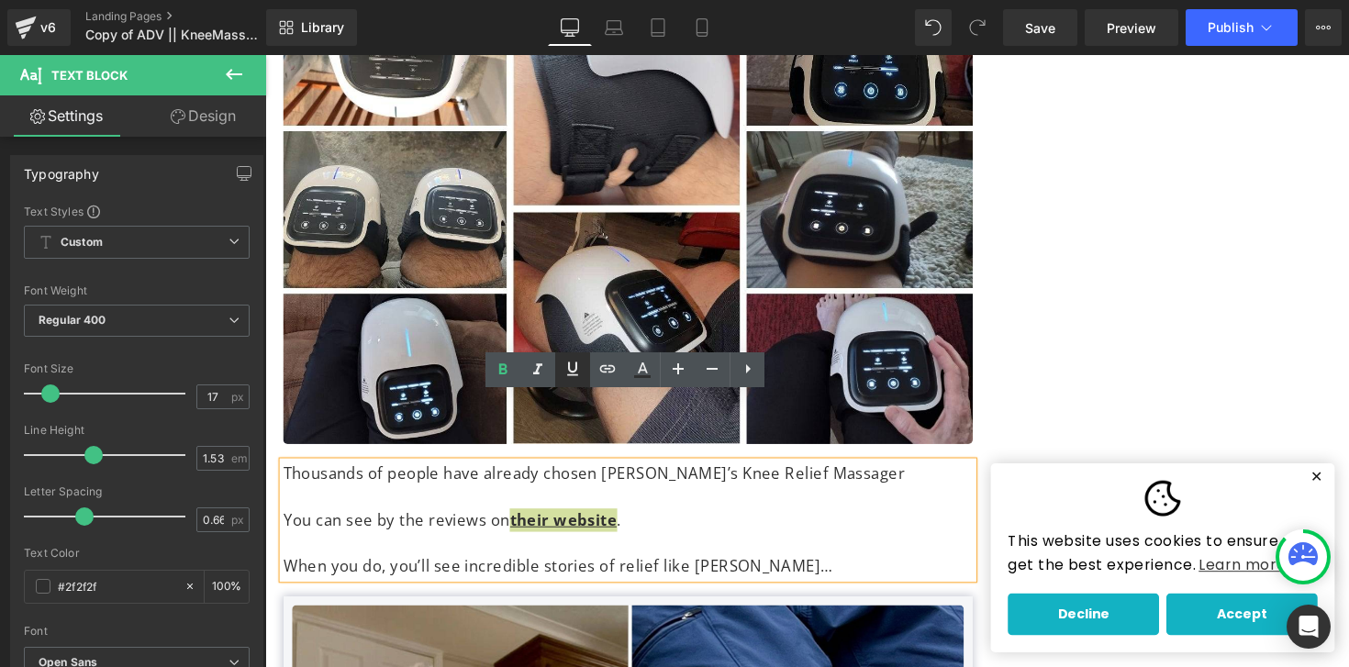
click at [569, 373] on icon at bounding box center [573, 369] width 22 height 22
click at [605, 369] on icon at bounding box center [608, 368] width 16 height 7
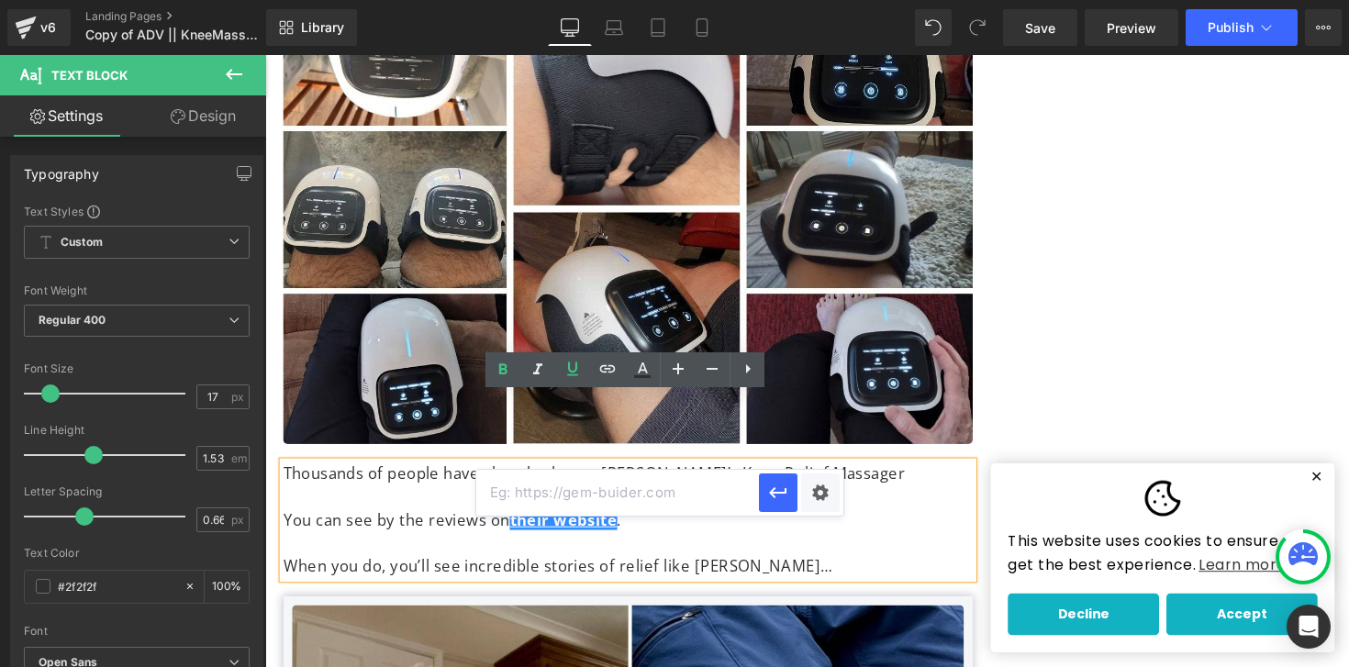
click at [594, 493] on input "text" at bounding box center [617, 493] width 283 height 46
paste input "[URL][DOMAIN_NAME]?"
type input "[URL][DOMAIN_NAME]?"
click at [780, 502] on icon "button" at bounding box center [778, 493] width 22 height 22
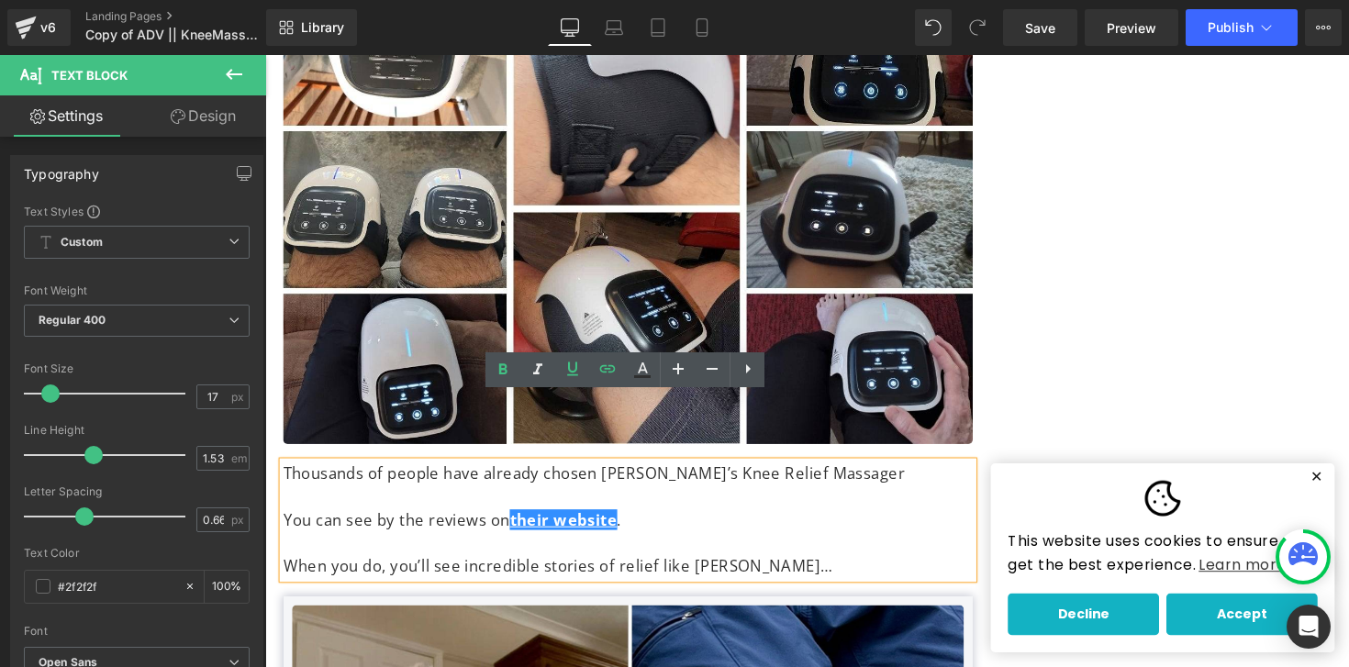
scroll to position [0, 0]
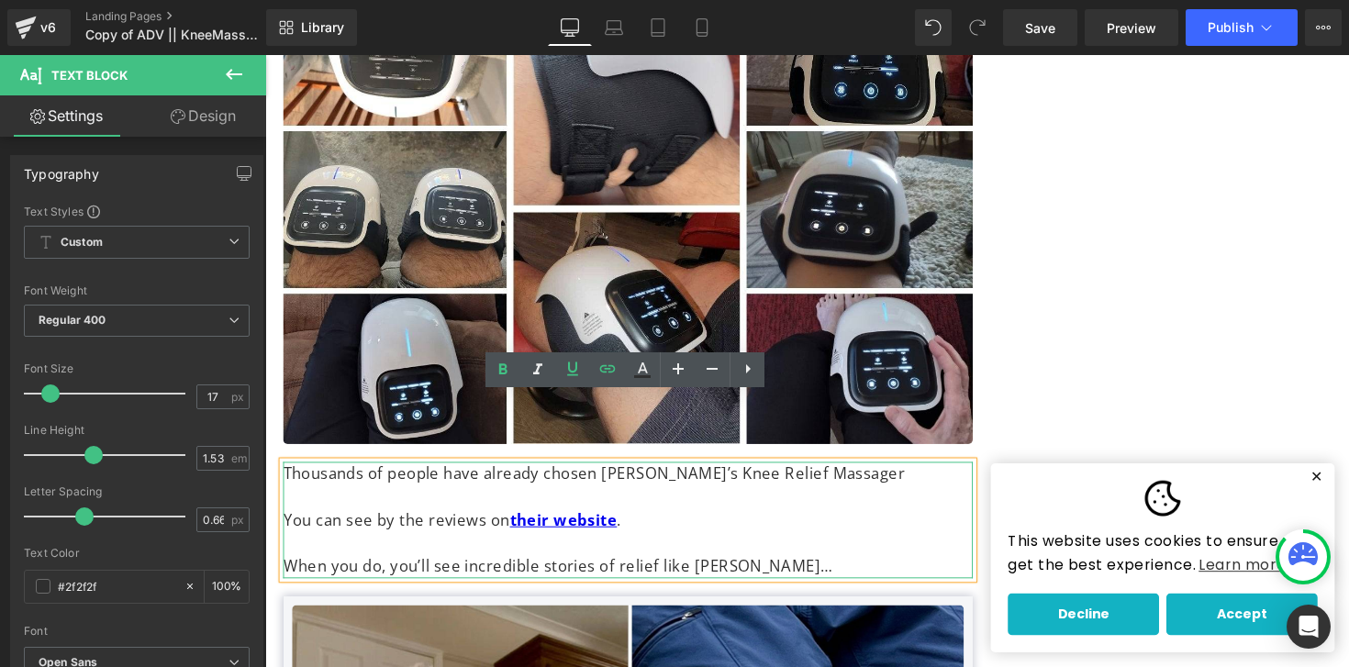
click at [686, 519] on p "You can see by the reviews on their website ." at bounding box center [637, 531] width 707 height 24
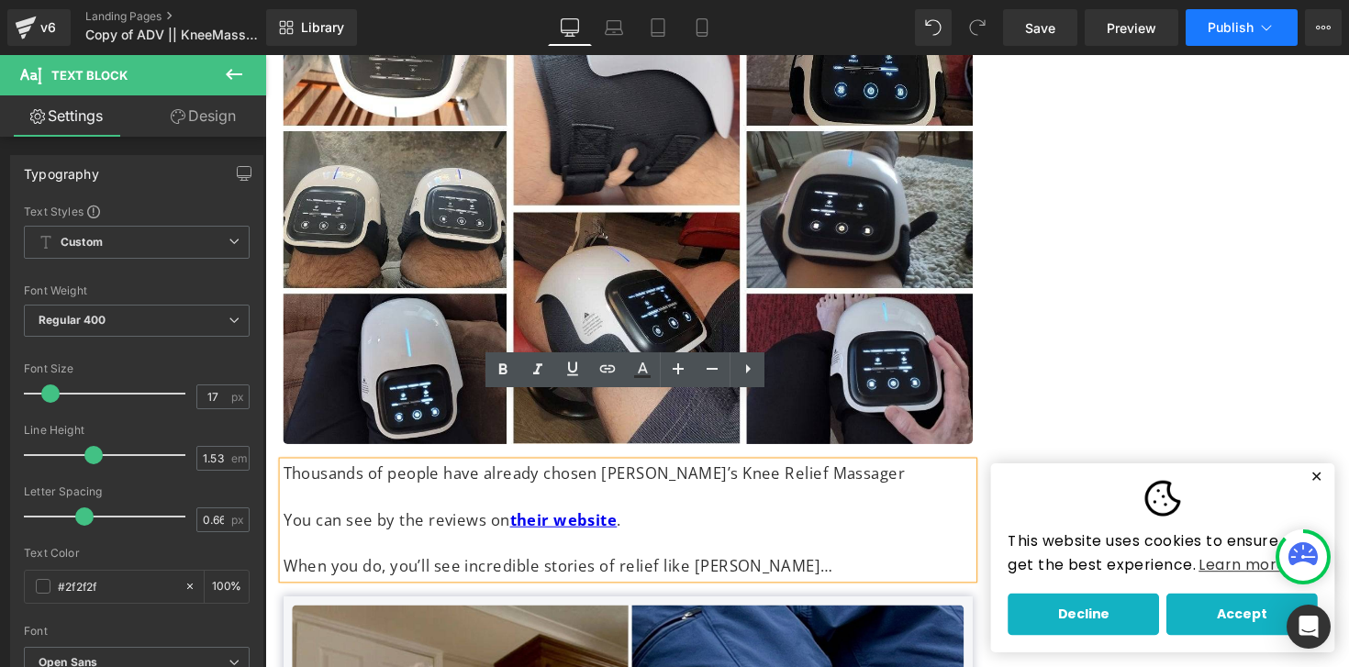
click at [1256, 21] on button "Publish" at bounding box center [1242, 27] width 112 height 37
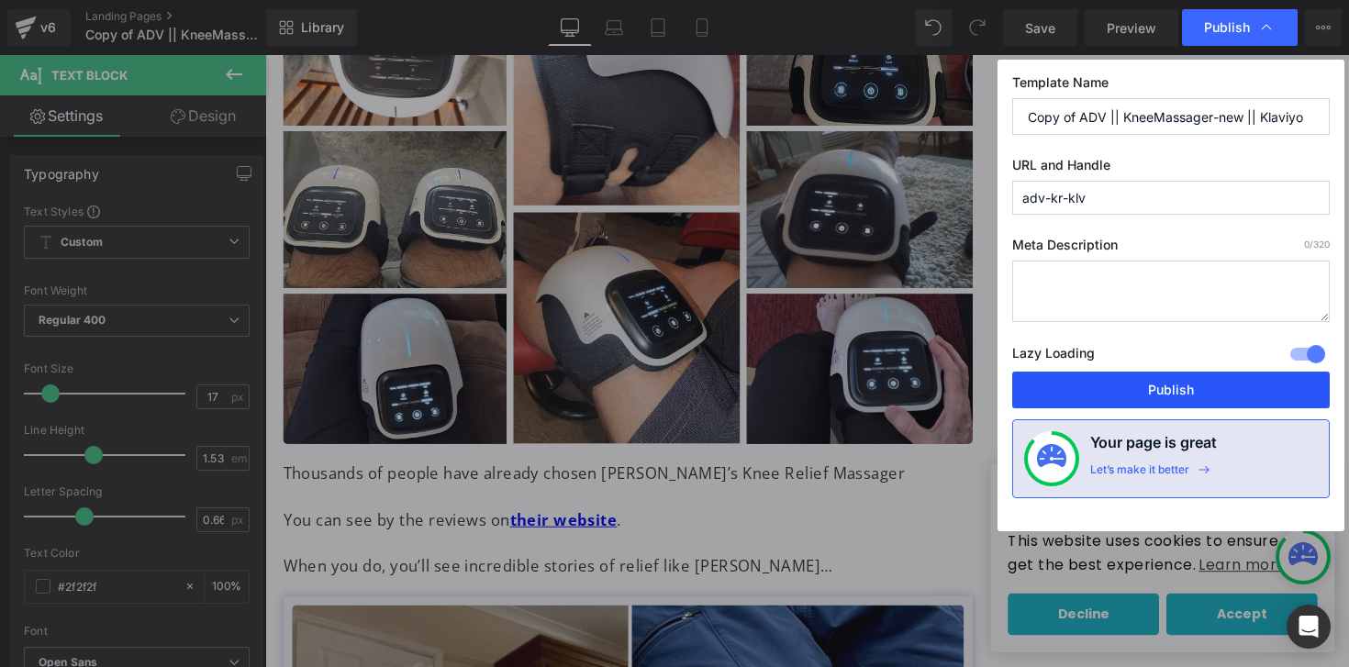
click at [1135, 400] on button "Publish" at bounding box center [1171, 390] width 318 height 37
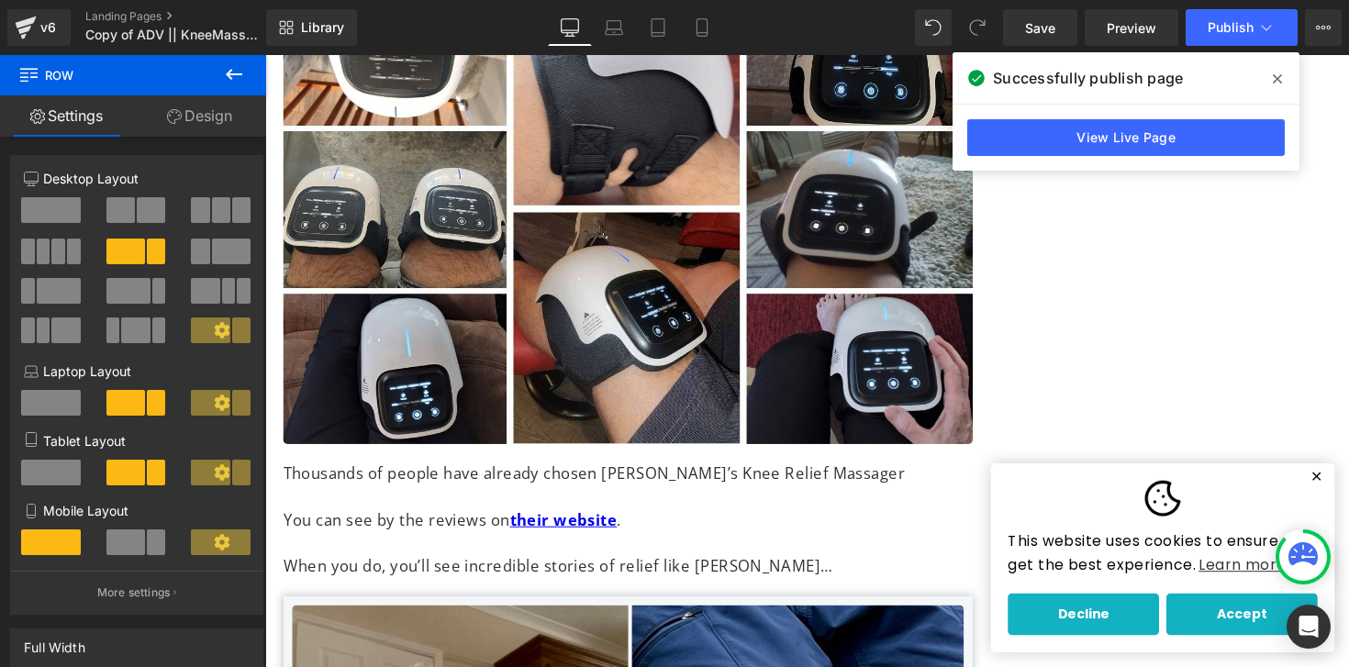
click at [1281, 80] on icon at bounding box center [1277, 79] width 9 height 15
